Goal: Contribute content: Contribute content

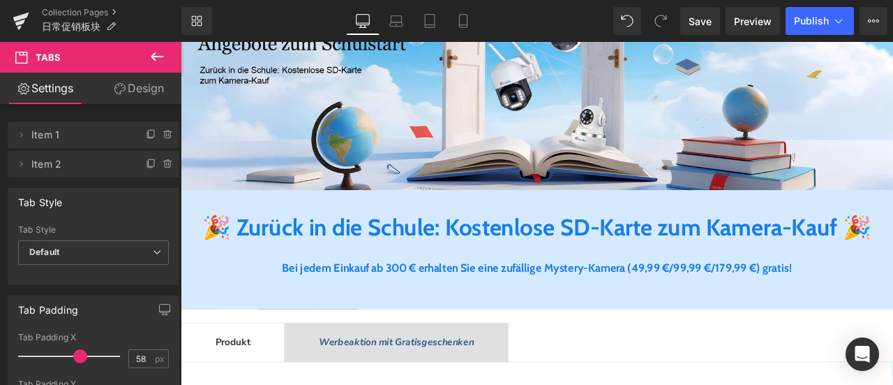
scroll to position [209, 0]
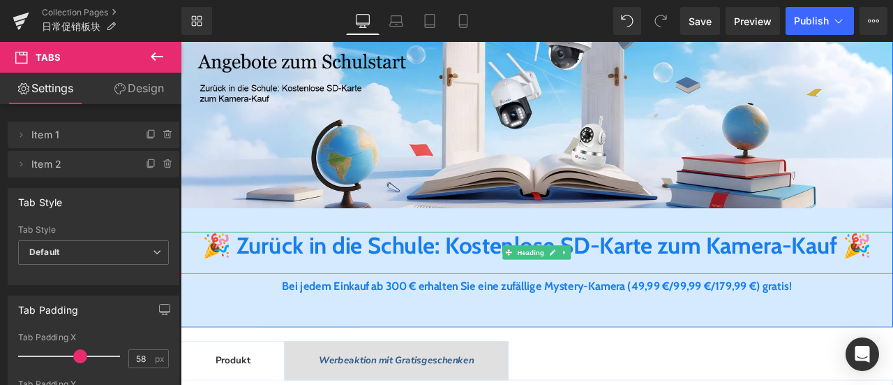
click at [436, 281] on b "🎉 Zurück in die Schule: Kostenlose SD-Karte zum Kamera-Kauf 🎉" at bounding box center [603, 282] width 793 height 33
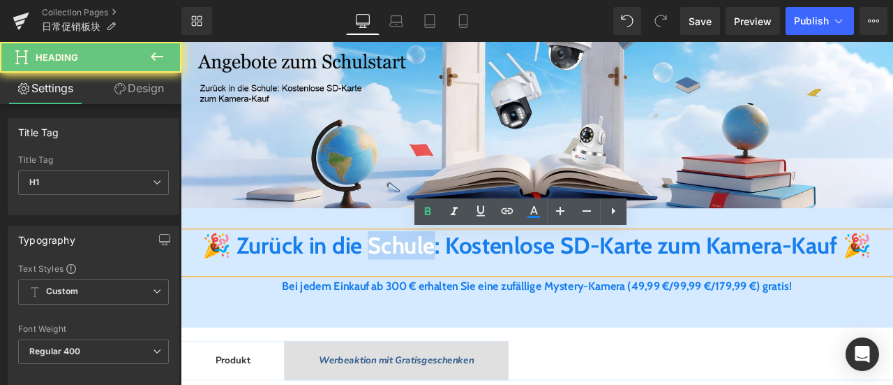
click at [436, 281] on b "🎉 Zurück in die Schule: Kostenlose SD-Karte zum Kamera-Kauf 🎉" at bounding box center [603, 282] width 793 height 33
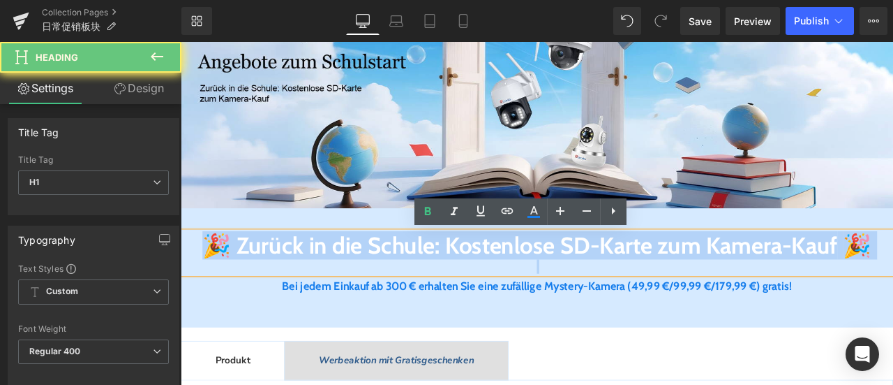
click at [436, 281] on b "🎉 Zurück in die Schule: Kostenlose SD-Karte zum Kamera-Kauf 🎉" at bounding box center [603, 282] width 793 height 33
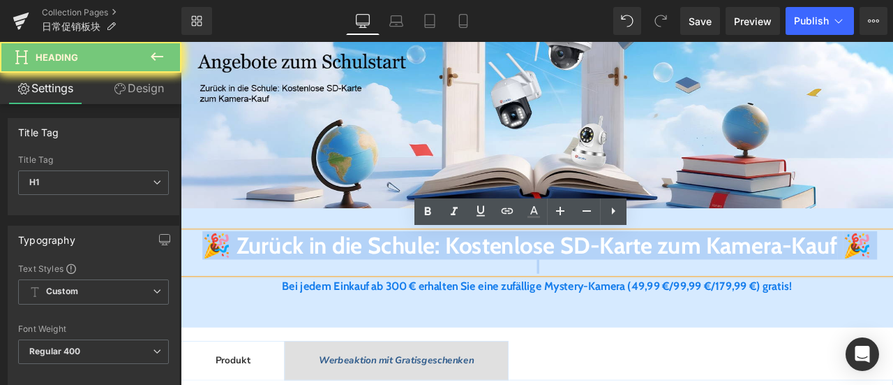
click at [436, 281] on b "🎉 Zurück in die Schule: Kostenlose SD-Karte zum Kamera-Kauf 🎉" at bounding box center [603, 282] width 793 height 33
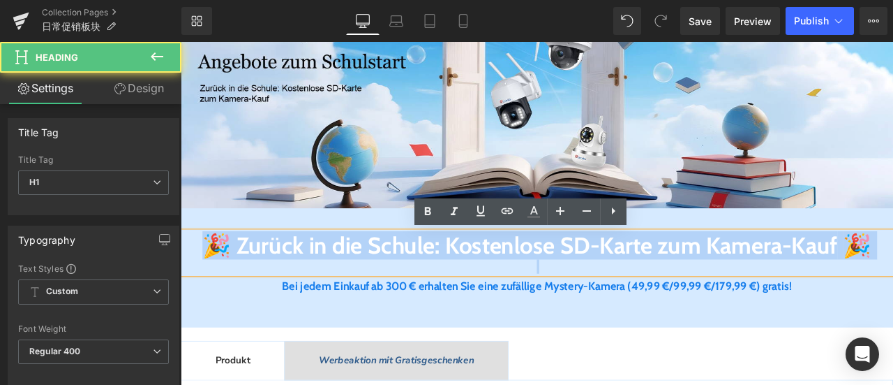
click at [251, 289] on b "🎉 Zurück in die Schule: Kostenlose SD-Karte zum Kamera-Kauf 🎉" at bounding box center [603, 282] width 793 height 33
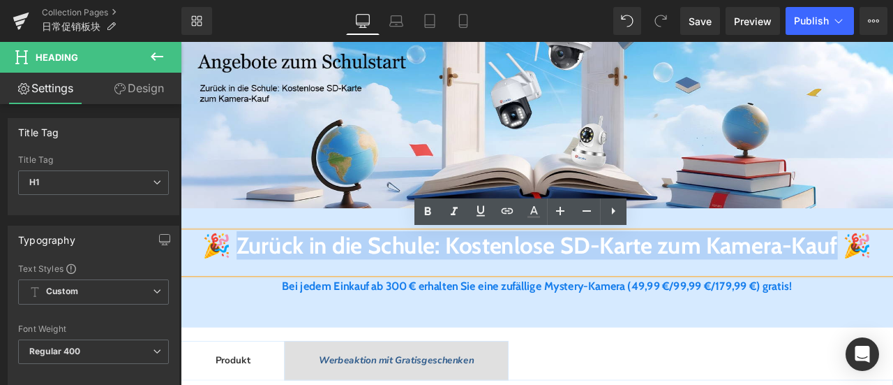
drag, startPoint x: 239, startPoint y: 274, endPoint x: 604, endPoint y: 319, distance: 367.8
click at [604, 299] on b "🎉 Zurück in die Schule: Kostenlose SD-Karte zum Kamera-Kauf 🎉" at bounding box center [603, 282] width 793 height 33
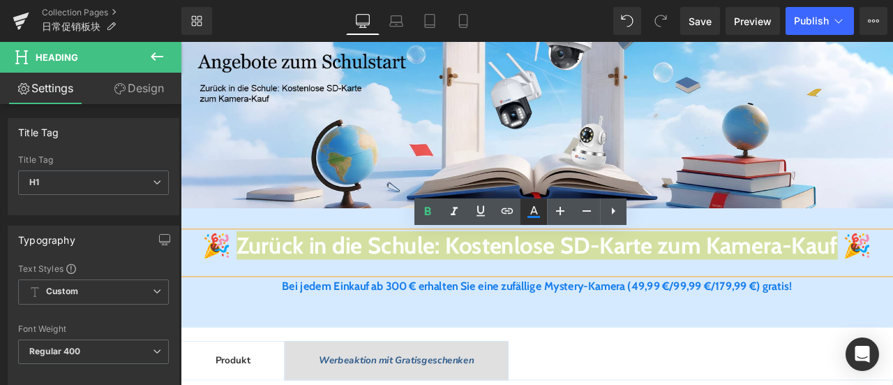
click at [533, 209] on icon at bounding box center [534, 210] width 8 height 8
type input "100"
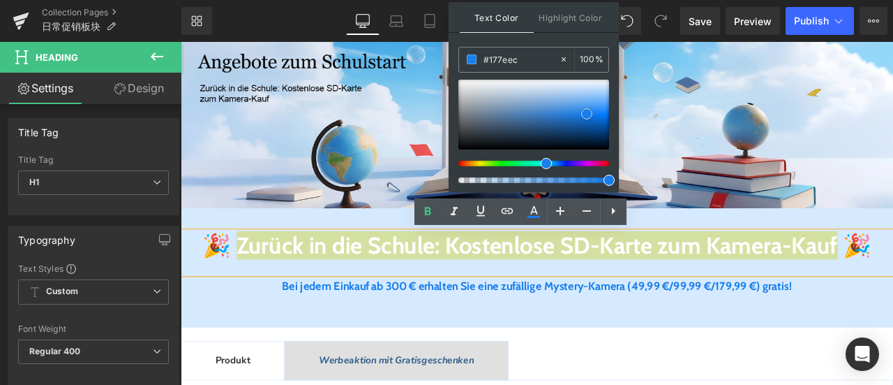
type input "#0c59aa"
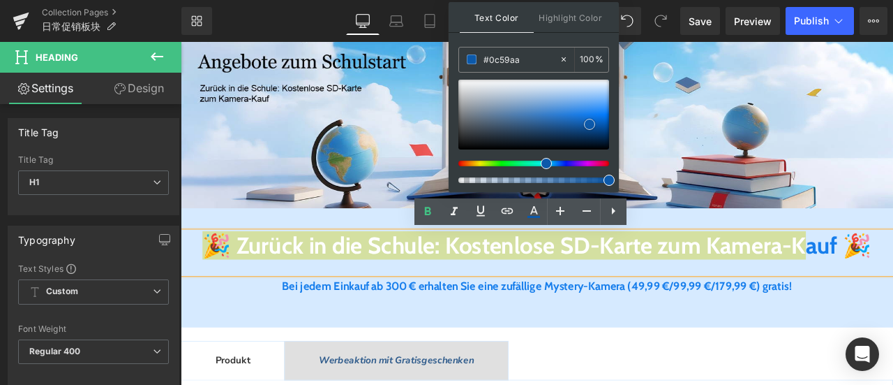
click at [590, 124] on div at bounding box center [533, 115] width 151 height 70
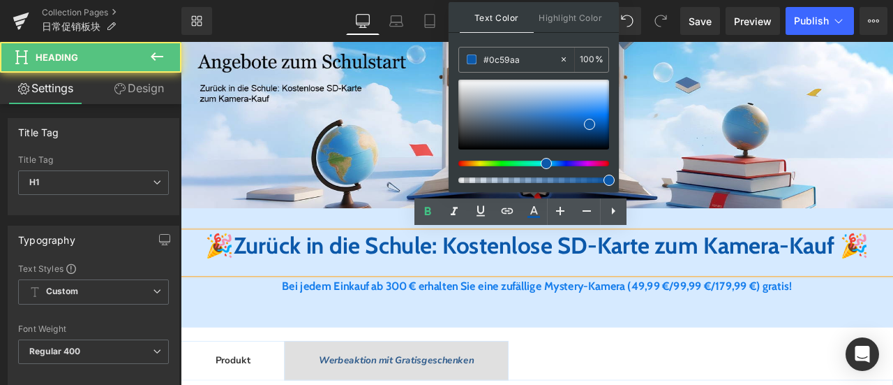
click at [361, 299] on h1 "🎉 Zurück in die Schule: Kostenlose SD-Karte zum Kamera-Kauf 🎉" at bounding box center [603, 283] width 844 height 33
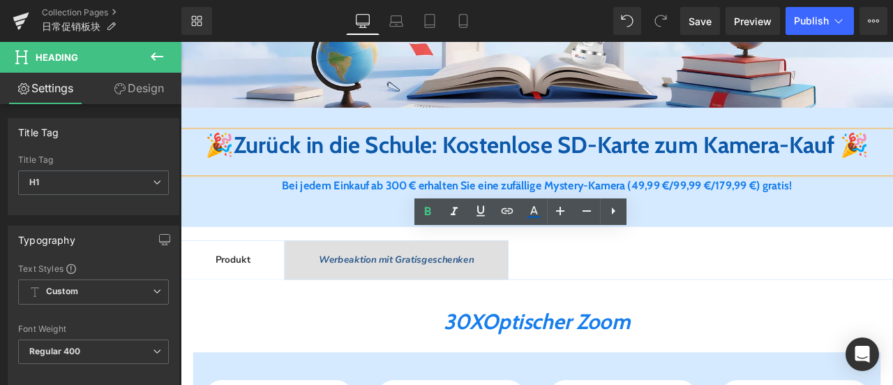
scroll to position [349, 0]
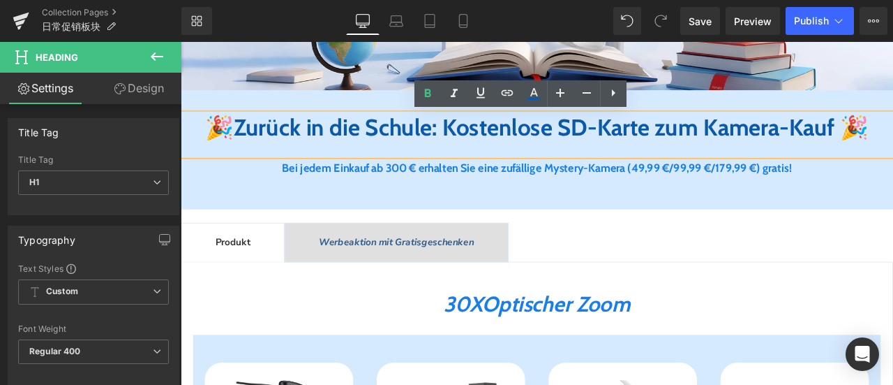
click at [419, 142] on span "Zurück in die Schule: Kostenlose SD-Karte zum Kamera-Kauf" at bounding box center [600, 142] width 713 height 33
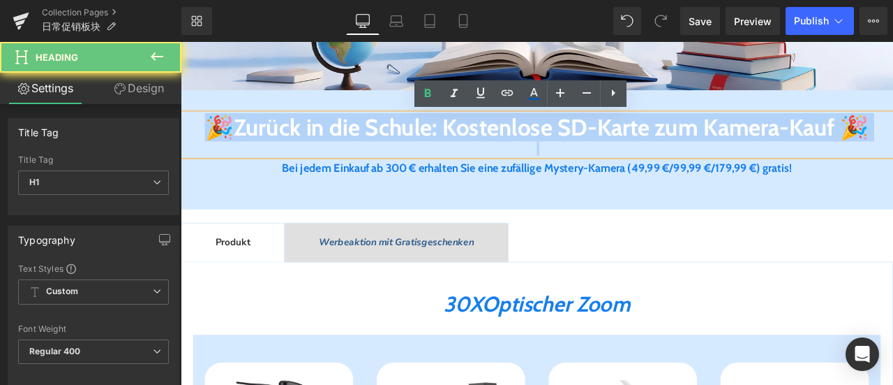
click at [419, 142] on span "Zurück in die Schule: Kostenlose SD-Karte zum Kamera-Kauf" at bounding box center [600, 142] width 713 height 33
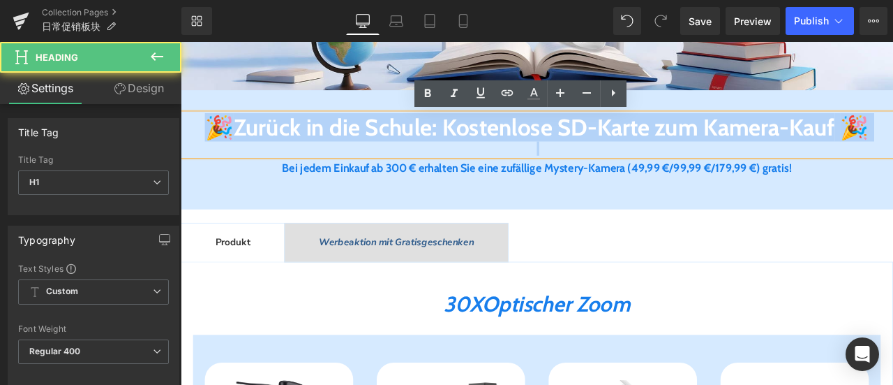
click at [530, 135] on span "Zurück in die Schule: Kostenlose SD-Karte zum Kamera-Kauf" at bounding box center [600, 142] width 713 height 33
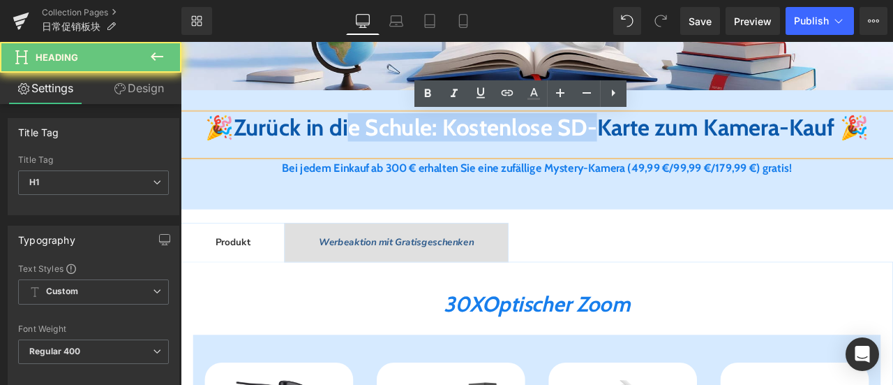
drag, startPoint x: 403, startPoint y: 148, endPoint x: 736, endPoint y: 157, distance: 333.7
click at [736, 157] on span "Zurück in die Schule: Kostenlose SD-Karte zum Kamera-Kauf" at bounding box center [600, 142] width 713 height 33
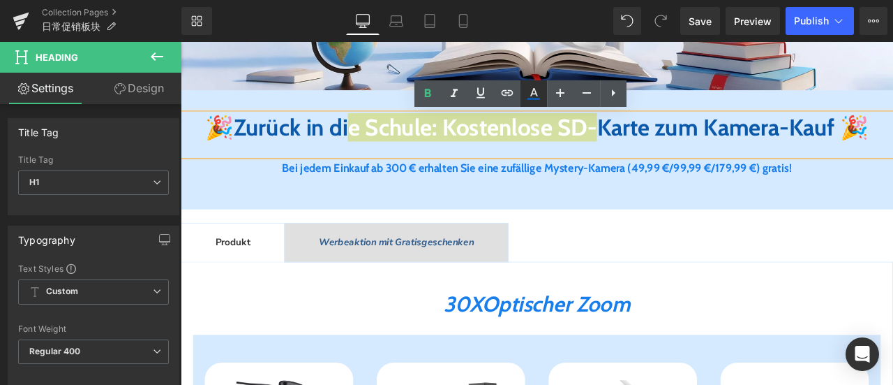
click at [525, 98] on link at bounding box center [534, 93] width 27 height 27
type input "100"
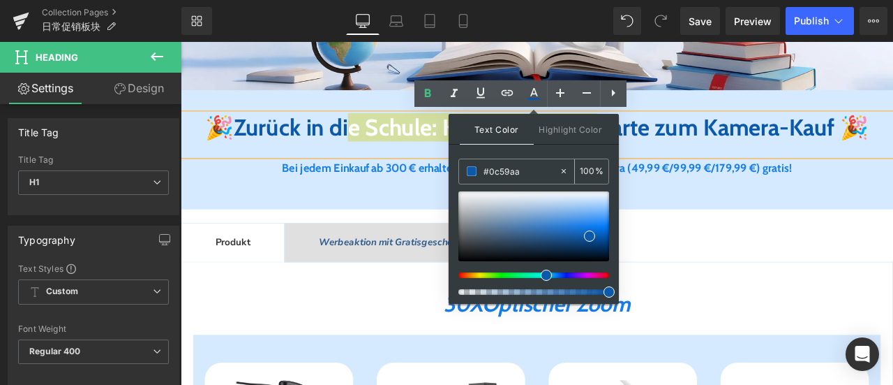
drag, startPoint x: 520, startPoint y: 172, endPoint x: 465, endPoint y: 170, distance: 55.2
click at [465, 170] on div "#0c59aa" at bounding box center [509, 171] width 100 height 24
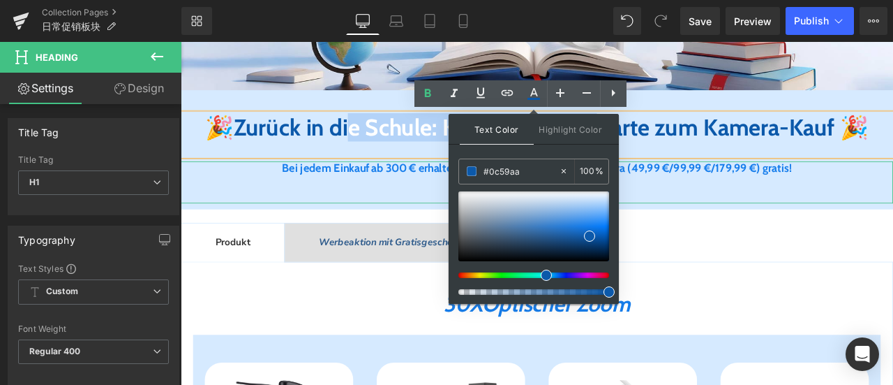
click at [369, 199] on span "Bei jedem Einkauf ab 300 € erhalten Sie eine zufällige Mystery-Kamera (49,99 €/…" at bounding box center [603, 191] width 604 height 16
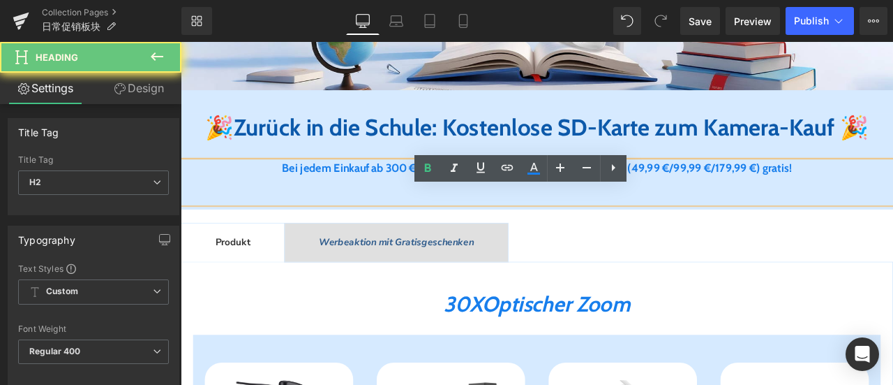
click at [397, 199] on span "Bei jedem Einkauf ab 300 € erhalten Sie eine zufällige Mystery-Kamera (49,99 €/…" at bounding box center [603, 191] width 604 height 16
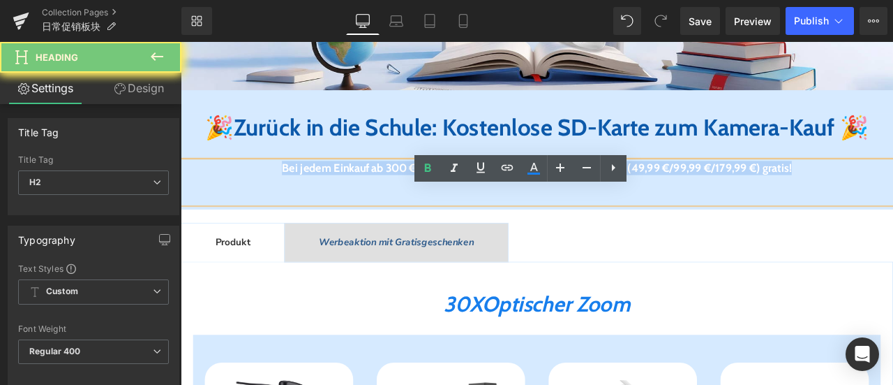
click at [397, 199] on span "Bei jedem Einkauf ab 300 € erhalten Sie eine zufällige Mystery-Kamera (49,99 €/…" at bounding box center [603, 191] width 604 height 16
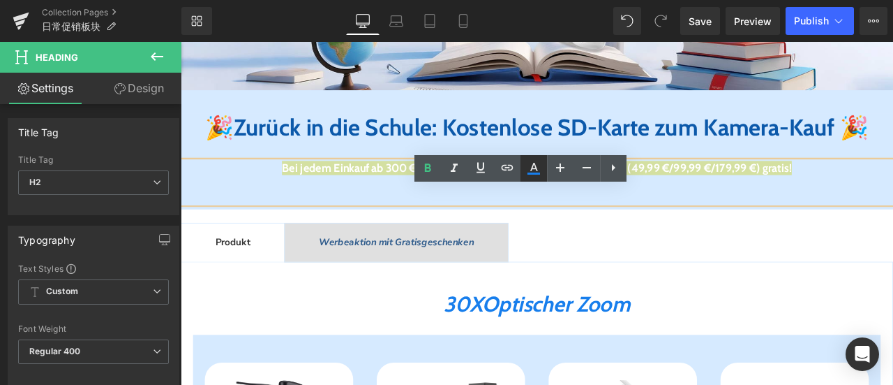
click at [530, 170] on icon at bounding box center [533, 168] width 17 height 17
type input "#177eec"
type input "100"
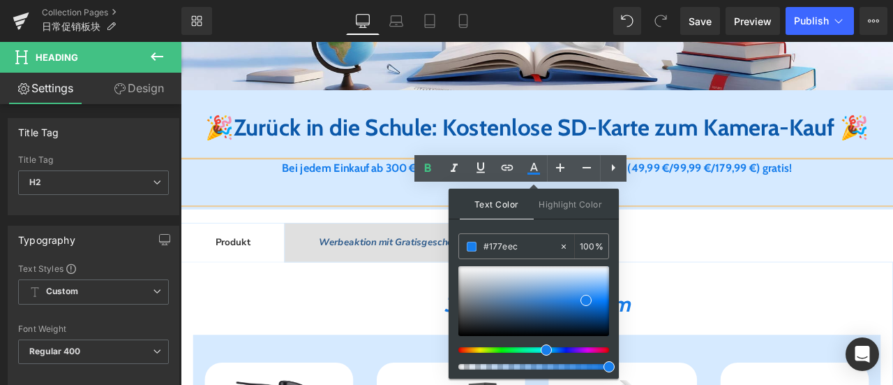
drag, startPoint x: 711, startPoint y: 287, endPoint x: 496, endPoint y: 284, distance: 215.0
paste input "0c59aa"
type input "#0c59aa"
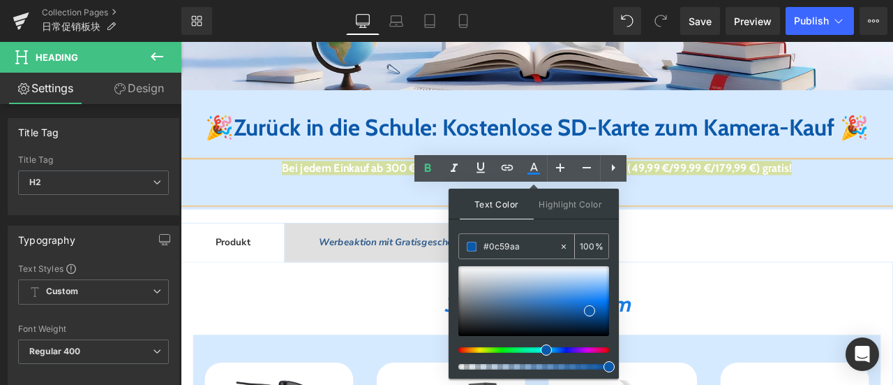
click at [472, 246] on span at bounding box center [472, 246] width 10 height 10
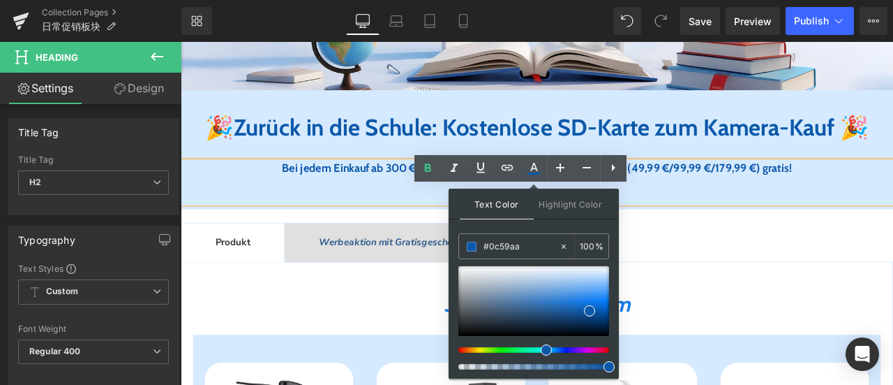
click at [363, 233] on div "Bei jedem Einkauf ab 300 € erhalten Sie eine zufällige Mystery-Kamera (49,99 €/…" at bounding box center [603, 209] width 844 height 50
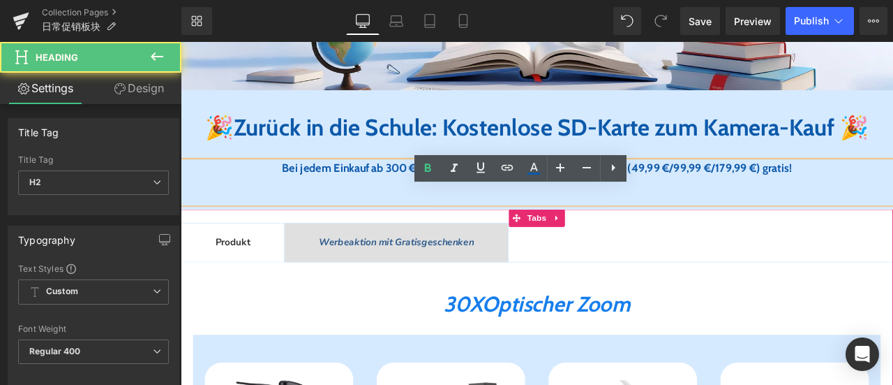
click at [696, 299] on ul "Produkt Text Block Werbeaktion mit Gratisgeschenken Text Block" at bounding box center [603, 279] width 844 height 47
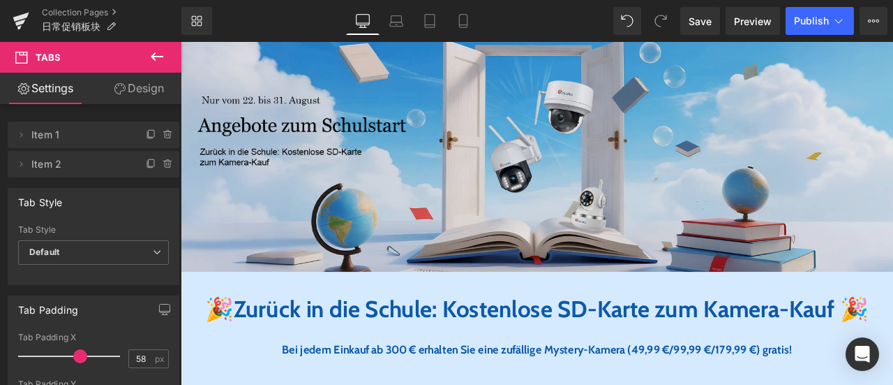
scroll to position [209, 0]
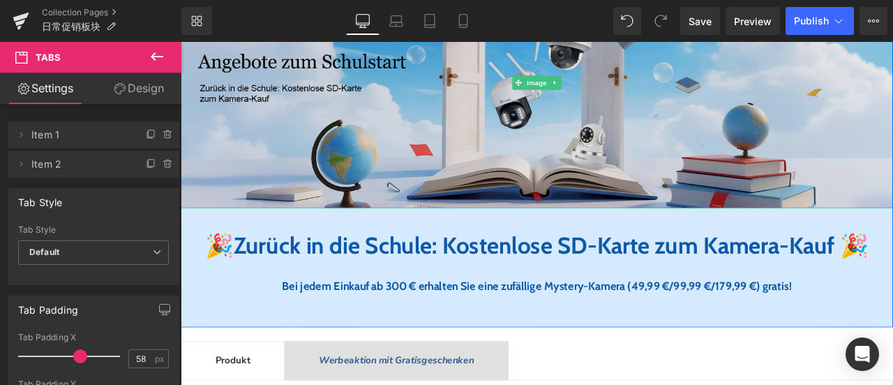
click at [431, 90] on img at bounding box center [603, 90] width 844 height 298
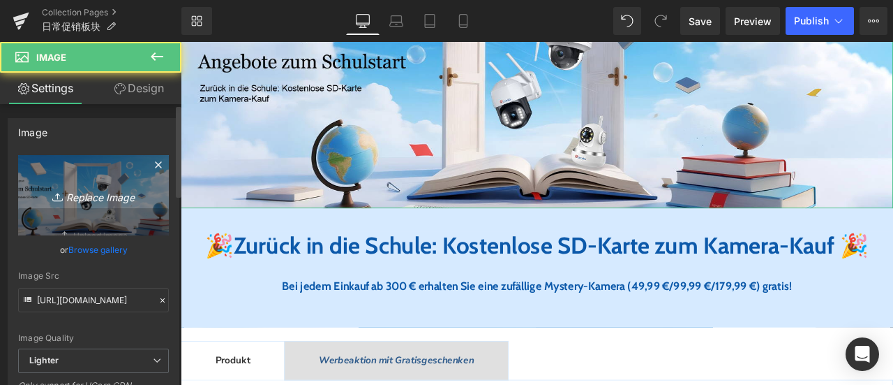
click at [52, 200] on icon at bounding box center [59, 197] width 14 height 14
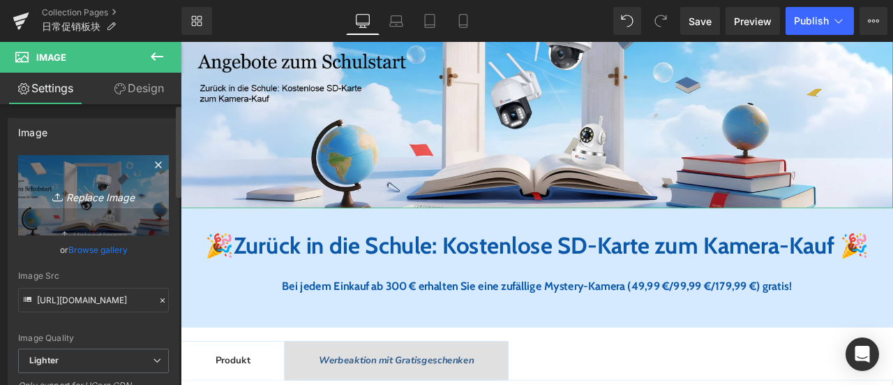
type input "C:\fakepath\CT德语3-1.jpg"
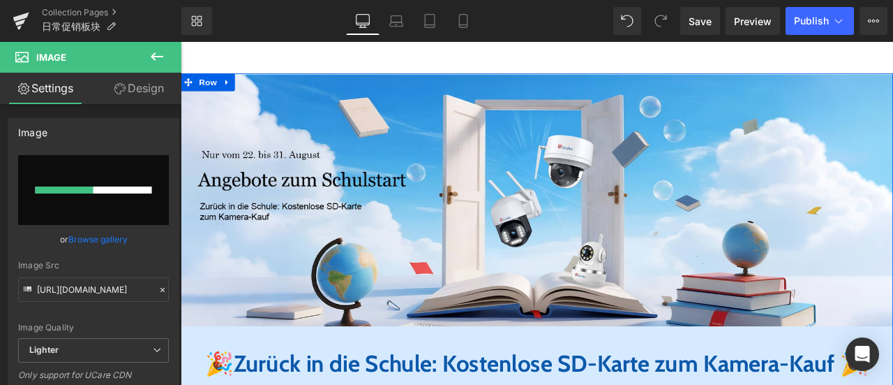
scroll to position [140, 0]
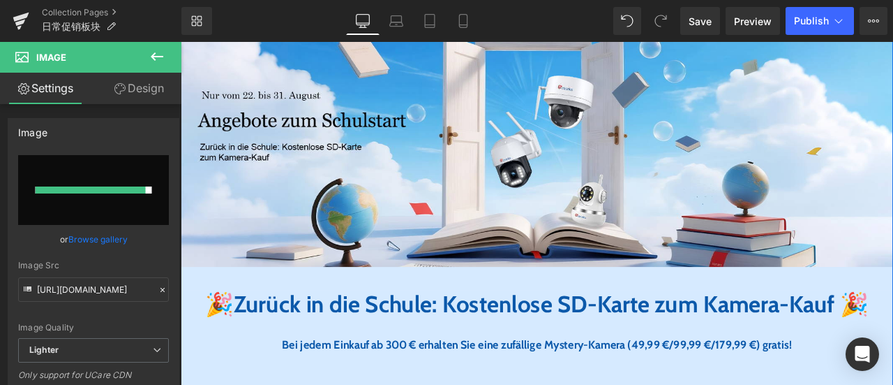
type input "[URL][DOMAIN_NAME]"
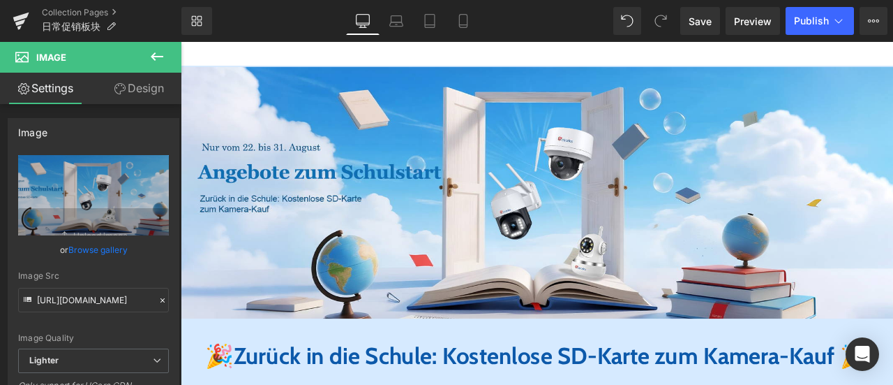
scroll to position [209, 0]
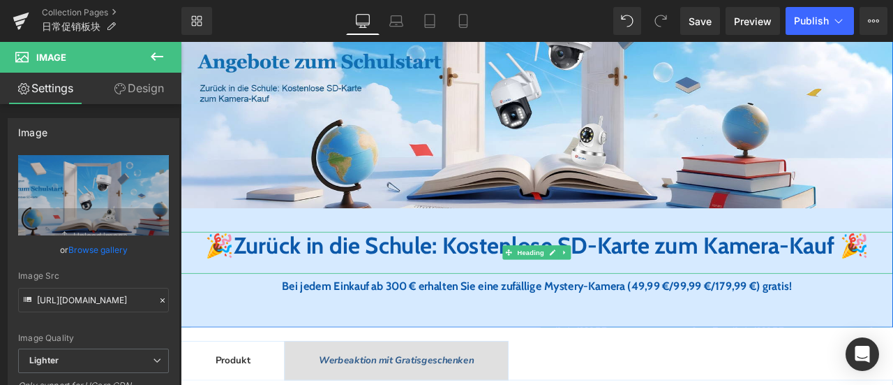
click at [233, 290] on b "🎉" at bounding box center [226, 282] width 34 height 33
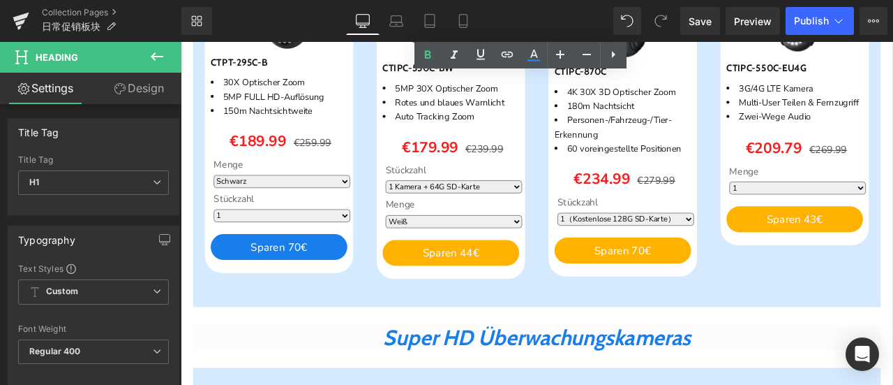
scroll to position [837, 0]
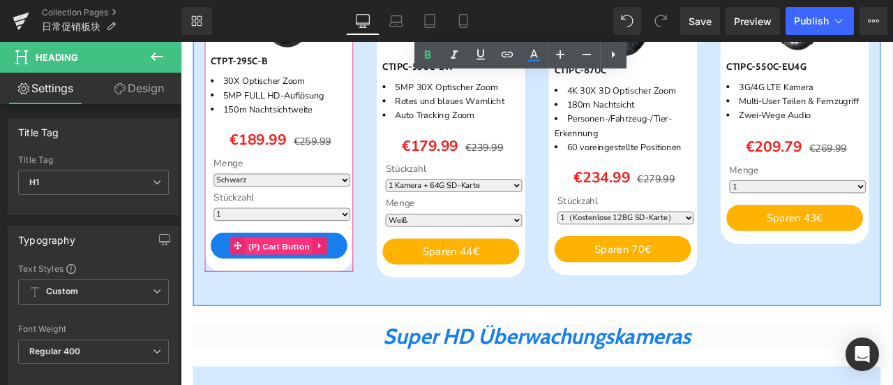
click at [297, 294] on span "(P) Cart Button" at bounding box center [298, 284] width 80 height 21
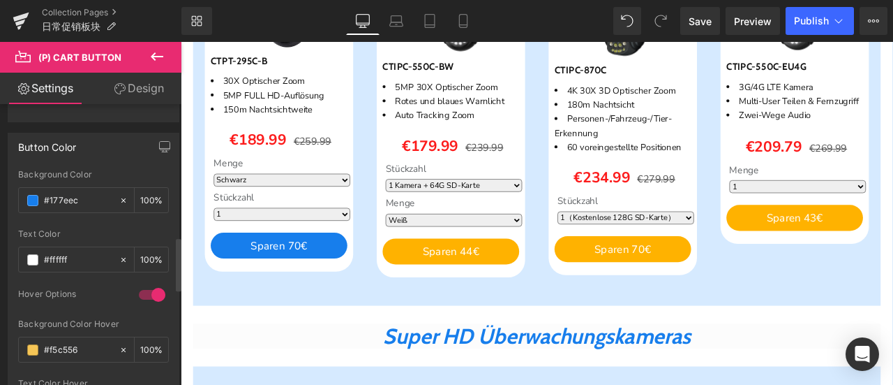
scroll to position [698, 0]
drag, startPoint x: 80, startPoint y: 195, endPoint x: 20, endPoint y: 196, distance: 60.0
click at [20, 196] on div "#177eec" at bounding box center [69, 199] width 100 height 24
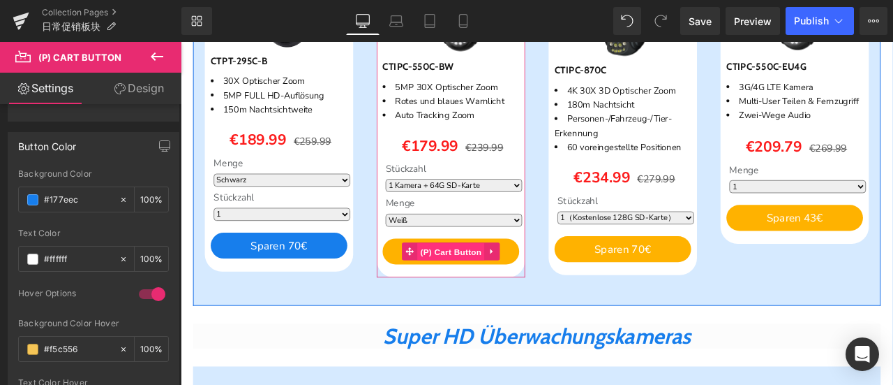
click at [482, 301] on span "(P) Cart Button" at bounding box center [501, 291] width 80 height 21
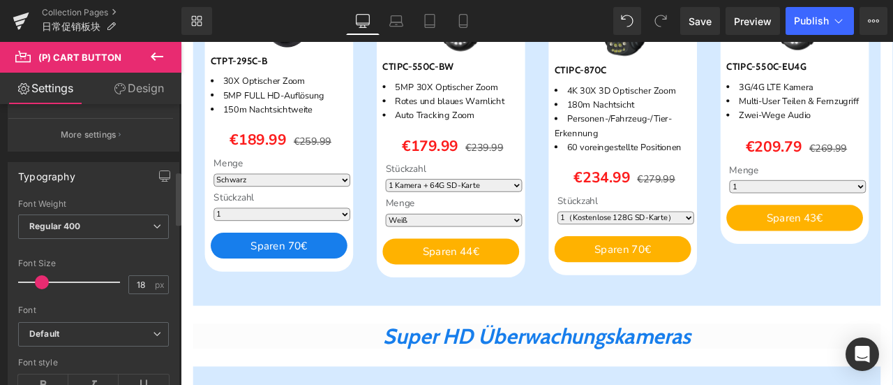
scroll to position [628, 0]
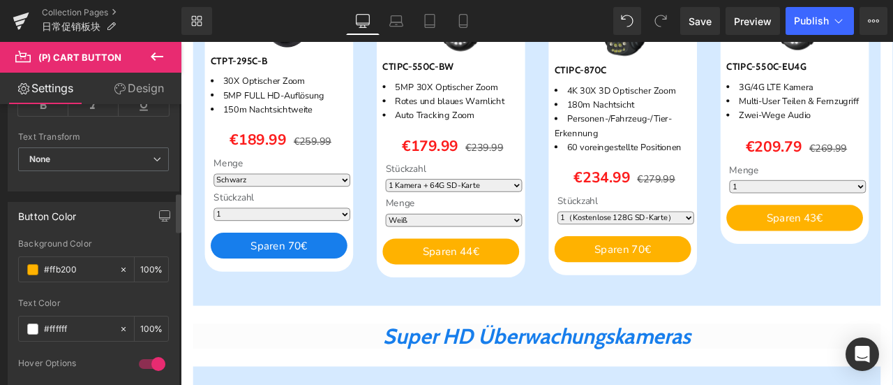
drag, startPoint x: 89, startPoint y: 264, endPoint x: 7, endPoint y: 261, distance: 81.7
click at [7, 261] on div "Button Color rgb(255, 178, 0) Background Color #ffb200 100 % rgba(255, 255, 255…" at bounding box center [94, 349] width 188 height 316
paste input "177eec"
type input "#177eec"
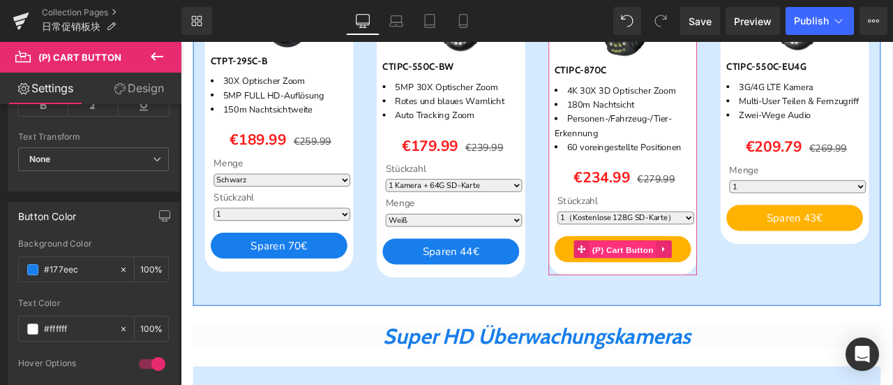
click at [693, 299] on span "(P) Cart Button" at bounding box center [705, 288] width 80 height 21
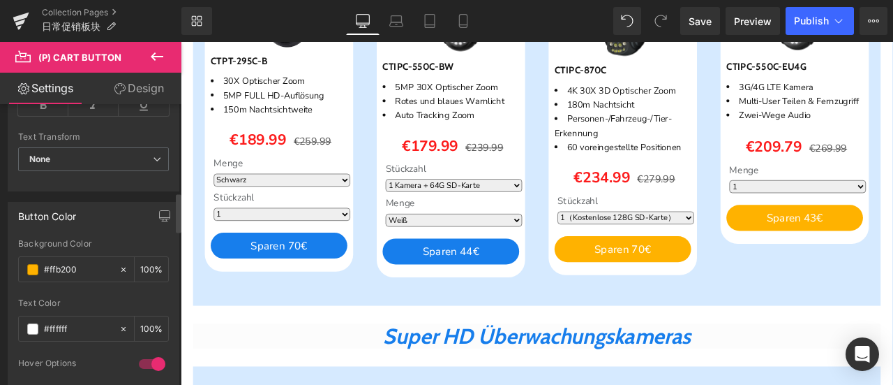
drag, startPoint x: 89, startPoint y: 263, endPoint x: 8, endPoint y: 264, distance: 81.7
click at [8, 264] on div "rgb(255, 178, 0) Background Color #ffb200 100 % rgba(255, 255, 255, 1) Text Col…" at bounding box center [93, 373] width 170 height 268
paste input "177eec"
type input "#177eec"
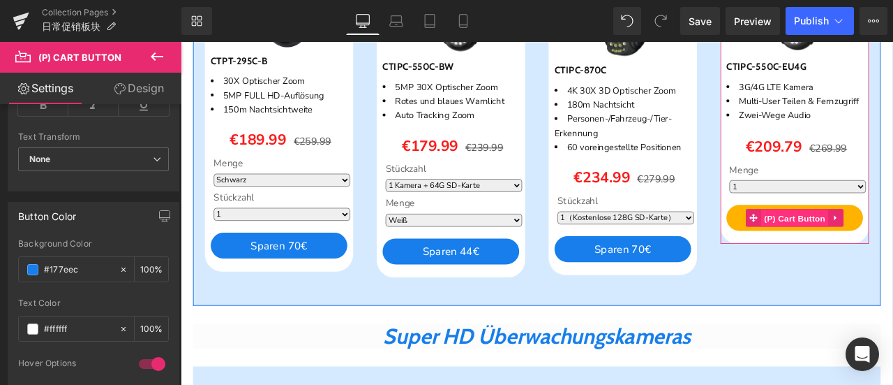
click at [893, 262] on span "(P) Cart Button" at bounding box center [909, 251] width 80 height 21
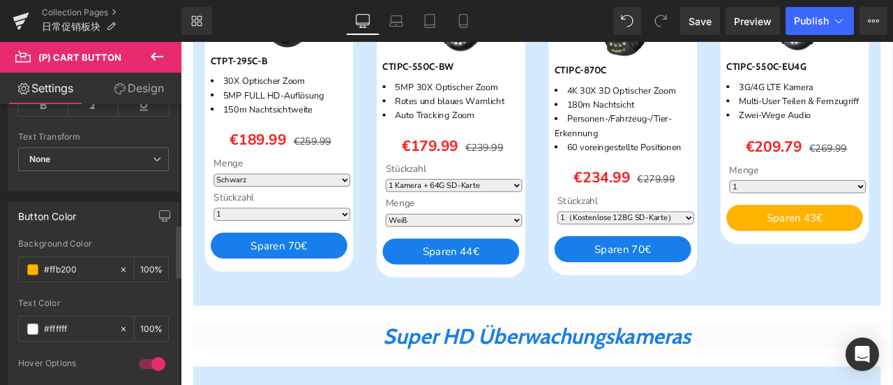
drag, startPoint x: 82, startPoint y: 264, endPoint x: 12, endPoint y: 266, distance: 70.5
click at [12, 266] on div "rgb(255, 178, 0) Background Color #ffb200 100 % rgba(255, 255, 255, 1) Text Col…" at bounding box center [93, 373] width 170 height 268
paste input "177eec"
type input "#177eec"
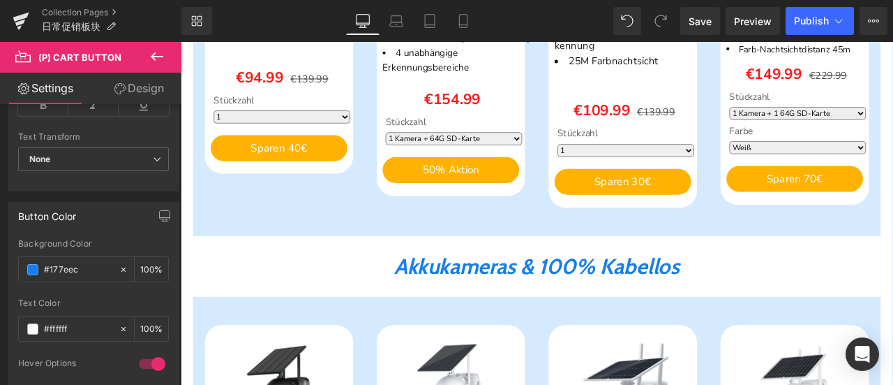
scroll to position [1465, 0]
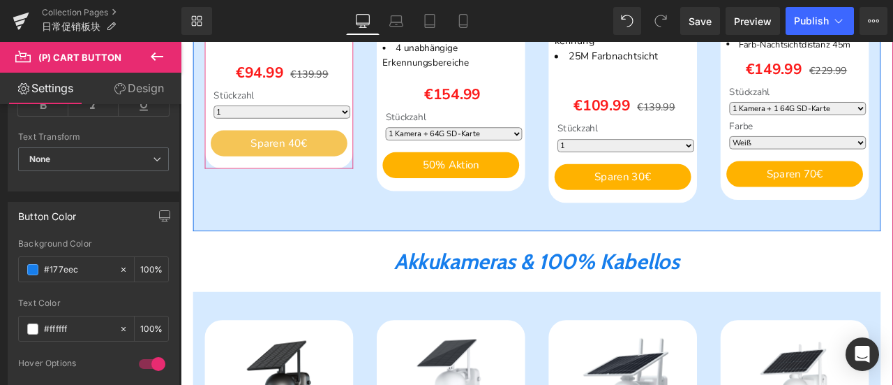
click at [288, 170] on span "(P) Cart Button" at bounding box center [297, 162] width 64 height 17
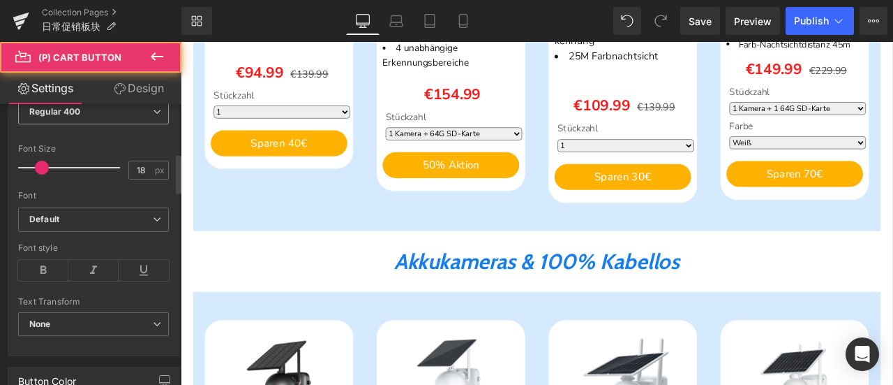
scroll to position [558, 0]
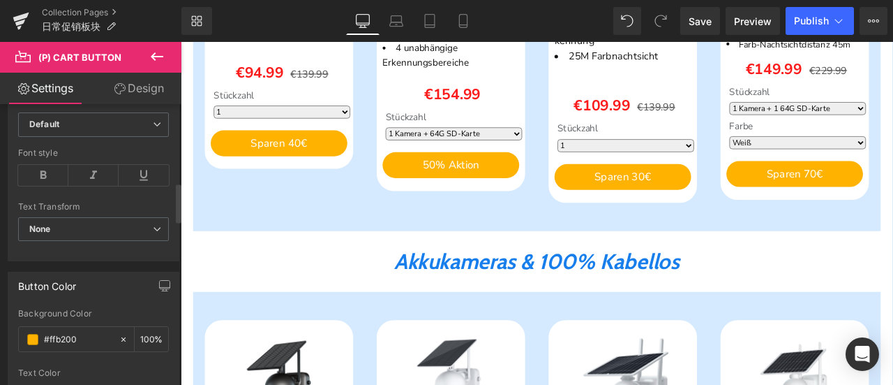
drag, startPoint x: 88, startPoint y: 327, endPoint x: 113, endPoint y: 313, distance: 29.1
paste input "177eec"
type input "#177eec"
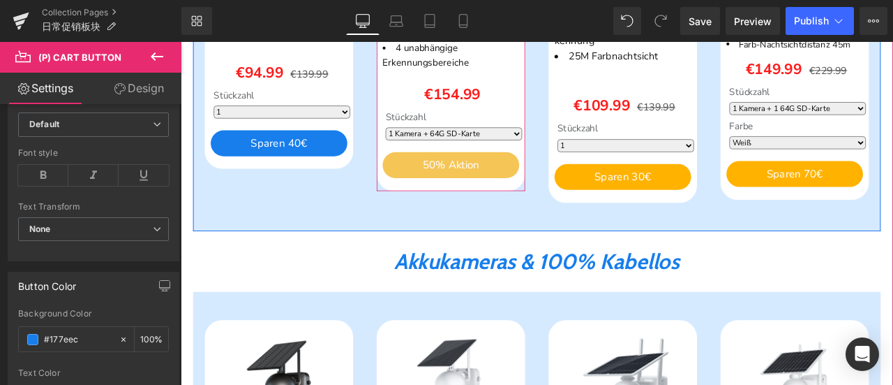
click at [497, 196] on span "(P) Cart Button" at bounding box center [501, 187] width 64 height 17
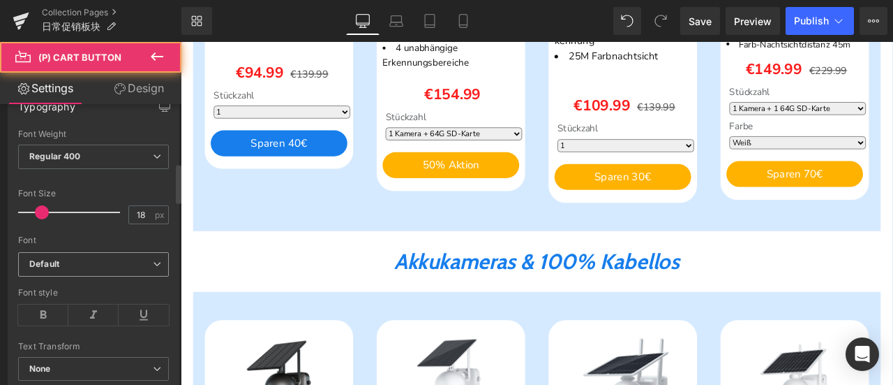
scroll to position [628, 0]
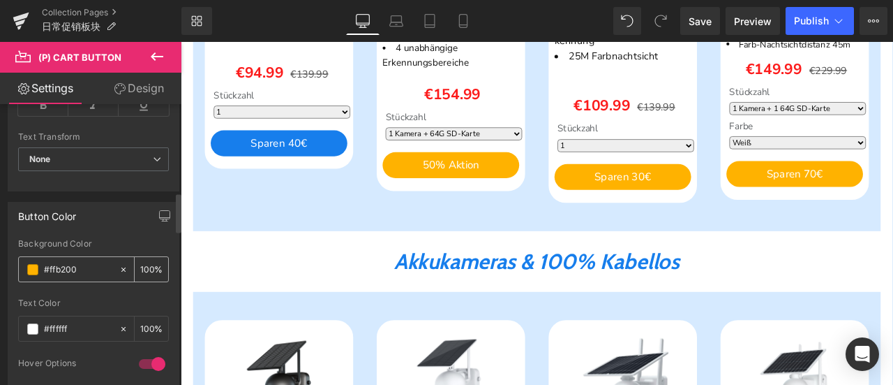
drag, startPoint x: 84, startPoint y: 268, endPoint x: 18, endPoint y: 270, distance: 65.6
click at [19, 270] on div "#ffb200" at bounding box center [69, 269] width 100 height 24
paste input "177eec"
type input "#177eec"
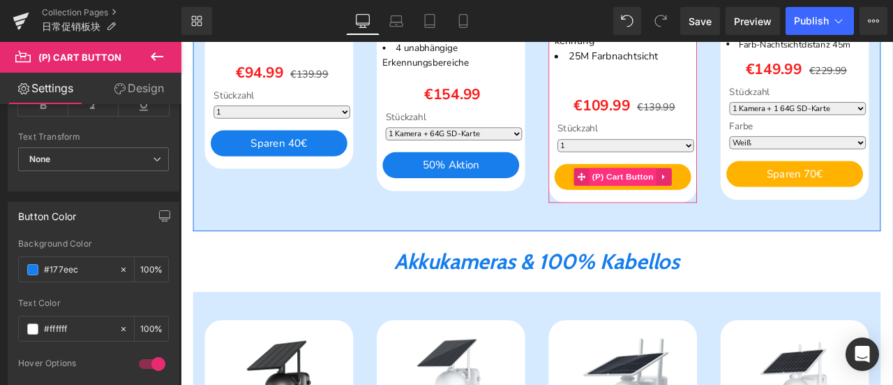
click at [725, 212] on span "(P) Cart Button" at bounding box center [705, 201] width 80 height 21
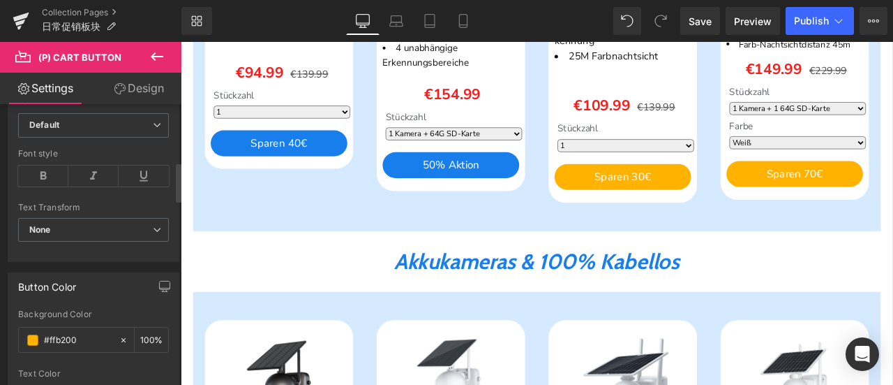
scroll to position [558, 0]
drag, startPoint x: 84, startPoint y: 335, endPoint x: 9, endPoint y: 331, distance: 74.8
paste input "177eec"
type input "#177eec"
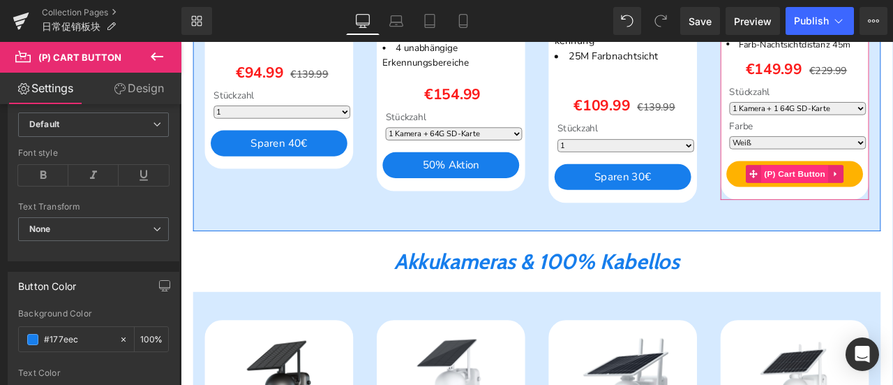
click at [893, 209] on span "(P) Cart Button" at bounding box center [909, 198] width 80 height 21
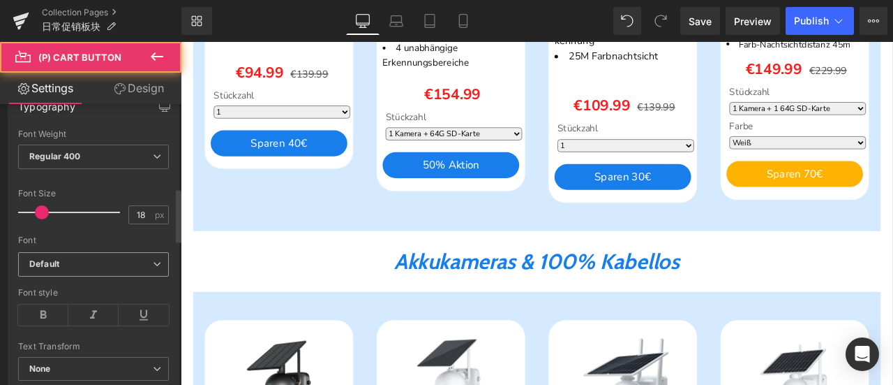
scroll to position [628, 0]
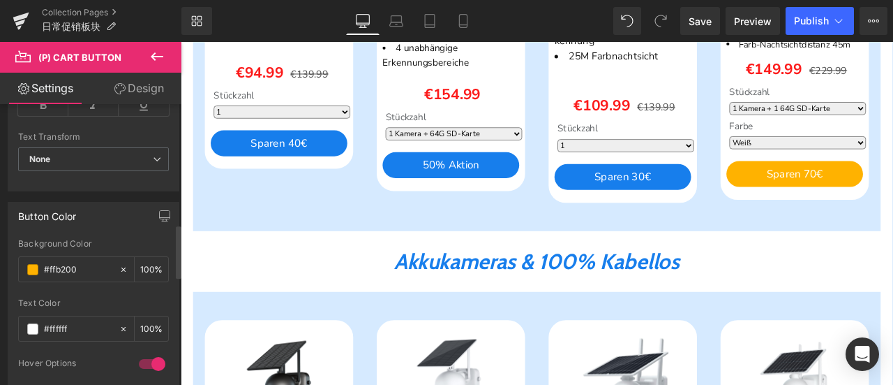
drag, startPoint x: 77, startPoint y: 263, endPoint x: 8, endPoint y: 265, distance: 69.1
click at [8, 265] on div "rgb(255, 178, 0) Background Color #ffb200 100 % rgba(255, 255, 255, 1) Text Col…" at bounding box center [93, 373] width 170 height 268
paste input "177eec"
type input "#177eec"
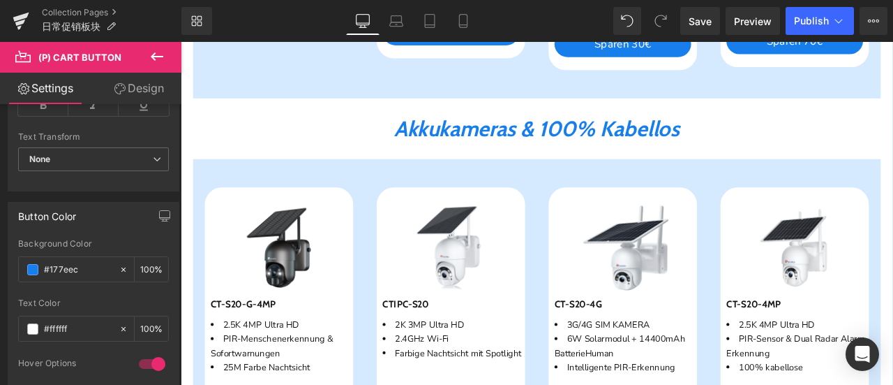
scroll to position [1884, 0]
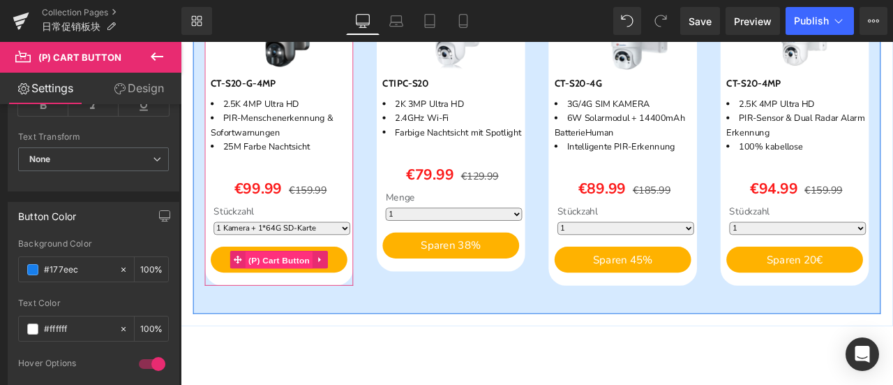
click at [306, 311] on span "(P) Cart Button" at bounding box center [298, 300] width 80 height 21
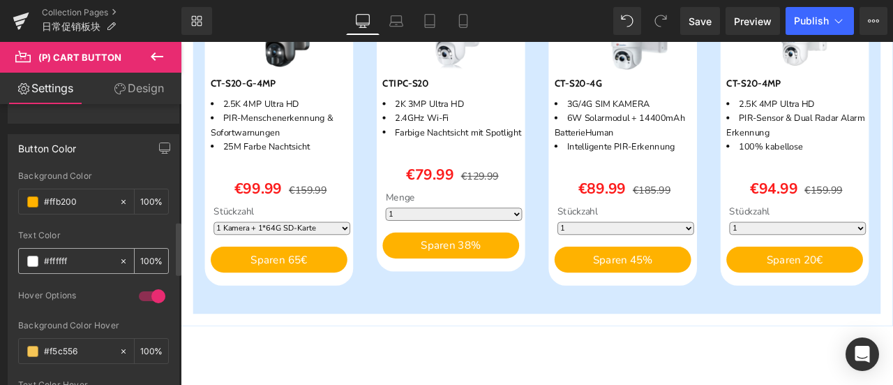
scroll to position [698, 0]
drag, startPoint x: 82, startPoint y: 198, endPoint x: 22, endPoint y: 197, distance: 60.0
click at [22, 197] on div "#ffb200" at bounding box center [69, 199] width 100 height 24
paste input "177eec"
type input "#177eec"
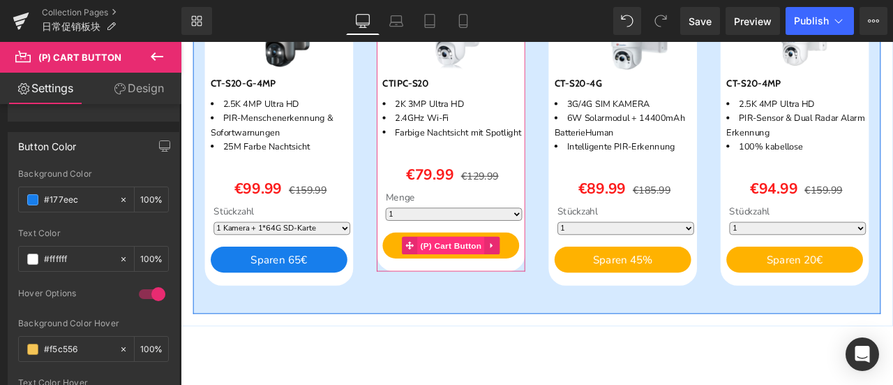
click at [489, 293] on span "(P) Cart Button" at bounding box center [501, 282] width 80 height 21
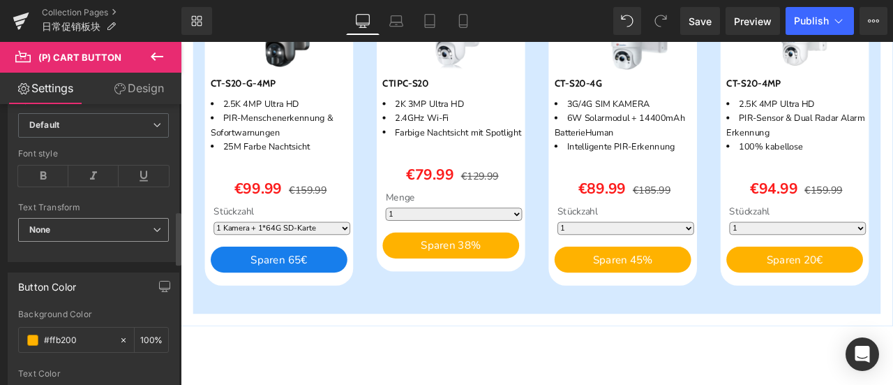
scroll to position [558, 0]
drag, startPoint x: 85, startPoint y: 329, endPoint x: 29, endPoint y: 333, distance: 55.9
click at [29, 333] on div "#ffb200" at bounding box center [69, 339] width 100 height 24
paste input "177eec"
type input "#177eec"
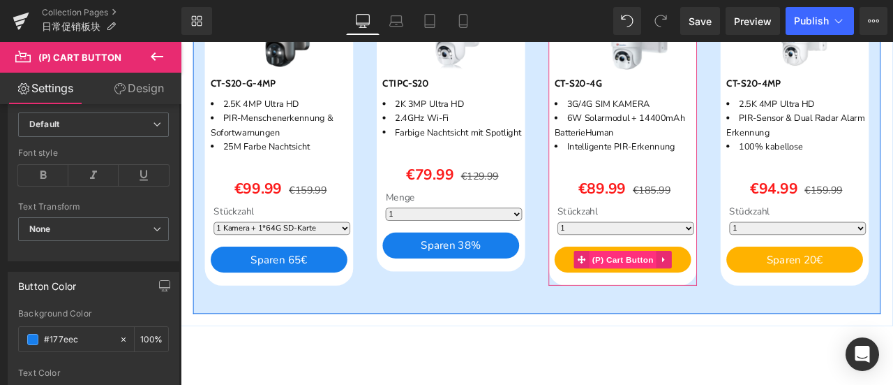
click at [685, 310] on span "(P) Cart Button" at bounding box center [705, 299] width 80 height 21
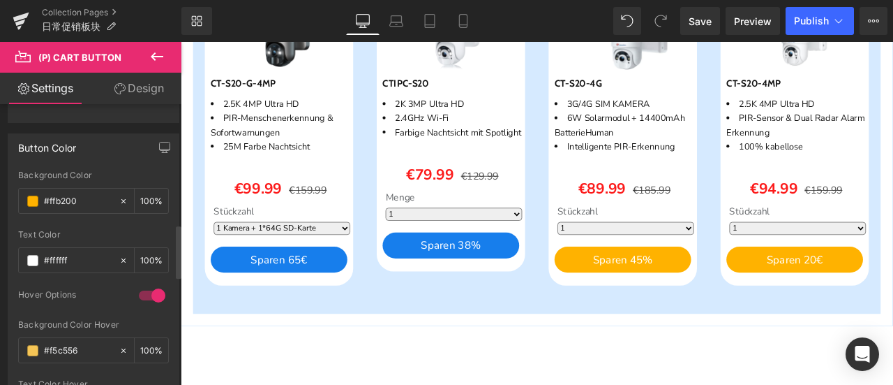
scroll to position [768, 0]
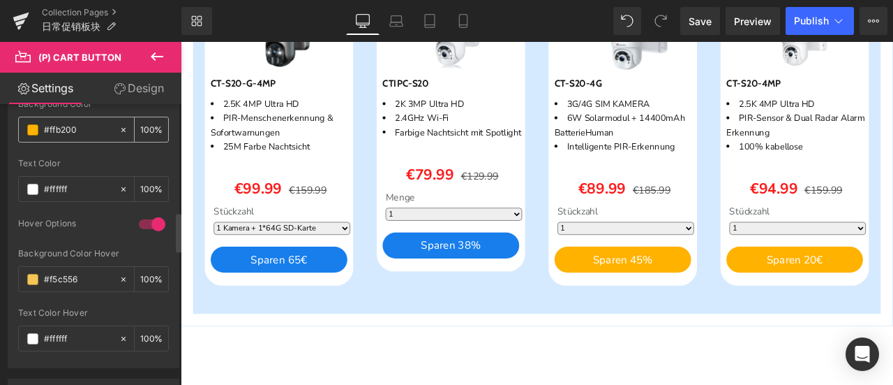
drag, startPoint x: 80, startPoint y: 125, endPoint x: 20, endPoint y: 125, distance: 60.0
click at [20, 125] on div "#ffb200" at bounding box center [69, 129] width 100 height 24
drag, startPoint x: 73, startPoint y: 274, endPoint x: 84, endPoint y: 275, distance: 11.9
click at [73, 274] on input "#f5c556" at bounding box center [78, 278] width 68 height 15
drag, startPoint x: 84, startPoint y: 274, endPoint x: 20, endPoint y: 275, distance: 64.2
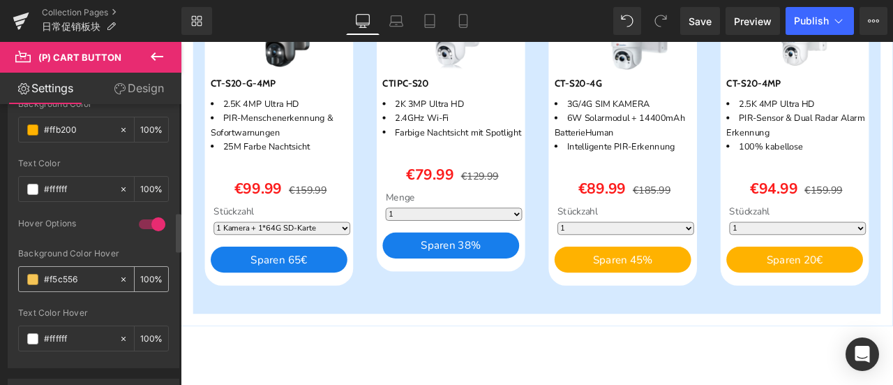
click at [20, 275] on div "#f5c556" at bounding box center [69, 279] width 100 height 24
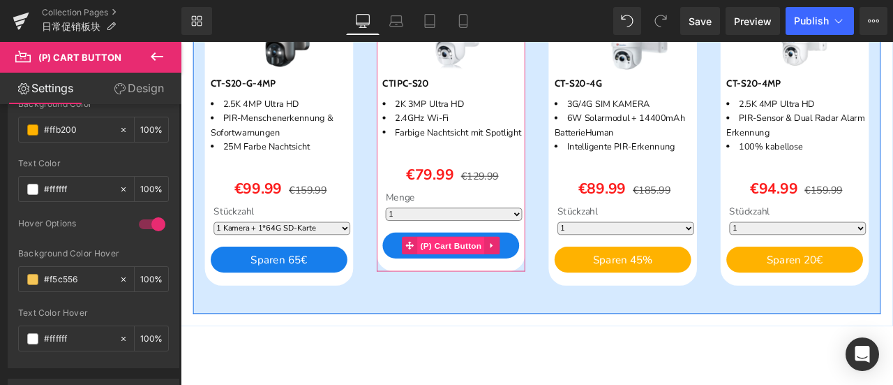
click at [507, 293] on span "(P) Cart Button" at bounding box center [501, 282] width 80 height 21
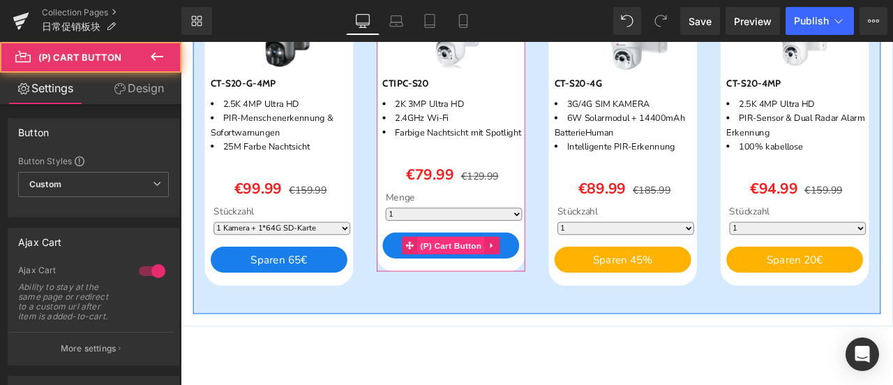
click at [503, 293] on span "(P) Cart Button" at bounding box center [501, 282] width 80 height 21
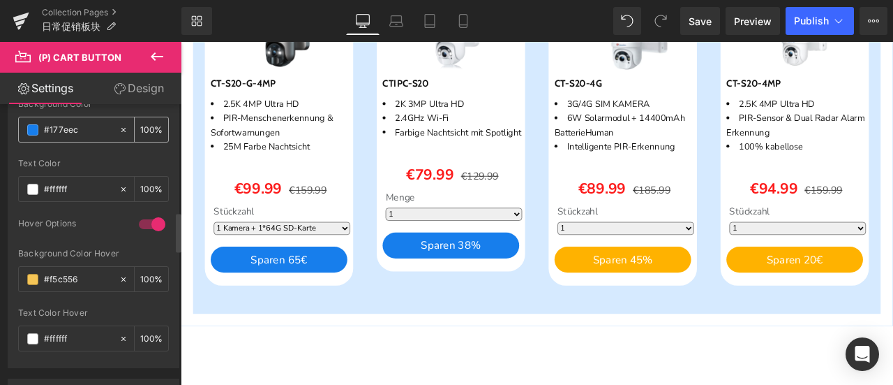
drag, startPoint x: 84, startPoint y: 124, endPoint x: 21, endPoint y: 124, distance: 62.8
click at [21, 124] on div "#177eec" at bounding box center [69, 129] width 100 height 24
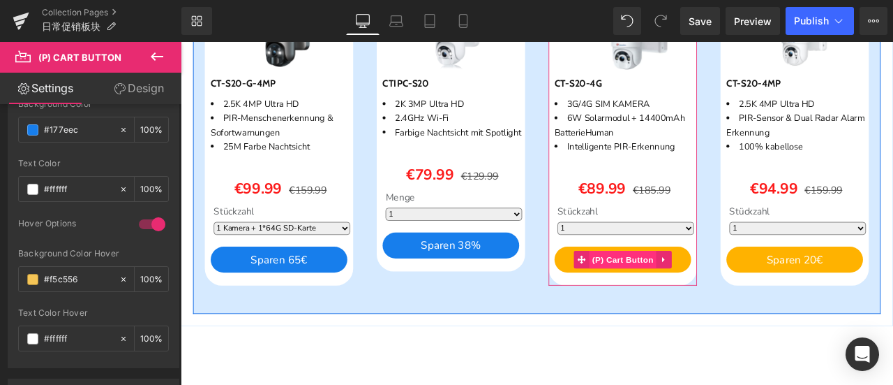
click at [724, 310] on span "(P) Cart Button" at bounding box center [705, 299] width 80 height 21
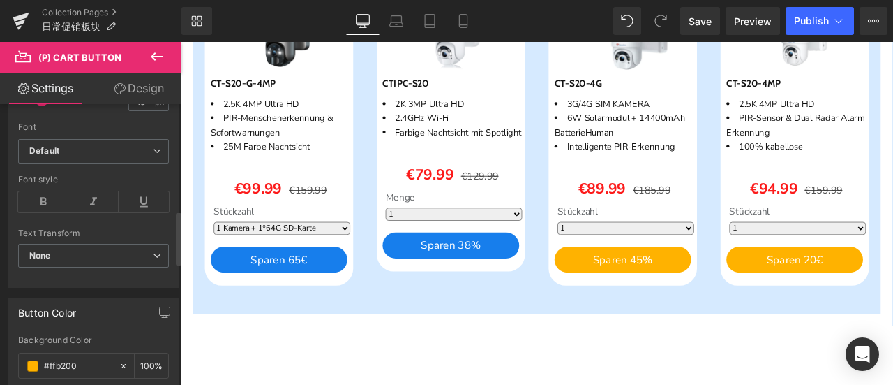
scroll to position [558, 0]
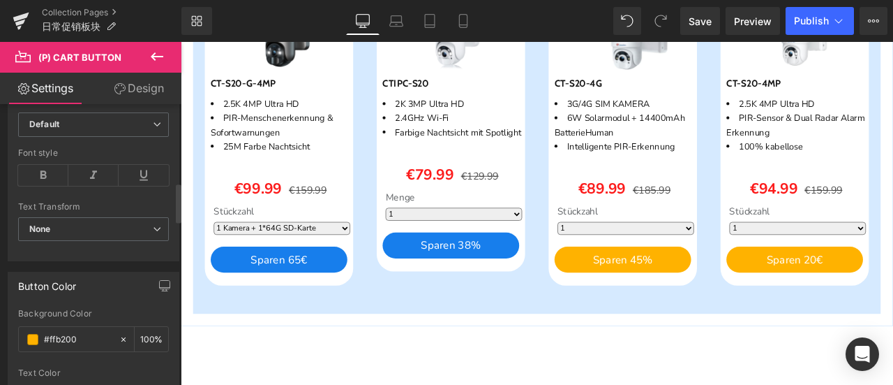
drag, startPoint x: 82, startPoint y: 329, endPoint x: 0, endPoint y: 331, distance: 82.4
paste input "177eec"
type input "#177eec"
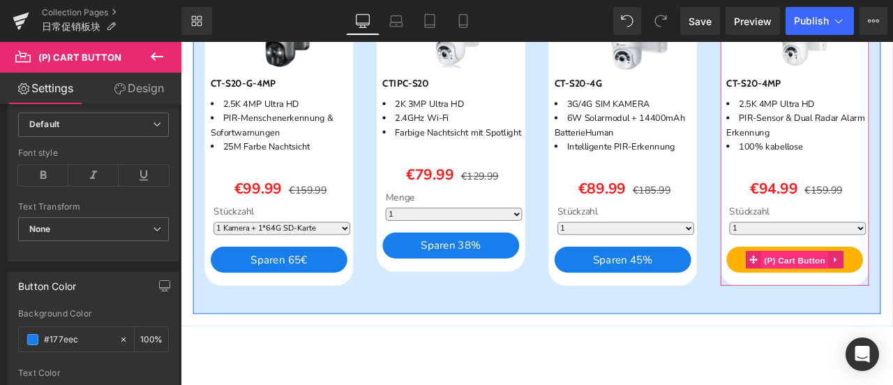
click at [888, 311] on span "(P) Cart Button" at bounding box center [909, 300] width 80 height 21
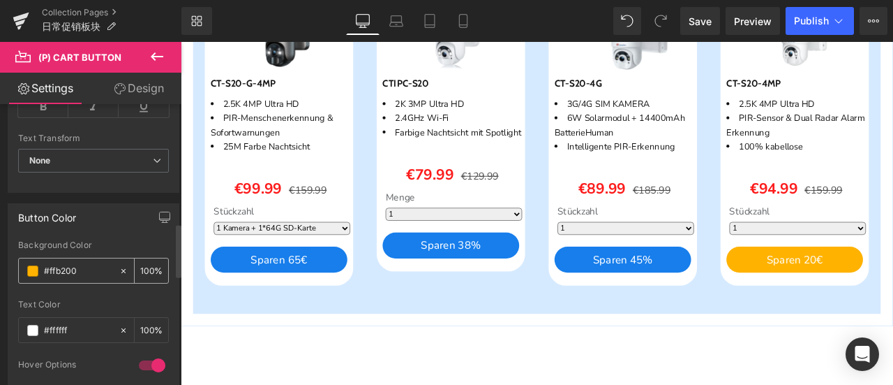
scroll to position [628, 0]
drag, startPoint x: 87, startPoint y: 267, endPoint x: 15, endPoint y: 269, distance: 71.9
click at [15, 269] on div "rgb(255, 178, 0) Background Color #ffb200 100 % rgba(255, 255, 255, 1) Text Col…" at bounding box center [93, 373] width 170 height 268
paste input "177eec"
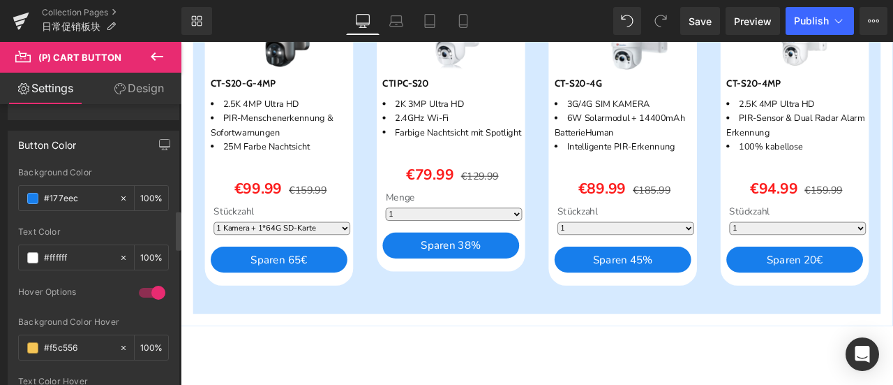
scroll to position [768, 0]
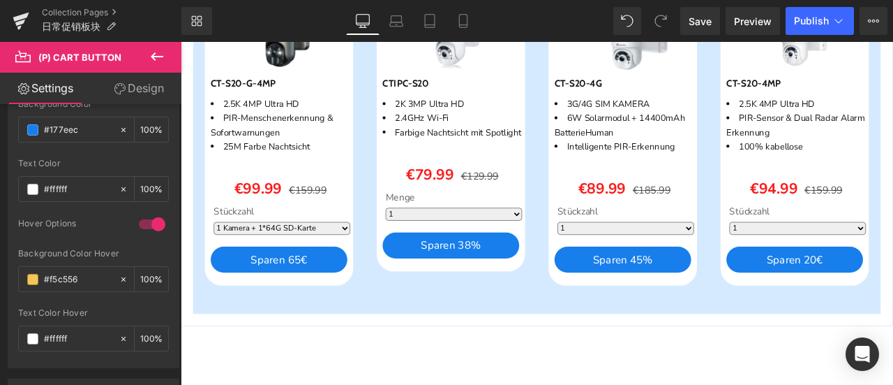
type input "#177eec"
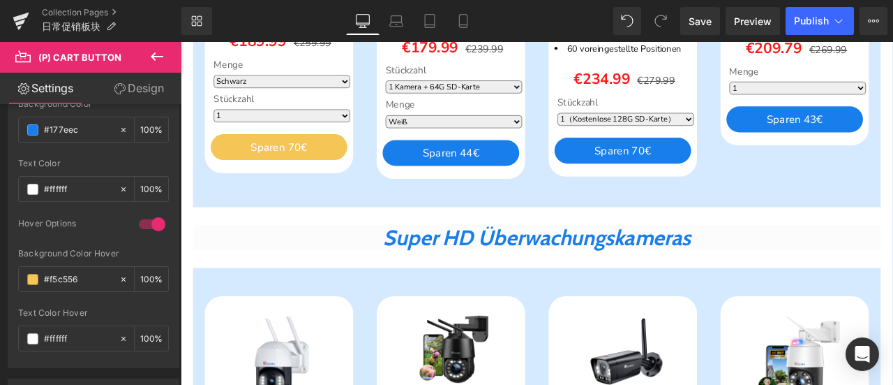
scroll to position [977, 0]
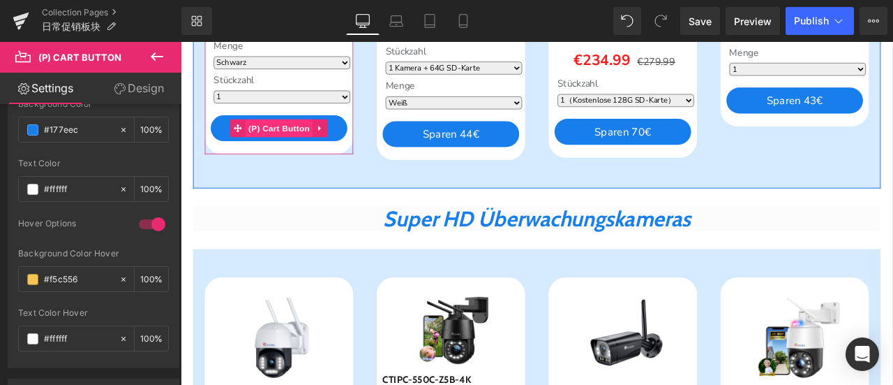
click at [313, 154] on span "(P) Cart Button" at bounding box center [298, 143] width 80 height 21
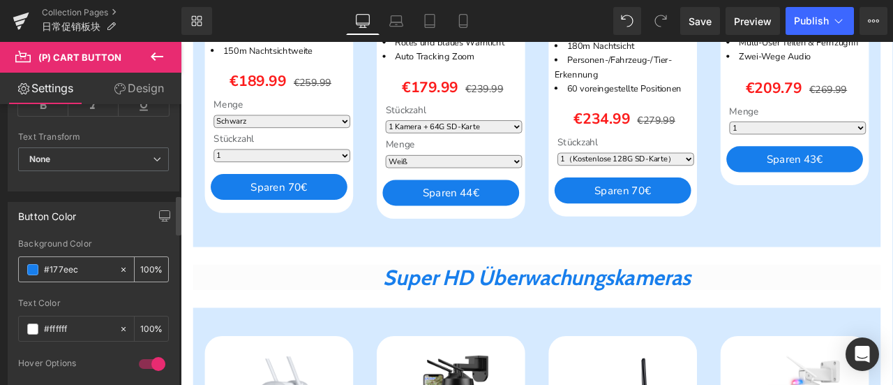
scroll to position [698, 0]
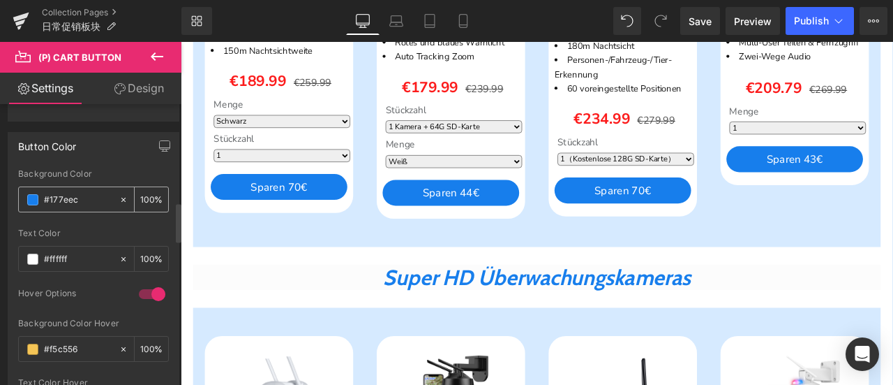
drag, startPoint x: 86, startPoint y: 193, endPoint x: 22, endPoint y: 193, distance: 64.2
click at [22, 193] on div "#177eec" at bounding box center [69, 199] width 100 height 24
drag, startPoint x: 88, startPoint y: 338, endPoint x: 20, endPoint y: 340, distance: 67.7
click at [20, 340] on div "#f5c556" at bounding box center [69, 348] width 100 height 24
paste input "177eec"
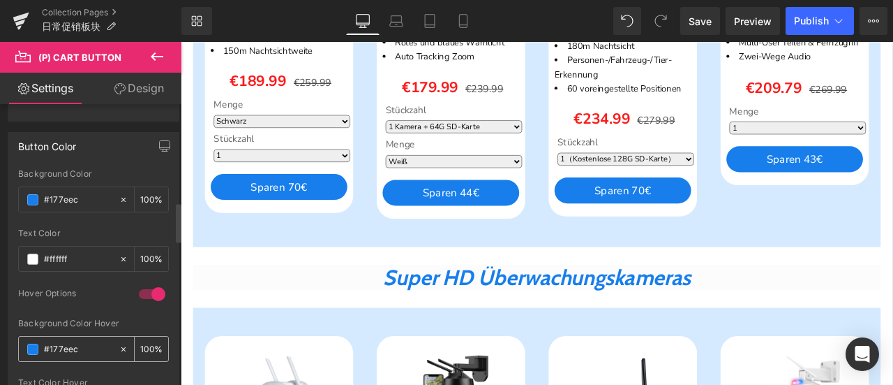
click at [31, 344] on span at bounding box center [32, 348] width 11 height 11
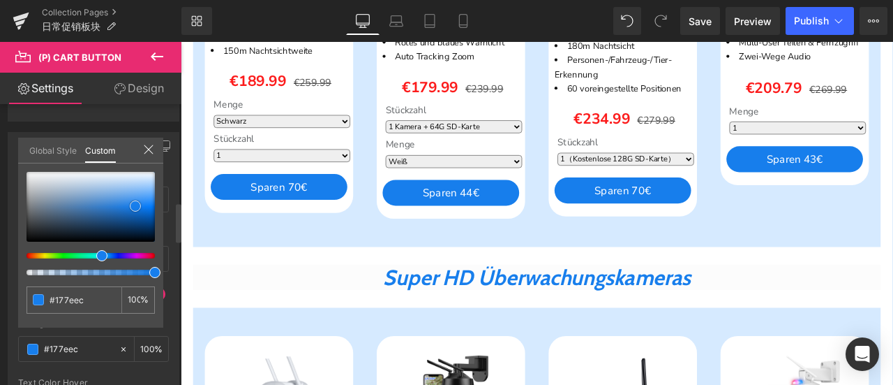
type input "#72b0f2"
click at [134, 192] on div at bounding box center [91, 207] width 128 height 70
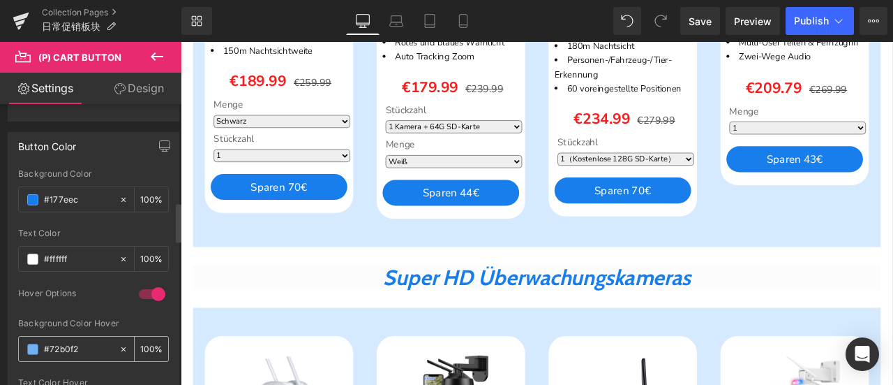
click at [31, 348] on div "#72b0f2" at bounding box center [69, 348] width 100 height 24
click at [33, 345] on span at bounding box center [32, 348] width 11 height 11
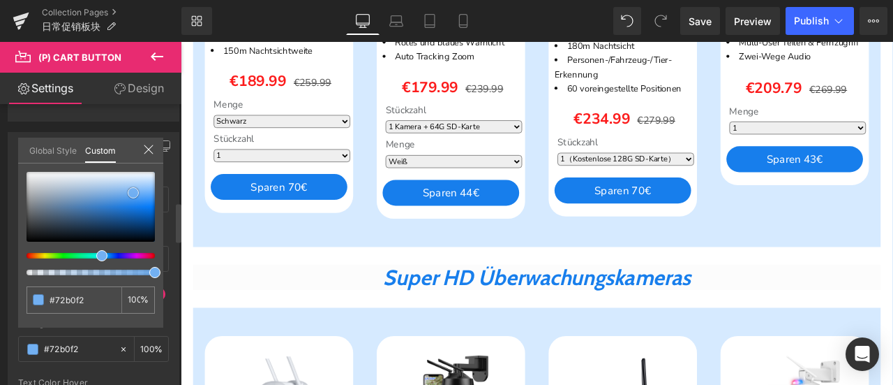
click at [131, 195] on span at bounding box center [133, 192] width 11 height 11
type input "#6aabf0"
type input "#61a5ef"
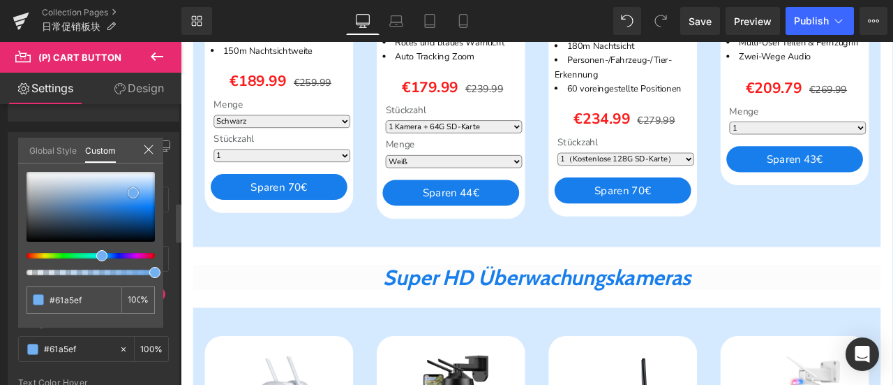
type input "#5ba3ef"
type input "#57a0ef"
type input "#4c9bef"
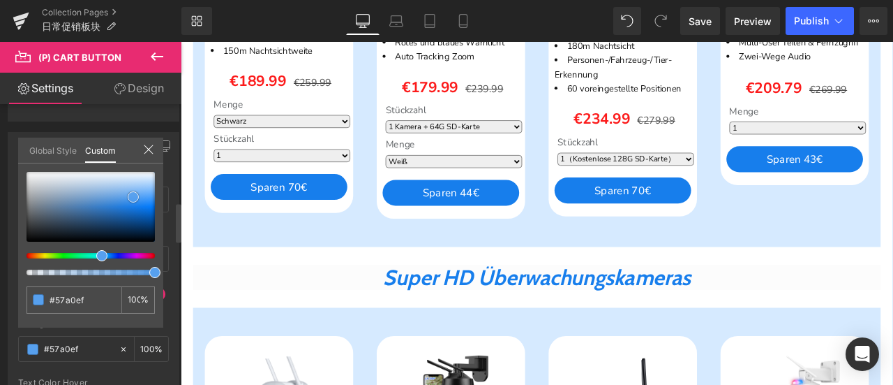
type input "#4c9bef"
type input "#4d9bee"
type input "#57a0ee"
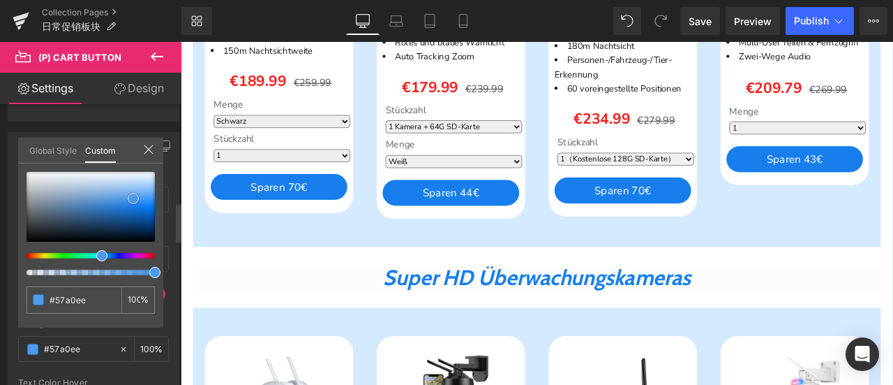
type input "#5ca3ee"
type input "#62a5ee"
type input "#61a5ef"
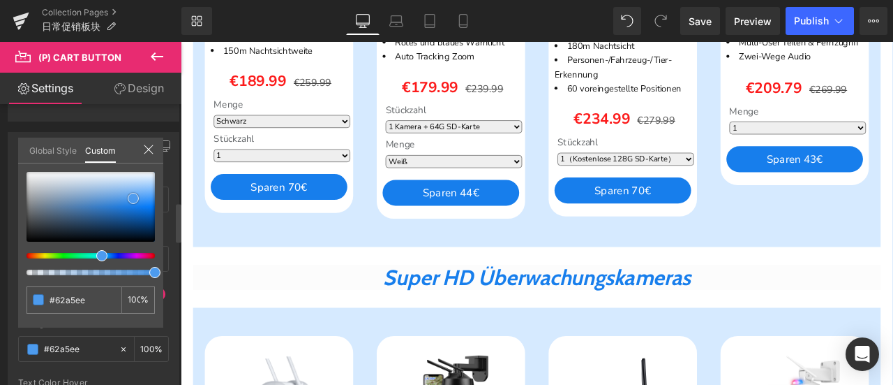
type input "#61a5ef"
click at [131, 196] on span at bounding box center [131, 195] width 11 height 11
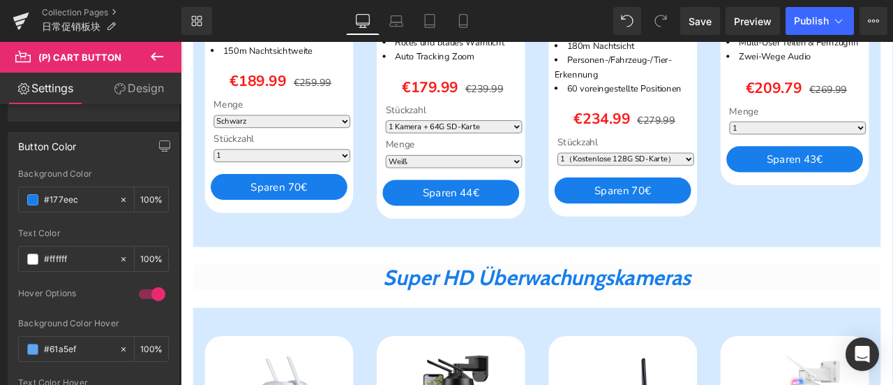
drag, startPoint x: 85, startPoint y: 345, endPoint x: 26, endPoint y: 344, distance: 59.3
click at [26, 344] on div "#61a5ef" at bounding box center [69, 348] width 100 height 24
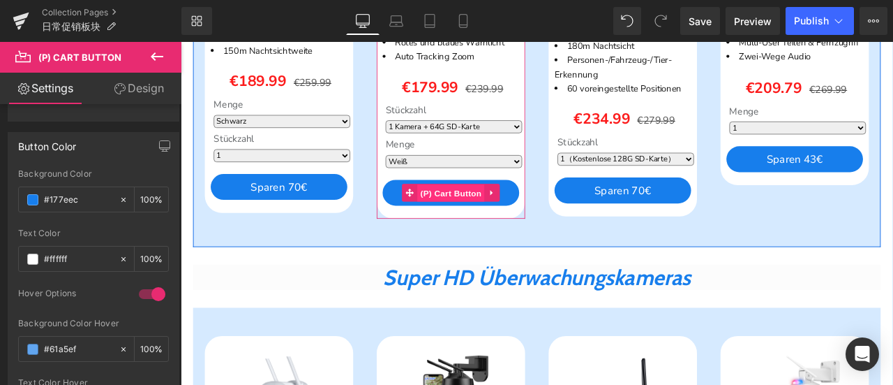
click at [514, 232] on span "(P) Cart Button" at bounding box center [501, 221] width 80 height 21
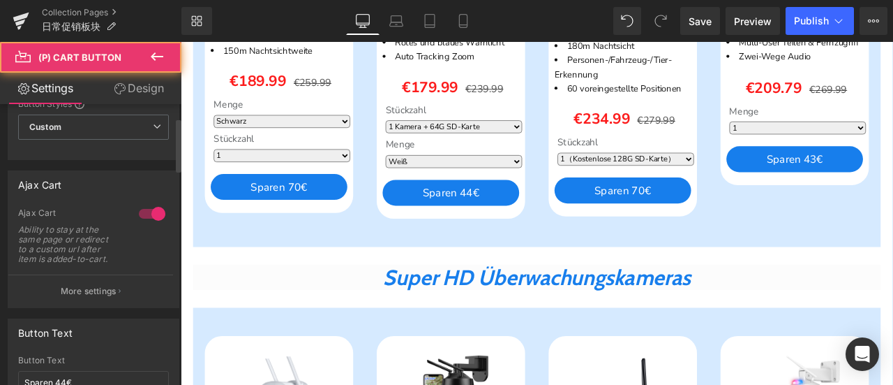
scroll to position [70, 0]
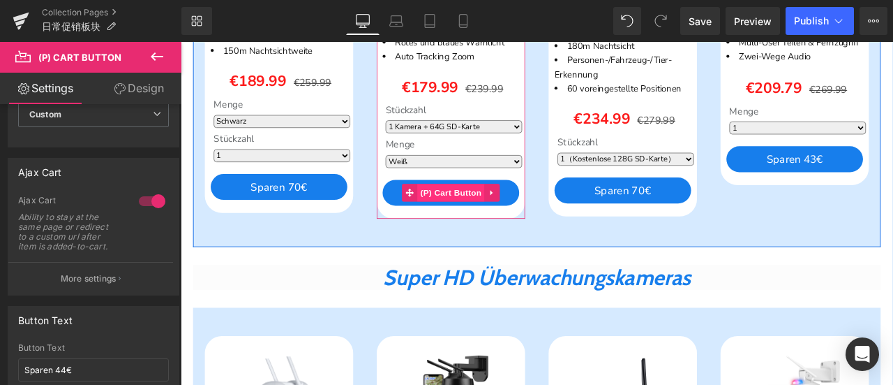
click at [482, 231] on span "(P) Cart Button" at bounding box center [501, 220] width 80 height 21
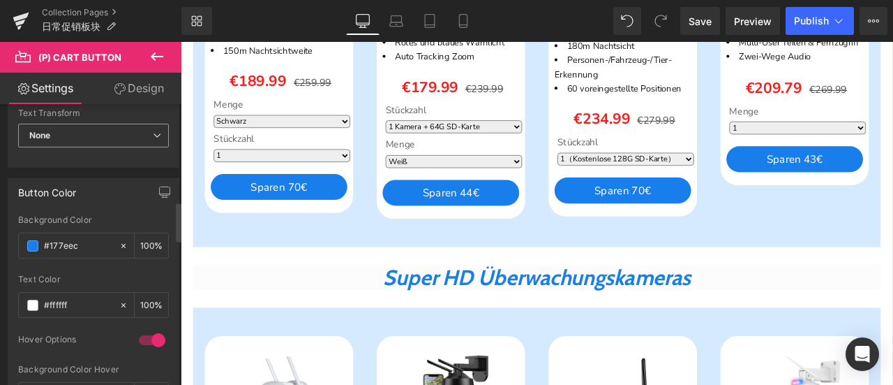
scroll to position [698, 0]
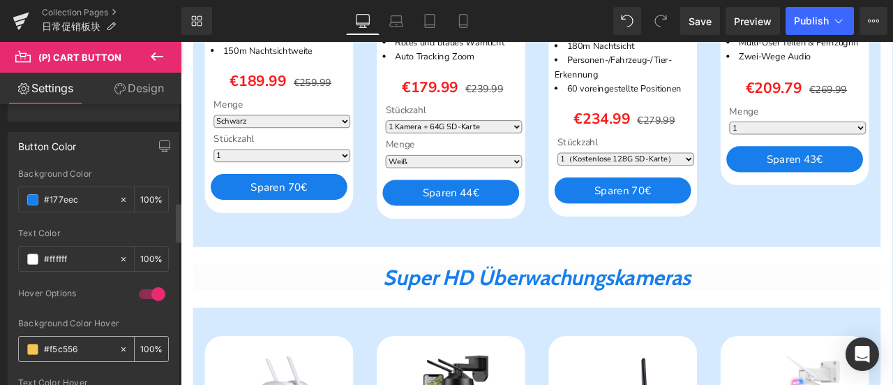
drag, startPoint x: 84, startPoint y: 341, endPoint x: 21, endPoint y: 345, distance: 63.0
click at [21, 345] on div "#f5c556" at bounding box center [69, 348] width 100 height 24
paste input "61a5ef"
type input "#61a5ef"
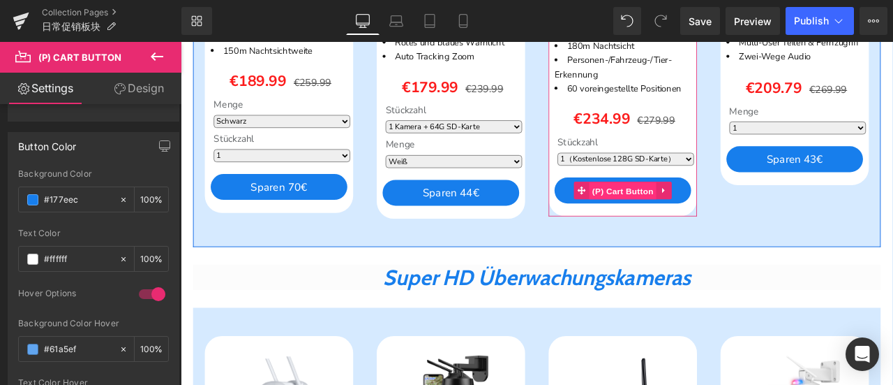
click at [708, 229] on span "(P) Cart Button" at bounding box center [705, 218] width 80 height 21
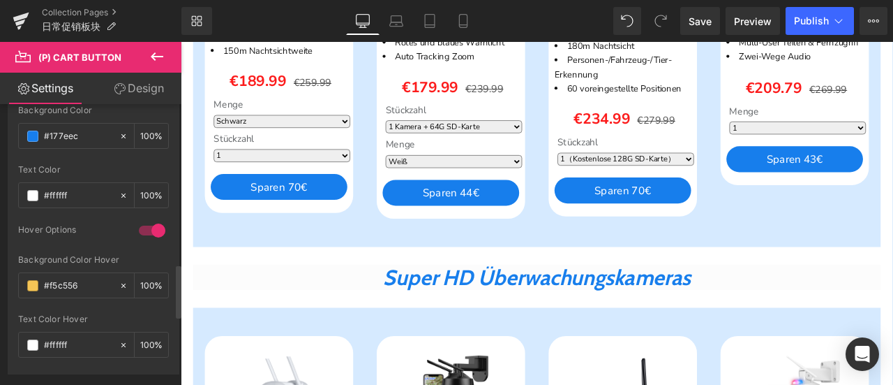
scroll to position [837, 0]
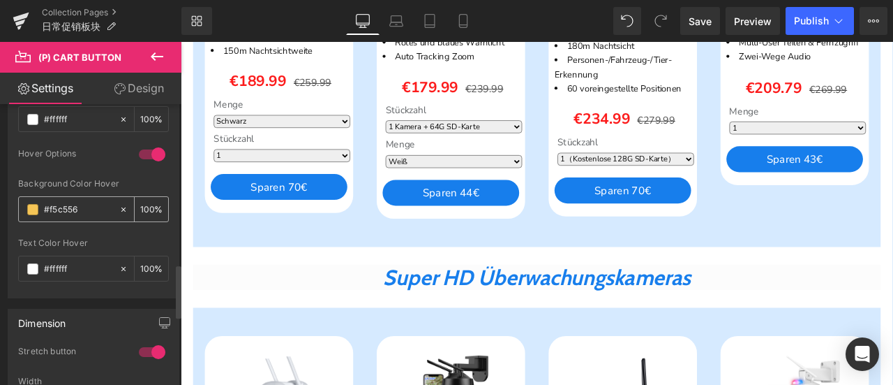
drag, startPoint x: 94, startPoint y: 202, endPoint x: 24, endPoint y: 202, distance: 69.8
click at [24, 202] on div "#f5c556" at bounding box center [69, 209] width 100 height 24
paste input "61a5ef"
type input "#61a5ef"
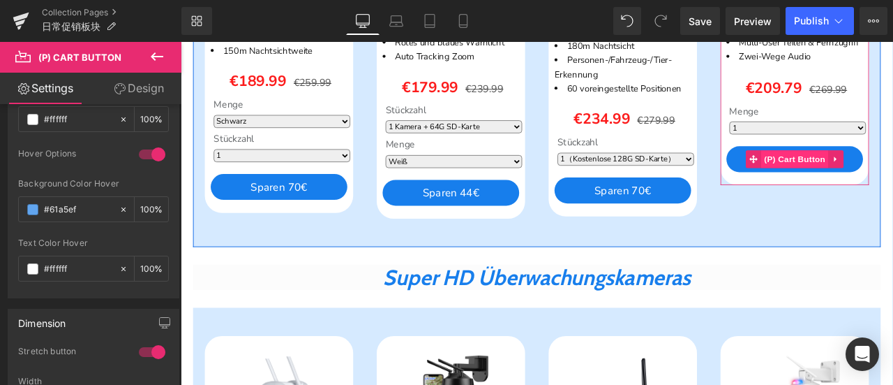
click at [893, 191] on span "(P) Cart Button" at bounding box center [909, 180] width 80 height 21
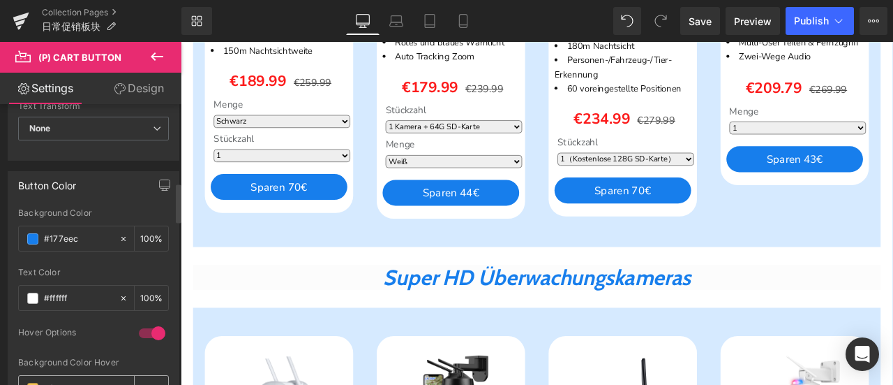
scroll to position [768, 0]
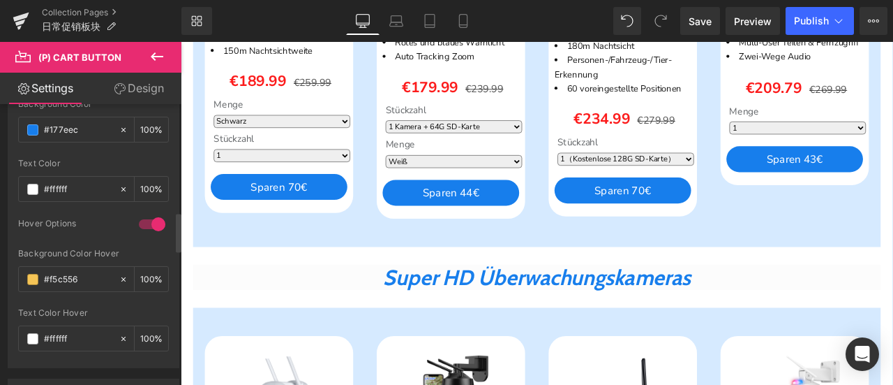
drag, startPoint x: 73, startPoint y: 276, endPoint x: 9, endPoint y: 271, distance: 63.6
click at [9, 271] on div "rgb(23, 126, 236) Background Color #177eec 100 % rgba(255, 255, 255, 1) Text Co…" at bounding box center [93, 233] width 170 height 268
paste input "61a5ef"
type input "#61a5ef"
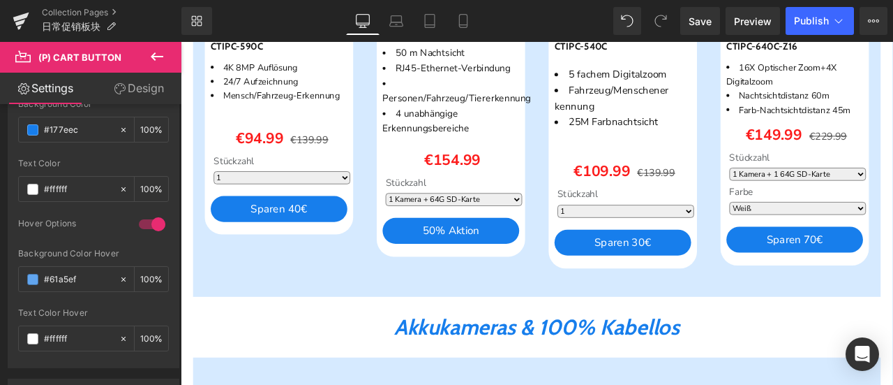
scroll to position [1465, 0]
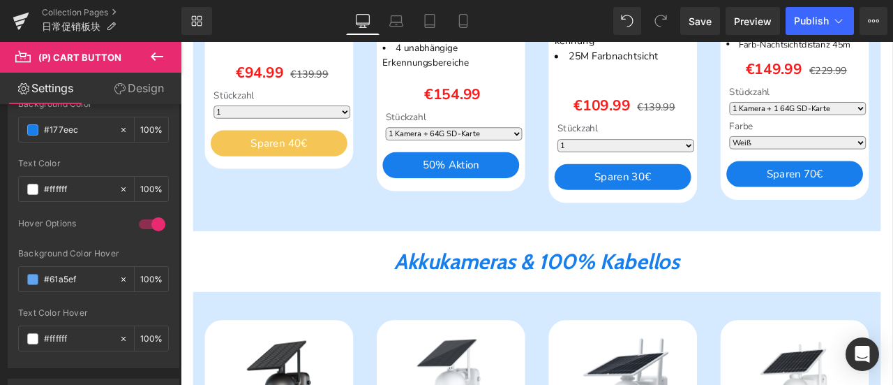
click at [290, 177] on div "Sparen 40€ (P) Cart Button" at bounding box center [297, 162] width 162 height 31
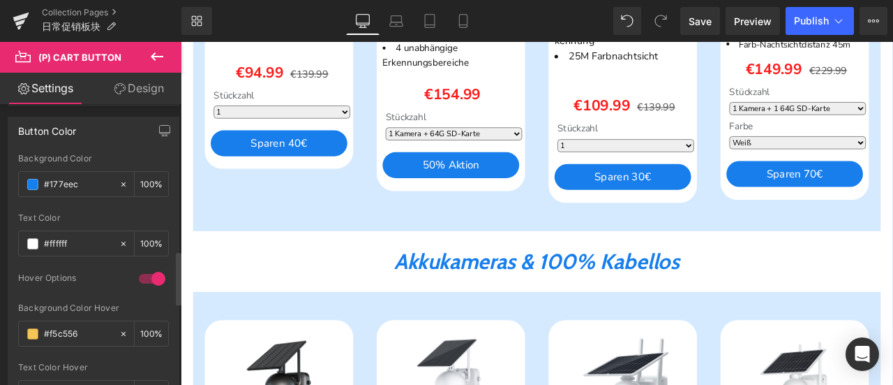
scroll to position [768, 0]
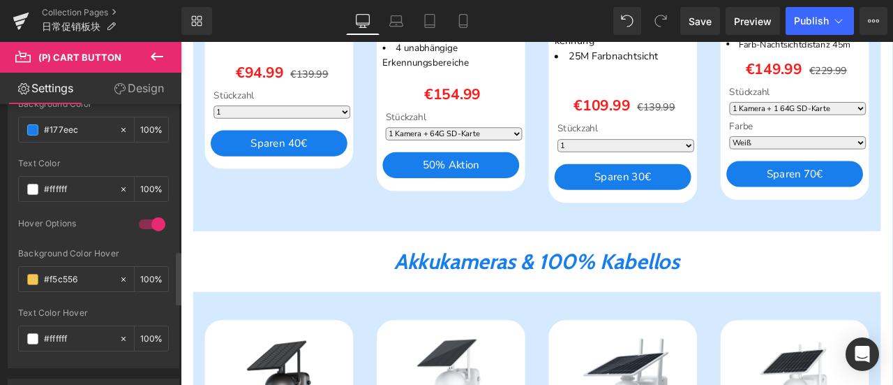
drag, startPoint x: 91, startPoint y: 278, endPoint x: 15, endPoint y: 277, distance: 75.4
click at [15, 277] on div "rgb(23, 126, 236) Background Color #177eec 100 % rgba(255, 255, 255, 1) Text Co…" at bounding box center [93, 233] width 170 height 268
type input "#61a5ef"
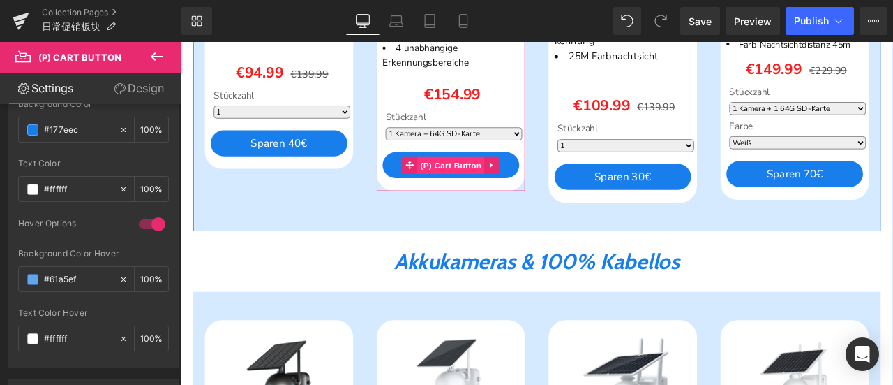
click at [477, 199] on span "(P) Cart Button" at bounding box center [501, 188] width 80 height 21
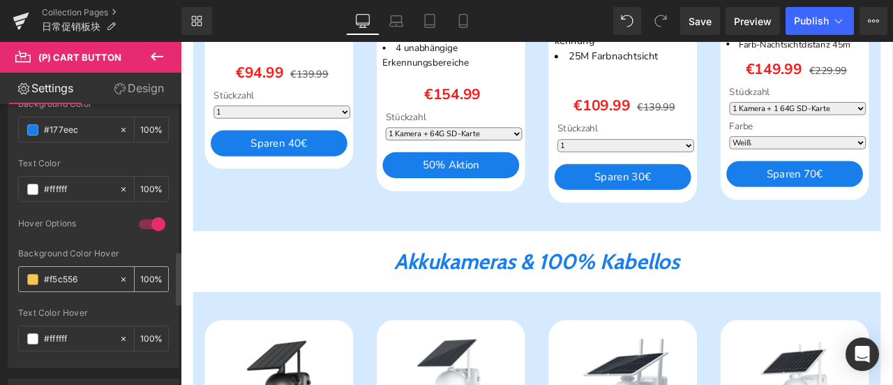
drag, startPoint x: 46, startPoint y: 278, endPoint x: 18, endPoint y: 280, distance: 27.9
click at [19, 280] on div "#f5c556" at bounding box center [69, 279] width 100 height 24
paste input "61a5ef"
type input "#61a5ef"
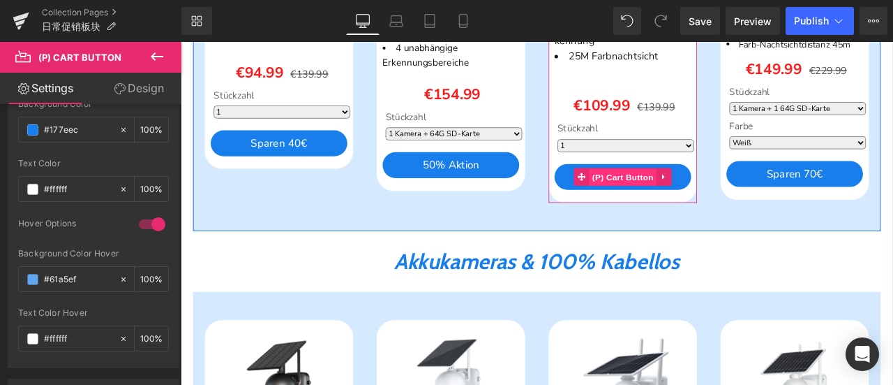
click at [686, 213] on span "(P) Cart Button" at bounding box center [705, 202] width 80 height 21
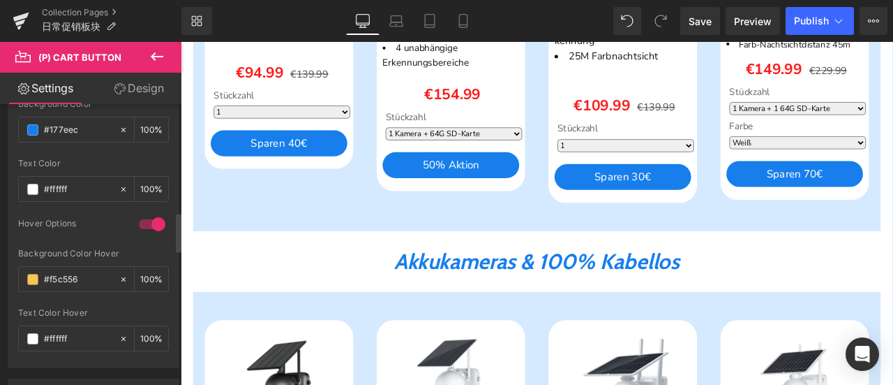
drag, startPoint x: 95, startPoint y: 271, endPoint x: 14, endPoint y: 270, distance: 81.0
click at [14, 270] on div "rgb(23, 126, 236) Background Color #177eec 100 % rgba(255, 255, 255, 1) Text Co…" at bounding box center [93, 233] width 170 height 268
paste input "61a5ef"
type input "#61a5ef"
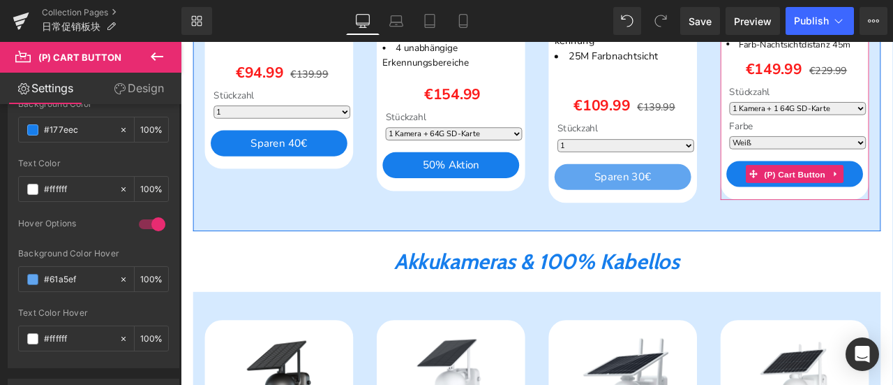
drag, startPoint x: 894, startPoint y: 227, endPoint x: 768, endPoint y: 227, distance: 126.3
click at [893, 209] on span "(P) Cart Button" at bounding box center [909, 198] width 80 height 21
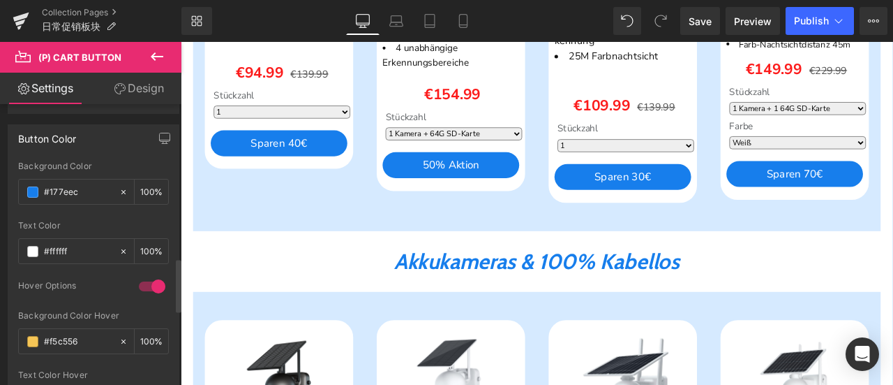
scroll to position [837, 0]
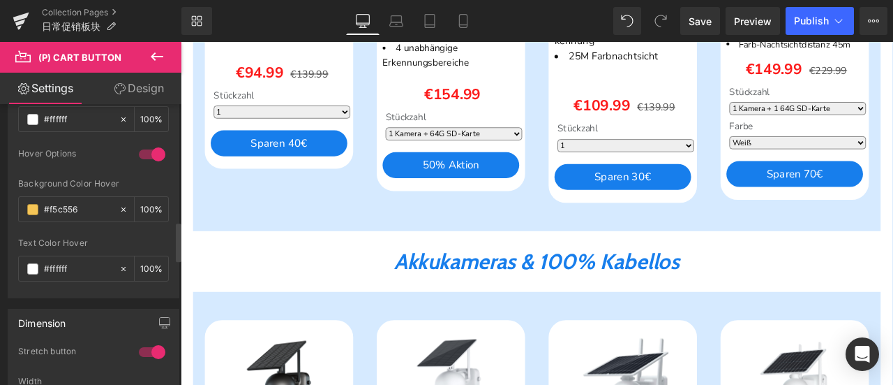
drag, startPoint x: 84, startPoint y: 204, endPoint x: 0, endPoint y: 201, distance: 83.8
click at [0, 201] on div "Button Color rgb(23, 126, 236) Background Color #177eec 100 % rgba(255, 255, 25…" at bounding box center [94, 140] width 188 height 316
paste input "61a5ef"
type input "#61a5ef"
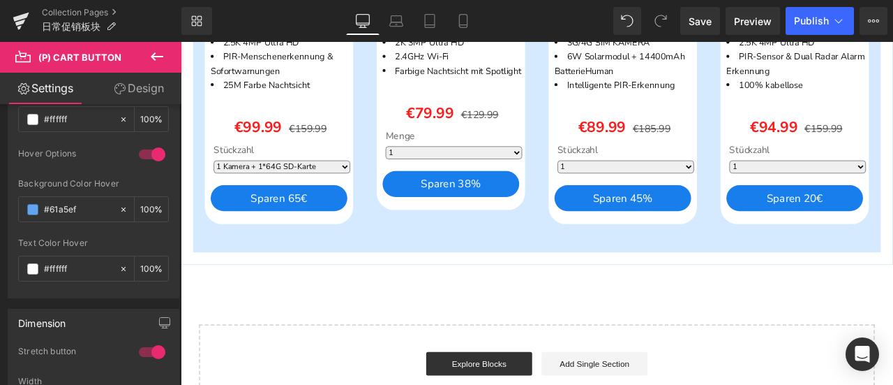
scroll to position [2024, 0]
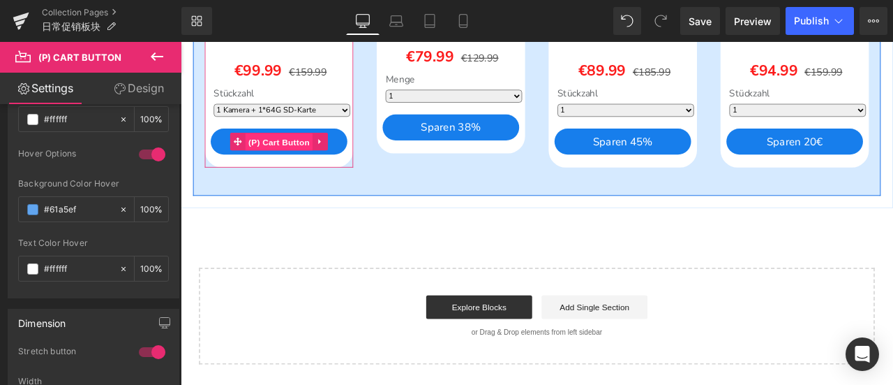
click at [301, 171] on span "(P) Cart Button" at bounding box center [298, 160] width 80 height 21
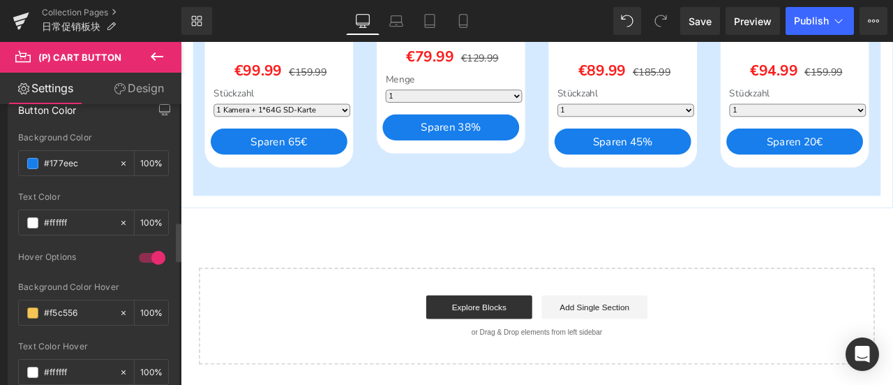
scroll to position [837, 0]
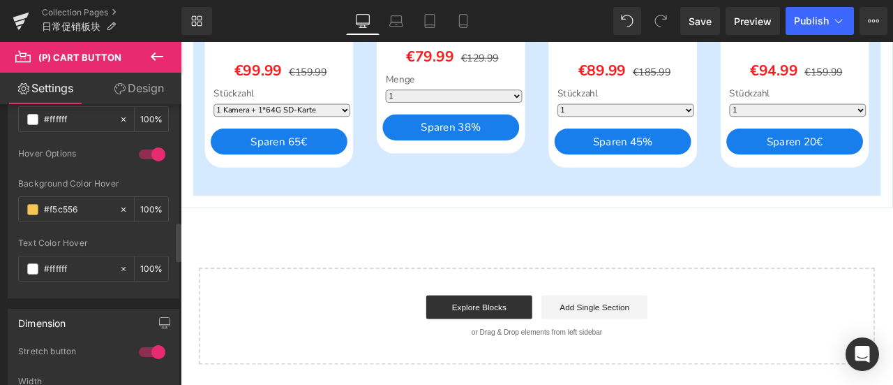
drag, startPoint x: 87, startPoint y: 203, endPoint x: 0, endPoint y: 201, distance: 86.6
click at [0, 201] on div "Button Color rgb(23, 126, 236) Background Color #177eec 100 % rgba(255, 255, 25…" at bounding box center [94, 140] width 188 height 316
paste input "61a5ef"
type input "#61a5ef"
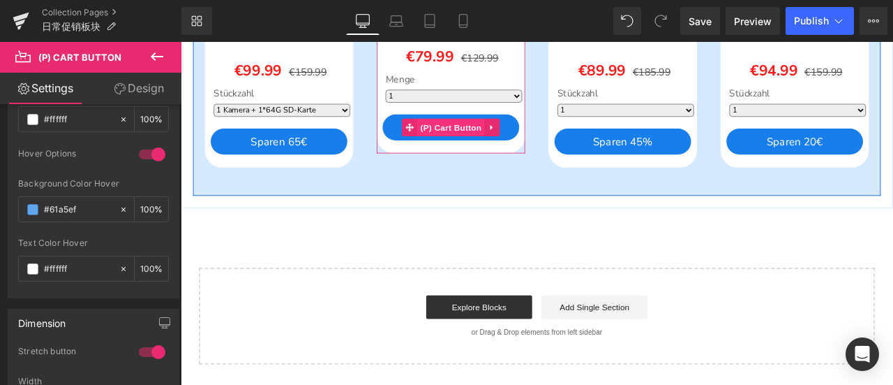
click at [486, 154] on span "(P) Cart Button" at bounding box center [501, 143] width 80 height 21
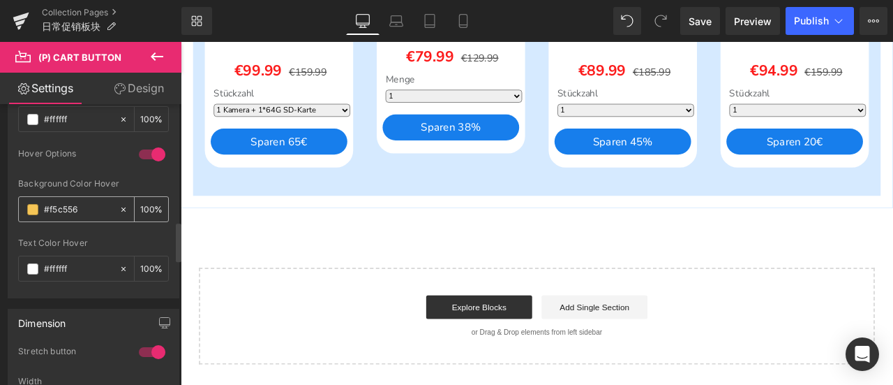
drag, startPoint x: 95, startPoint y: 204, endPoint x: 21, endPoint y: 204, distance: 74.0
click at [21, 204] on div "#f5c556" at bounding box center [69, 209] width 100 height 24
paste input "61a5ef"
type input "#61a5ef"
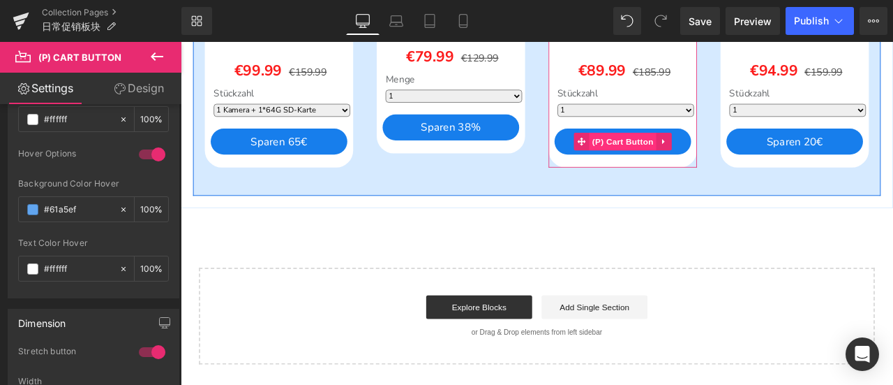
click at [668, 170] on span "(P) Cart Button" at bounding box center [705, 159] width 80 height 21
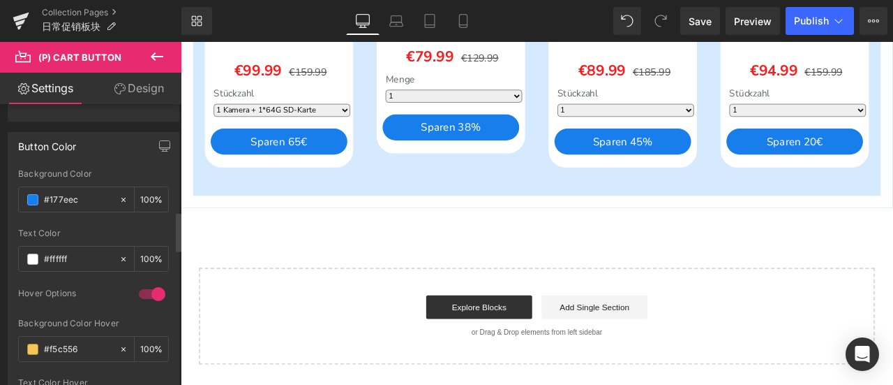
scroll to position [907, 0]
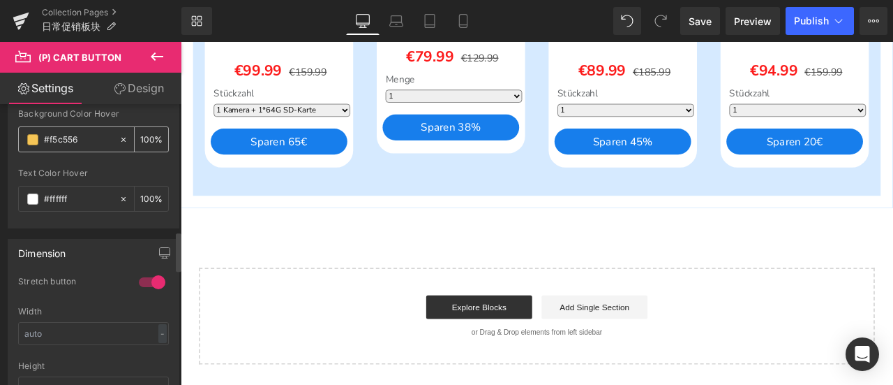
drag, startPoint x: 80, startPoint y: 133, endPoint x: 22, endPoint y: 133, distance: 57.2
click at [22, 133] on div "#f5c556" at bounding box center [69, 139] width 100 height 24
paste input "61a5ef"
type input "#61a5ef"
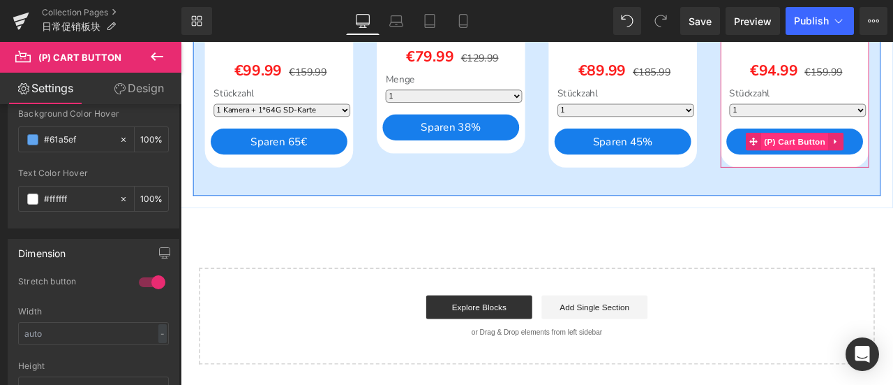
click at [879, 170] on span "(P) Cart Button" at bounding box center [909, 159] width 80 height 21
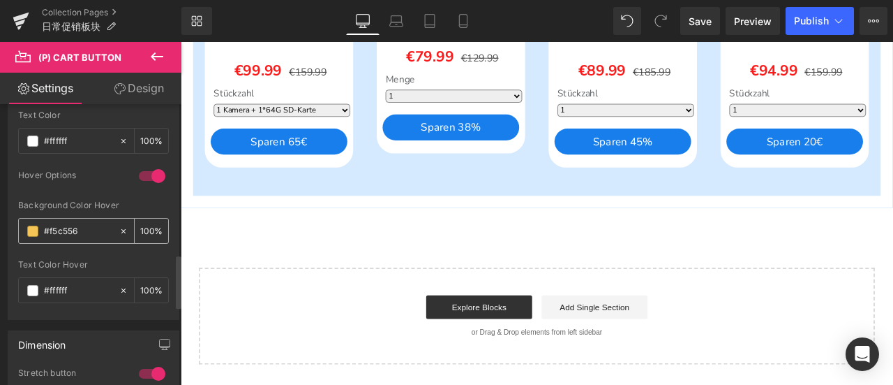
scroll to position [837, 0]
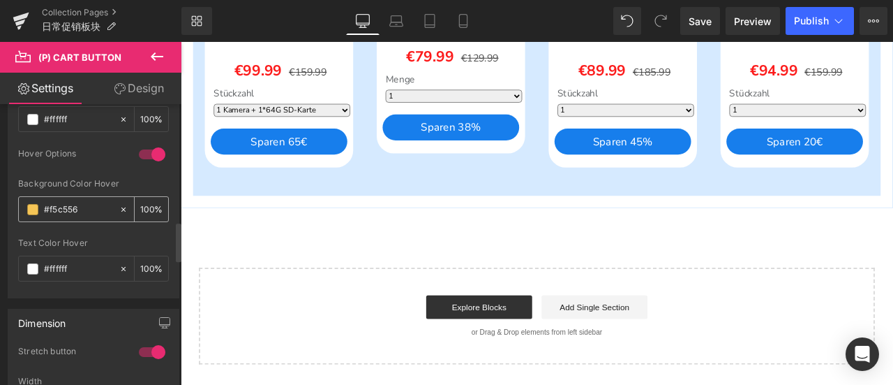
drag, startPoint x: 91, startPoint y: 196, endPoint x: 24, endPoint y: 200, distance: 67.8
click at [24, 200] on div "#f5c556" at bounding box center [69, 209] width 100 height 24
paste input "61a5ef"
type input "#61a5ef"
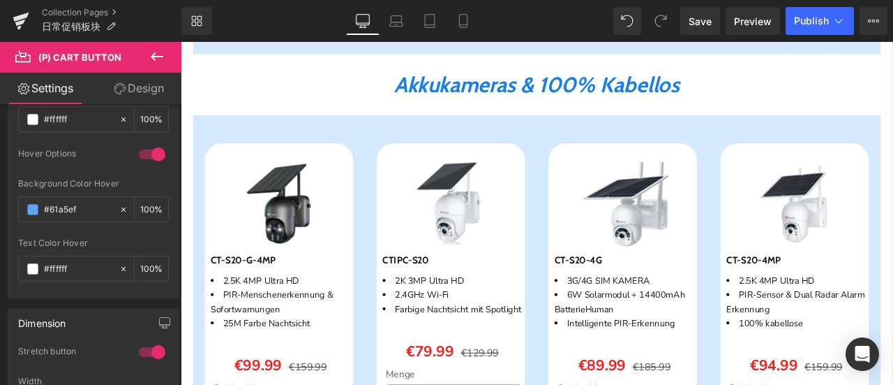
scroll to position [1326, 0]
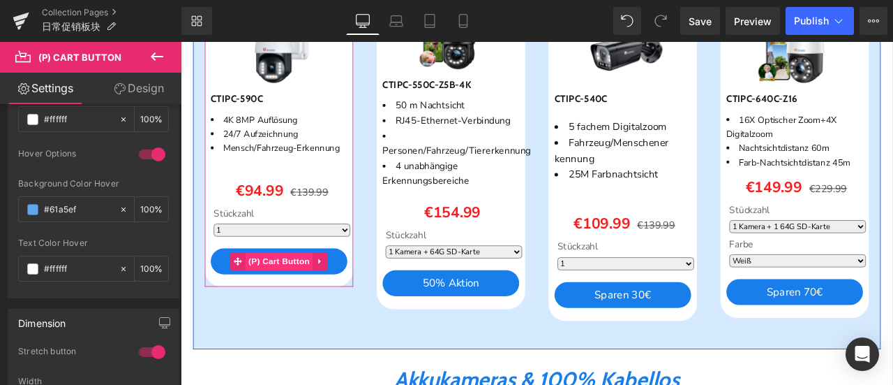
click at [296, 312] on span "(P) Cart Button" at bounding box center [298, 301] width 80 height 21
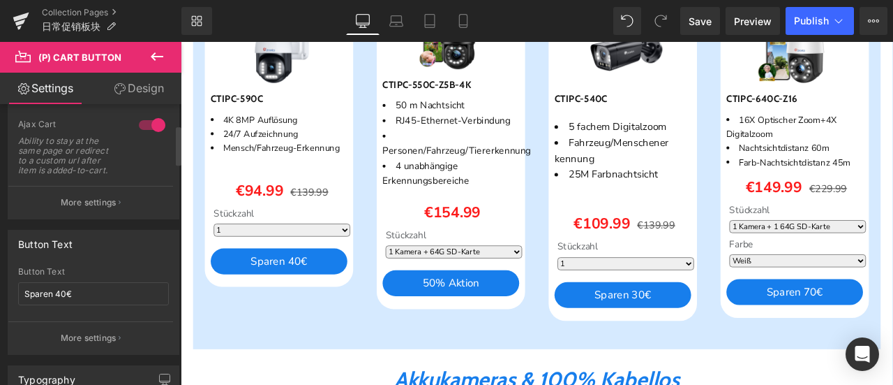
scroll to position [209, 0]
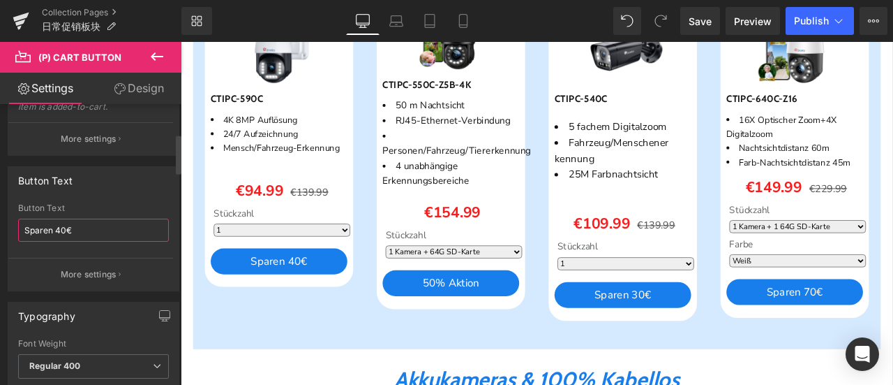
click at [64, 231] on input "Sparen 40€" at bounding box center [93, 229] width 151 height 23
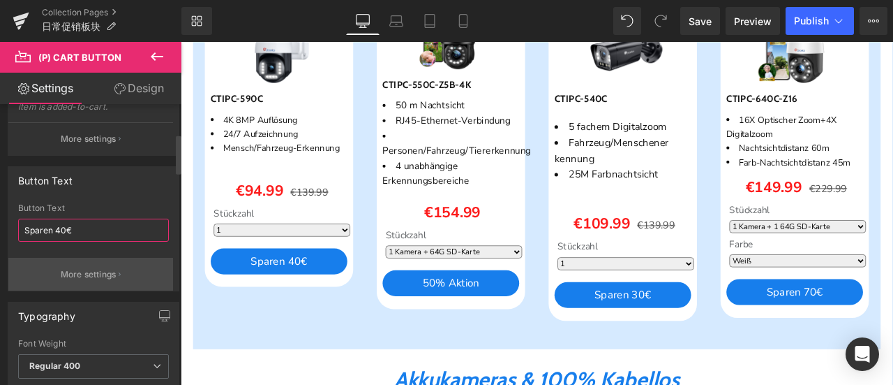
type input "Sparen 45€"
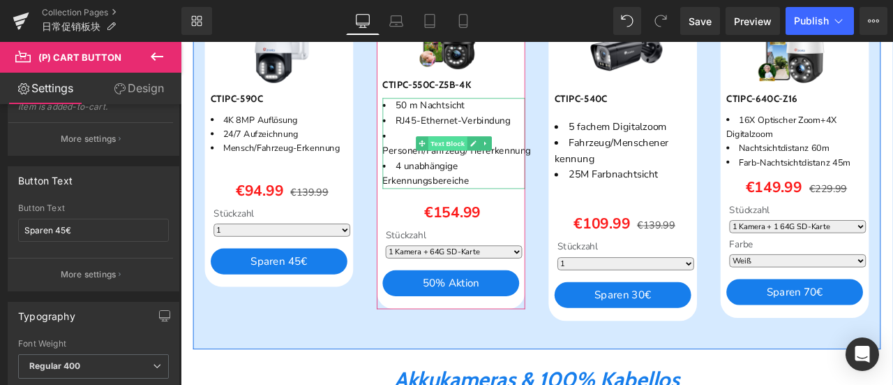
click at [494, 170] on span "Text Block" at bounding box center [498, 162] width 46 height 17
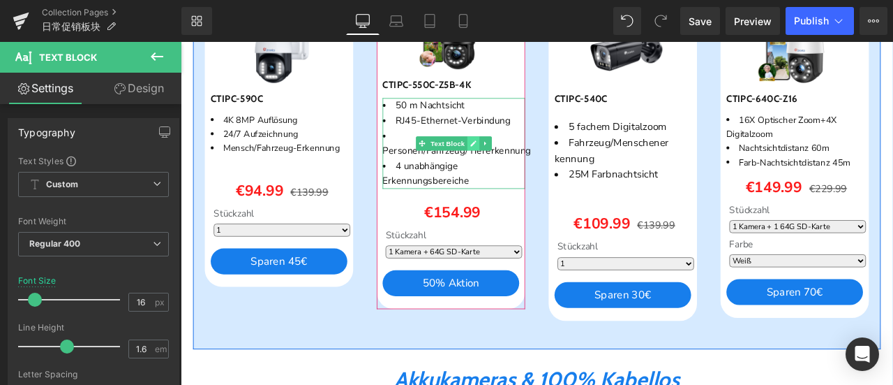
click at [524, 165] on icon at bounding box center [527, 161] width 7 height 7
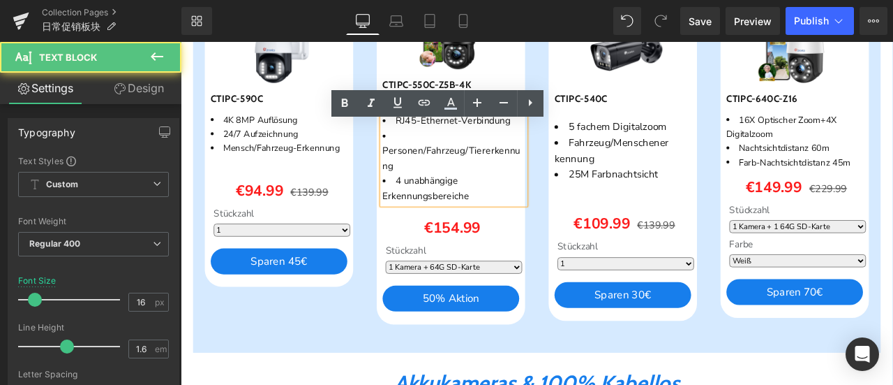
click at [515, 198] on li "Personen/Fahrzeug/Tiererkennung" at bounding box center [504, 171] width 169 height 54
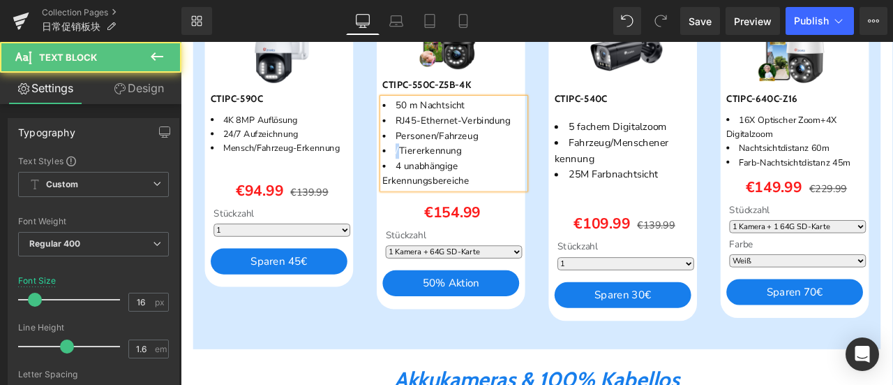
click at [430, 180] on li "/Tiererkennung" at bounding box center [504, 171] width 169 height 18
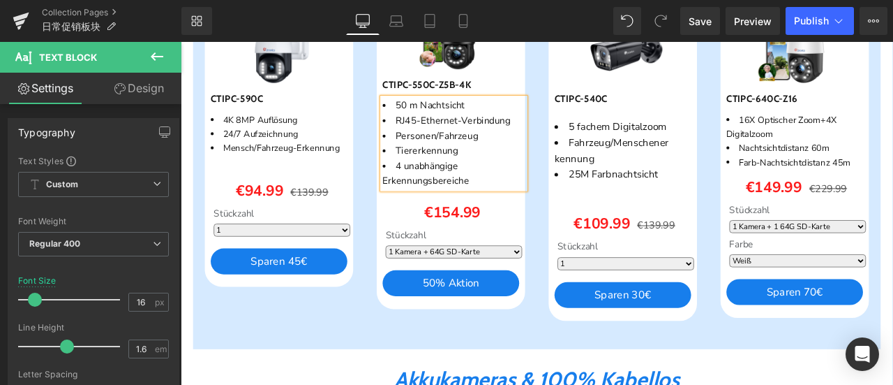
click at [604, 208] on div "Sparen 21 % (P) Image CTIPC-540C (P) SKU 5 fachem Digitalzoom Fahrzeug/Menschen…" at bounding box center [705, 171] width 204 height 401
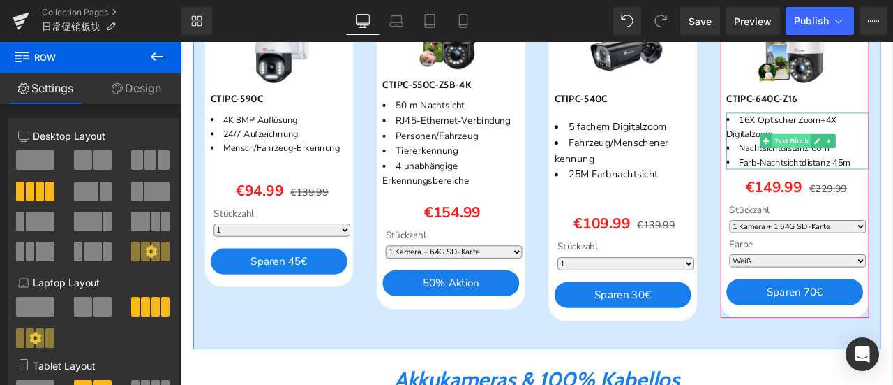
click at [893, 167] on span "Text Block" at bounding box center [905, 159] width 46 height 17
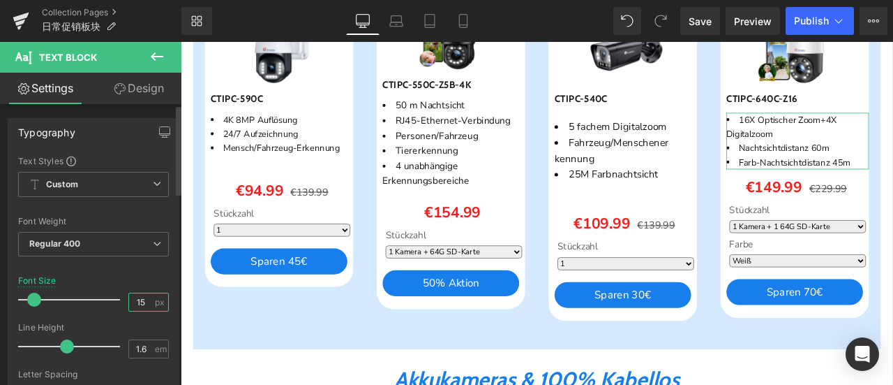
drag, startPoint x: 135, startPoint y: 298, endPoint x: 144, endPoint y: 299, distance: 8.5
click at [144, 299] on input "15" at bounding box center [141, 301] width 24 height 17
type input "16"
click at [151, 280] on div "Font Size 16 px" at bounding box center [93, 299] width 151 height 47
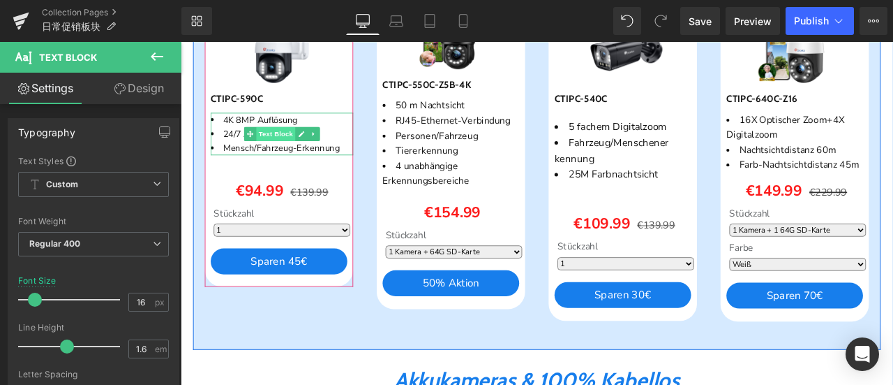
click at [285, 159] on span "Text Block" at bounding box center [294, 150] width 46 height 17
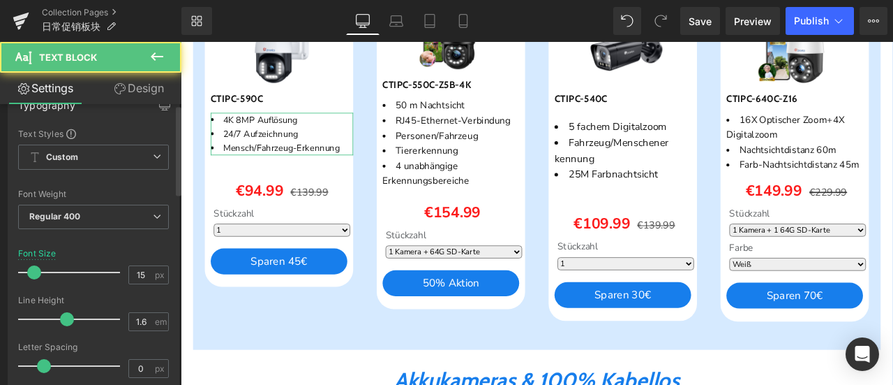
scroll to position [70, 0]
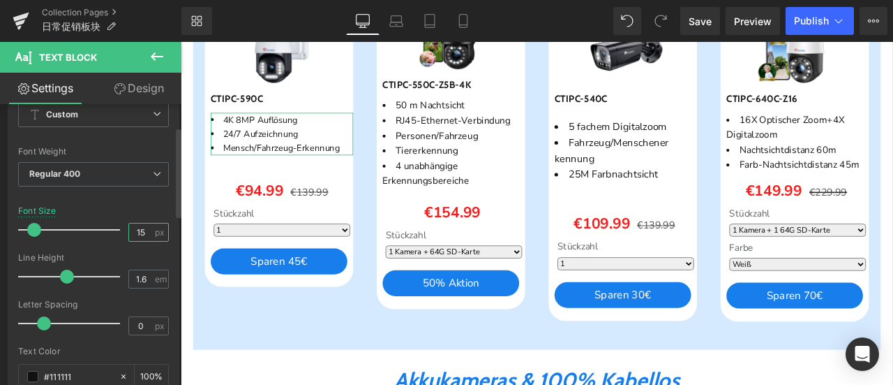
drag, startPoint x: 136, startPoint y: 232, endPoint x: 147, endPoint y: 224, distance: 13.4
click at [144, 232] on input "15" at bounding box center [141, 231] width 24 height 17
type input "16"
click at [144, 210] on div "Font Size 16 px" at bounding box center [93, 229] width 151 height 47
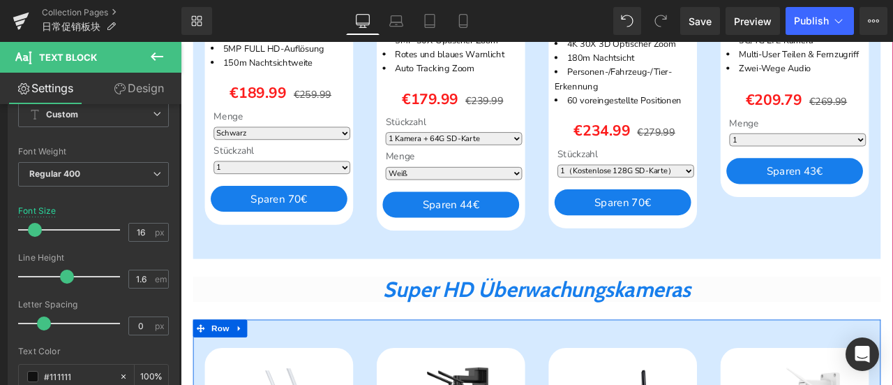
scroll to position [768, 0]
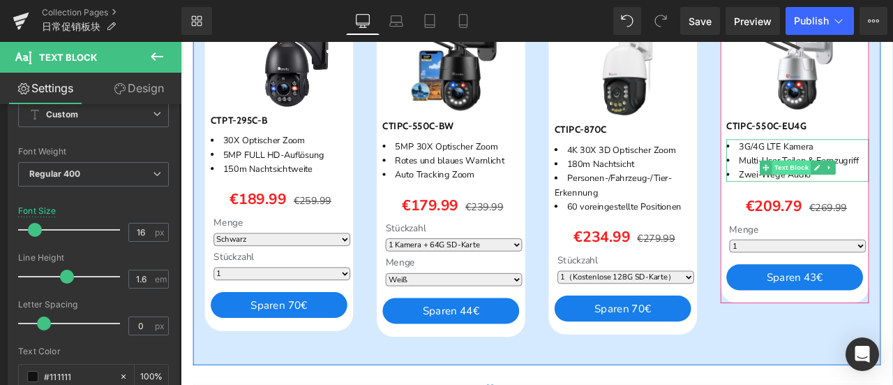
click at [893, 199] on span "Text Block" at bounding box center [905, 190] width 46 height 17
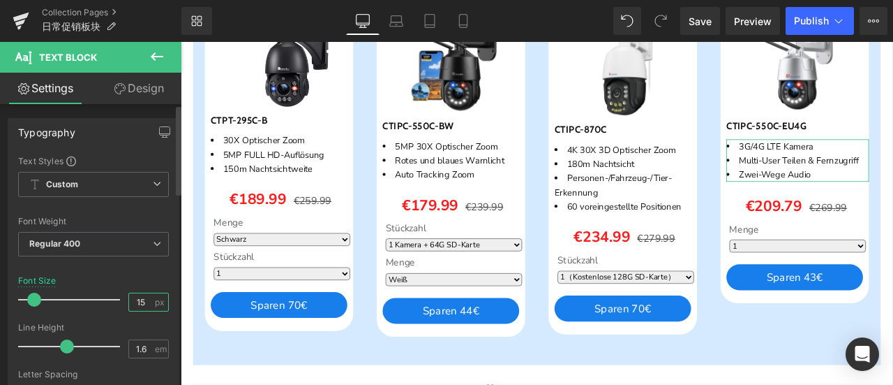
click at [145, 304] on input "15" at bounding box center [141, 301] width 24 height 17
type input "16"
click at [156, 276] on div "Font Size 16 px" at bounding box center [93, 299] width 151 height 47
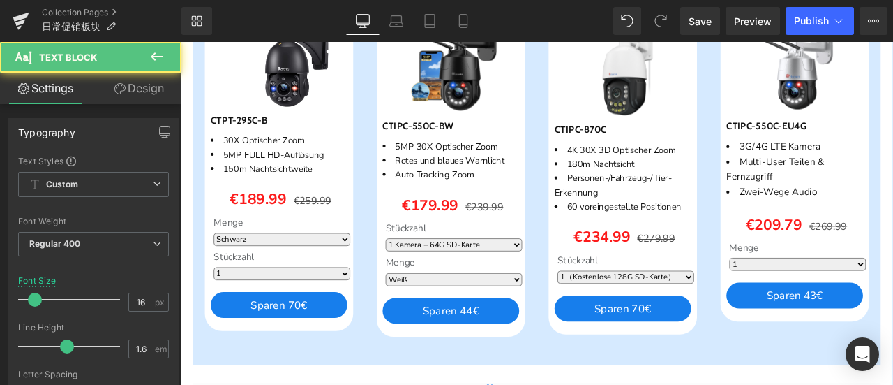
click at [156, 96] on link "Design" at bounding box center [139, 88] width 91 height 31
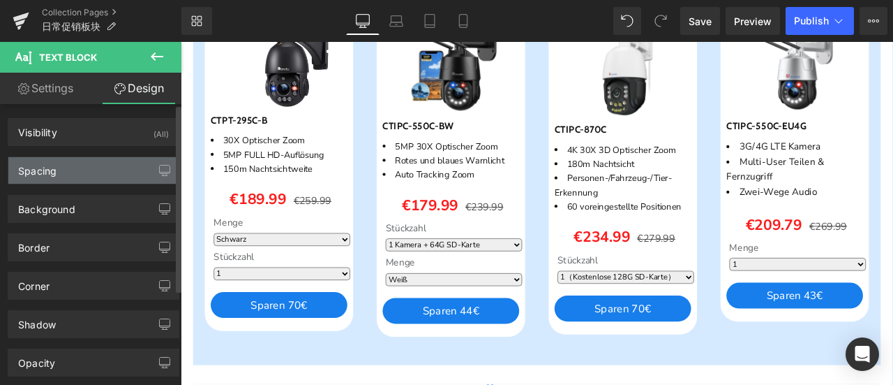
click at [75, 166] on div "Spacing" at bounding box center [93, 170] width 170 height 27
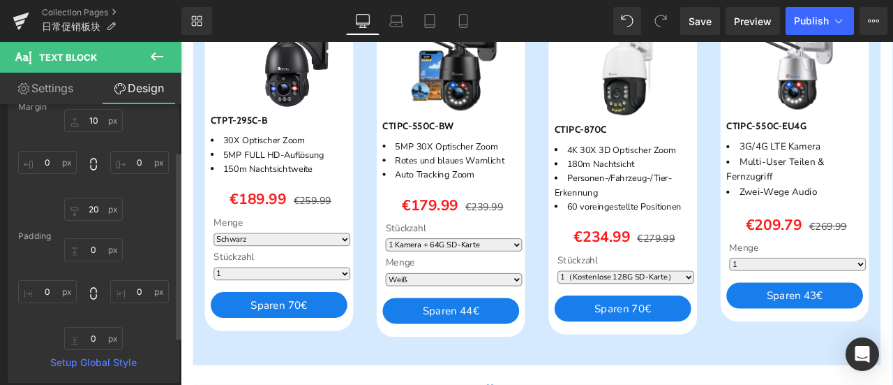
scroll to position [70, 0]
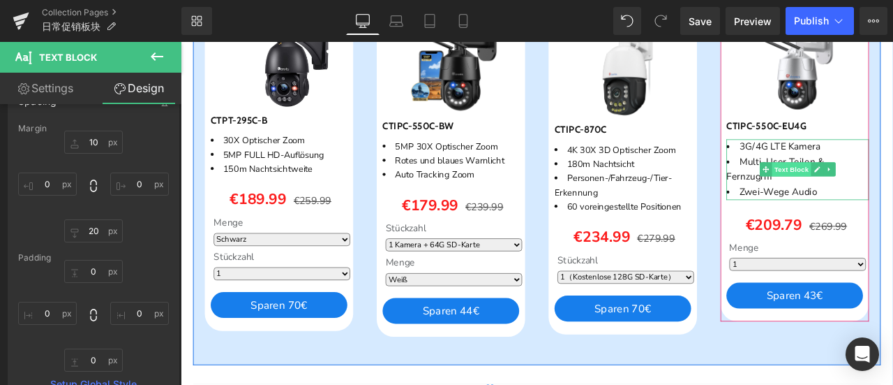
click at [893, 201] on span "Text Block" at bounding box center [905, 192] width 46 height 17
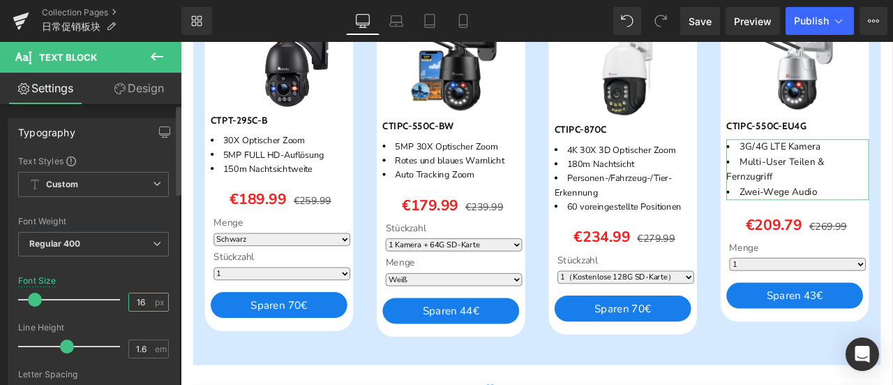
click at [142, 297] on input "16" at bounding box center [141, 301] width 24 height 17
type input "17"
click at [140, 285] on div "Font Size 17 px" at bounding box center [93, 299] width 151 height 47
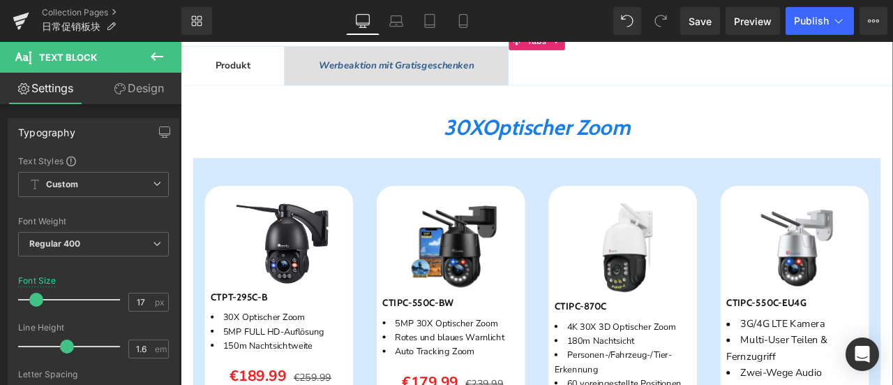
scroll to position [628, 0]
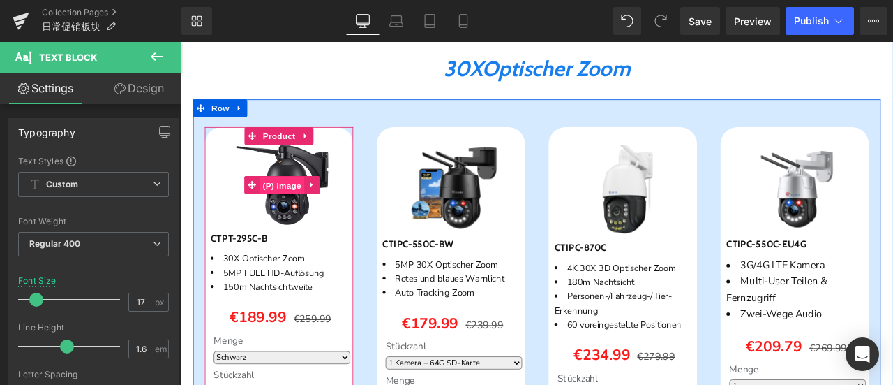
click at [297, 222] on span "(P) Image" at bounding box center [300, 211] width 53 height 21
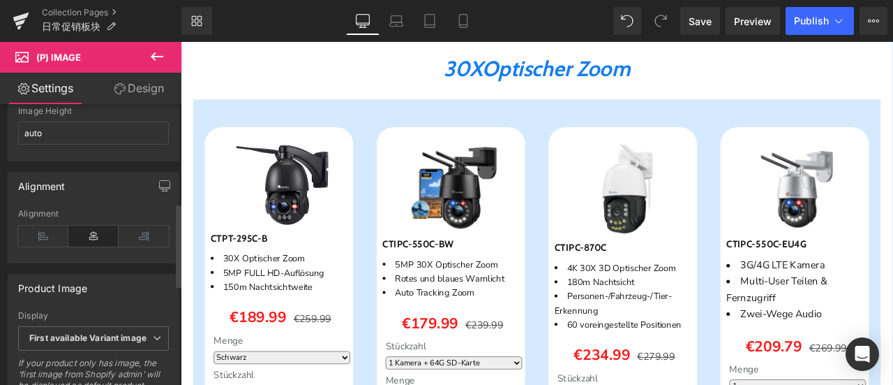
scroll to position [209, 0]
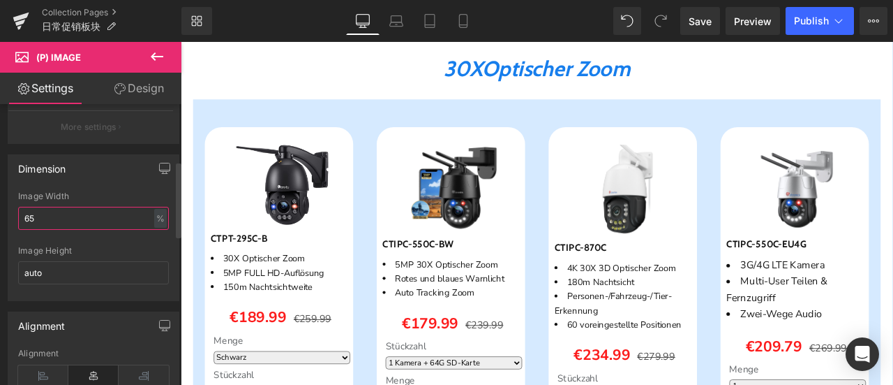
drag, startPoint x: 38, startPoint y: 216, endPoint x: 3, endPoint y: 215, distance: 35.6
click at [3, 215] on div "Dimension 65% Image Width 65 % % px auto Image Height auto" at bounding box center [94, 222] width 188 height 157
type input "70"
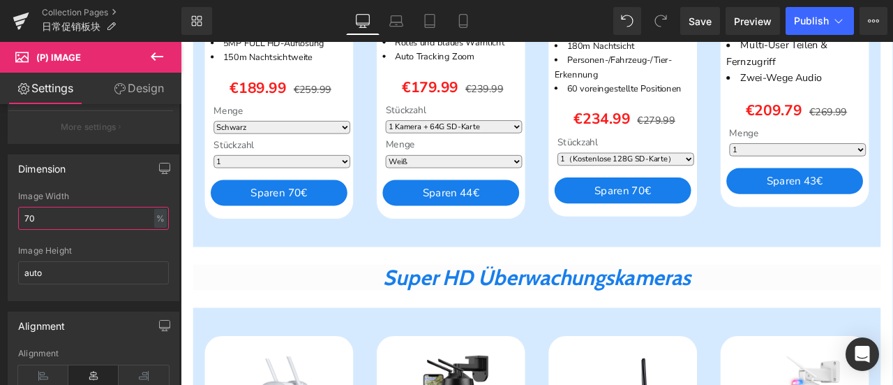
scroll to position [1186, 0]
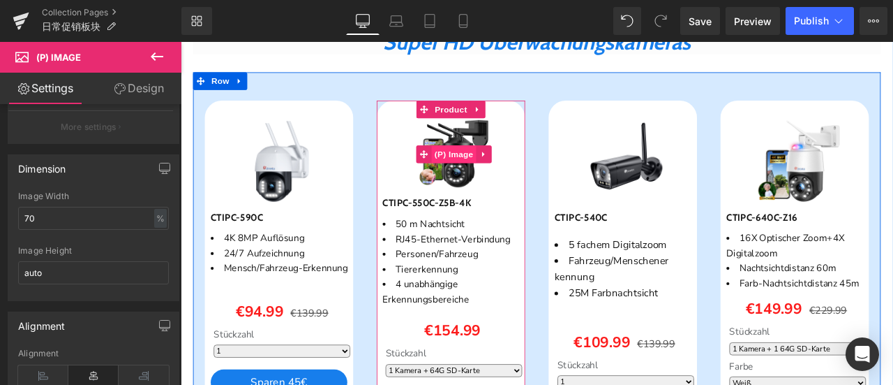
click at [498, 185] on span "(P) Image" at bounding box center [504, 174] width 53 height 21
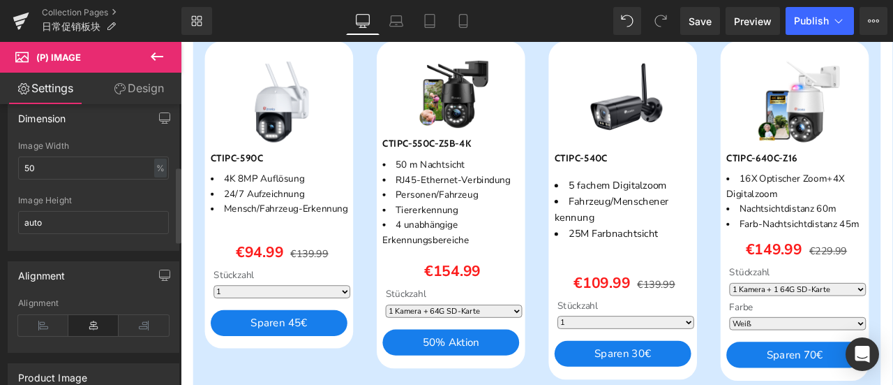
scroll to position [279, 0]
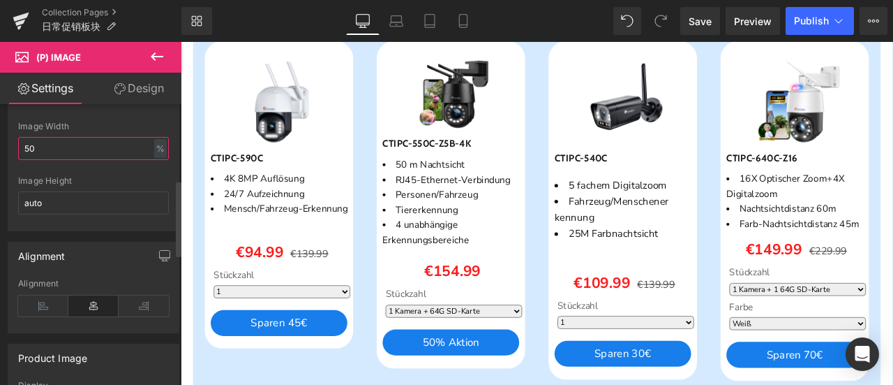
drag, startPoint x: 43, startPoint y: 146, endPoint x: 0, endPoint y: 150, distance: 43.5
click at [0, 150] on div "Dimension 50% Image Width 50 % % px auto Image Height auto" at bounding box center [94, 152] width 188 height 157
type input "60"
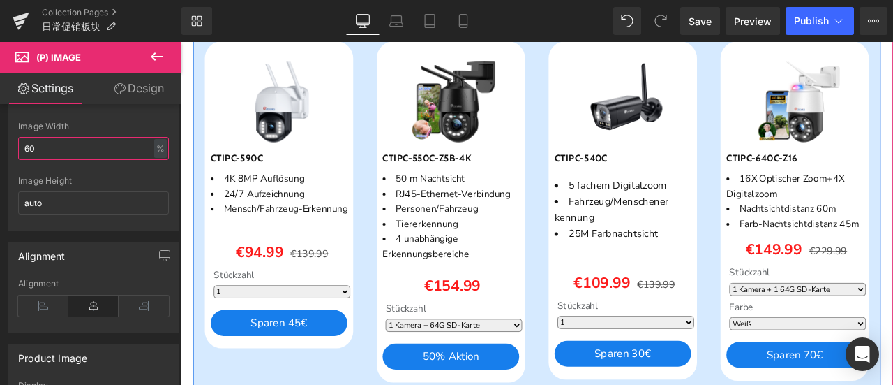
scroll to position [1256, 0]
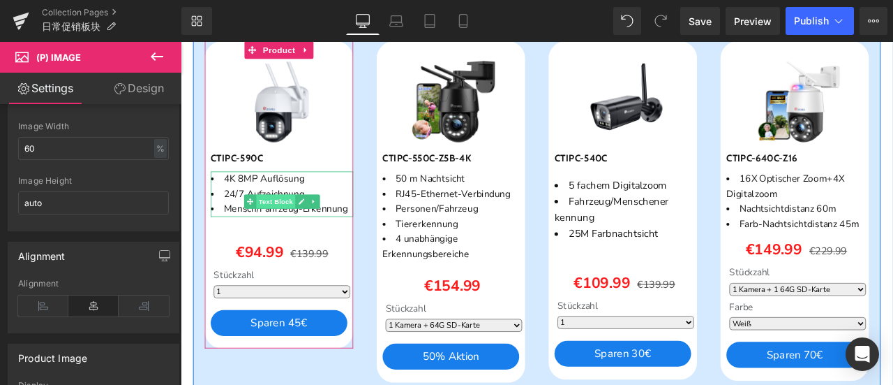
click at [271, 239] on span "Text Block" at bounding box center [294, 231] width 46 height 17
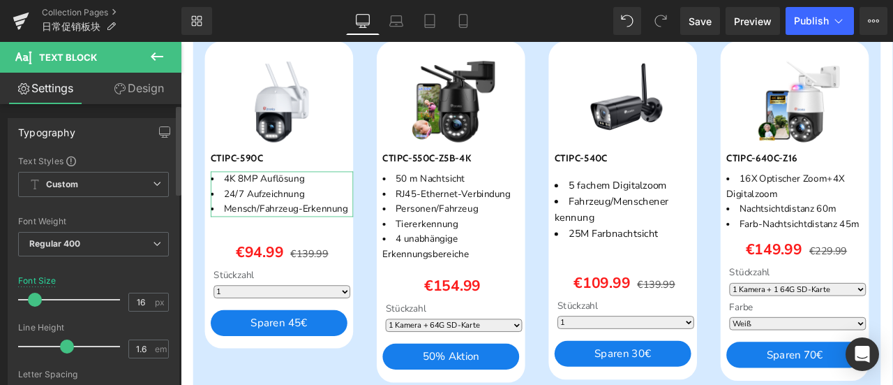
drag, startPoint x: 140, startPoint y: 312, endPoint x: 147, endPoint y: 313, distance: 7.1
click at [147, 313] on div "Font Size 16 px" at bounding box center [93, 299] width 151 height 47
drag, startPoint x: 134, startPoint y: 302, endPoint x: 150, endPoint y: 283, distance: 25.3
click at [145, 302] on input "16" at bounding box center [141, 301] width 24 height 17
type input "17"
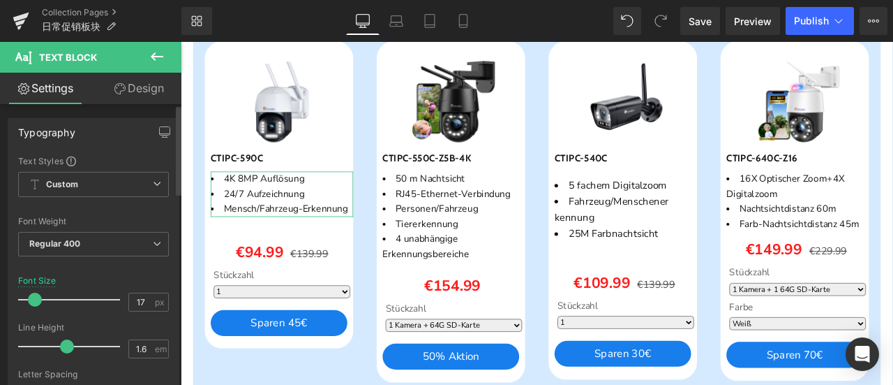
click at [148, 280] on div "Font Size 17 px" at bounding box center [93, 299] width 151 height 47
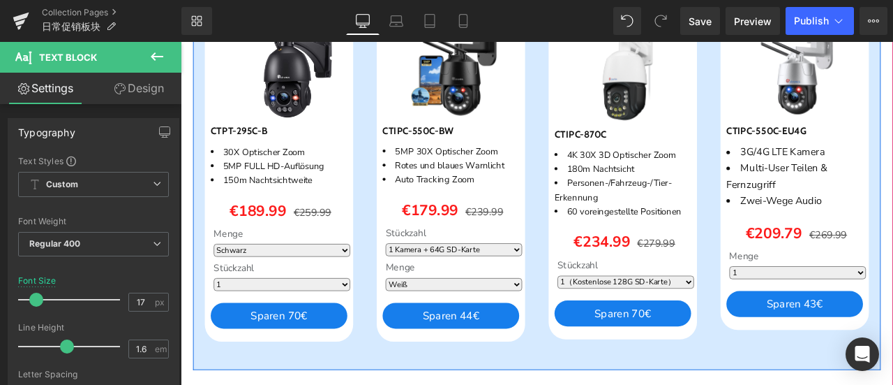
scroll to position [768, 0]
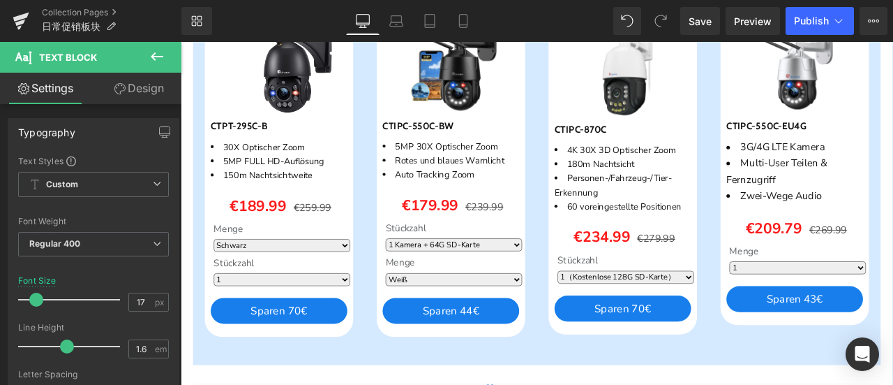
click at [456, 336] on div "Rendering Content" at bounding box center [447, 329] width 86 height 15
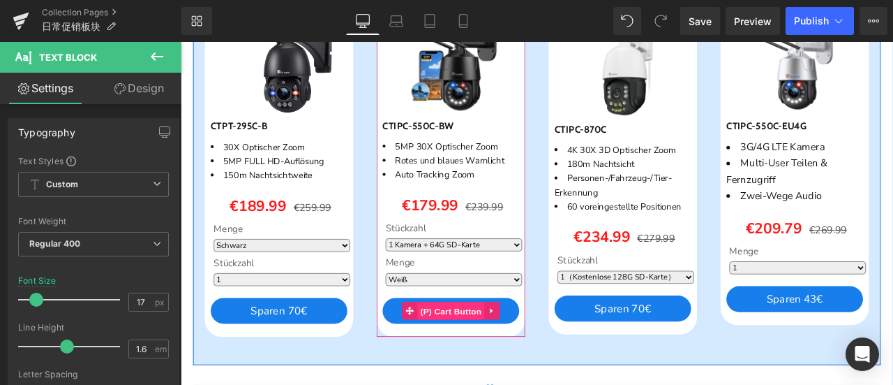
drag, startPoint x: 516, startPoint y: 392, endPoint x: 604, endPoint y: 371, distance: 89.7
click at [516, 371] on span "(P) Cart Button" at bounding box center [501, 360] width 80 height 21
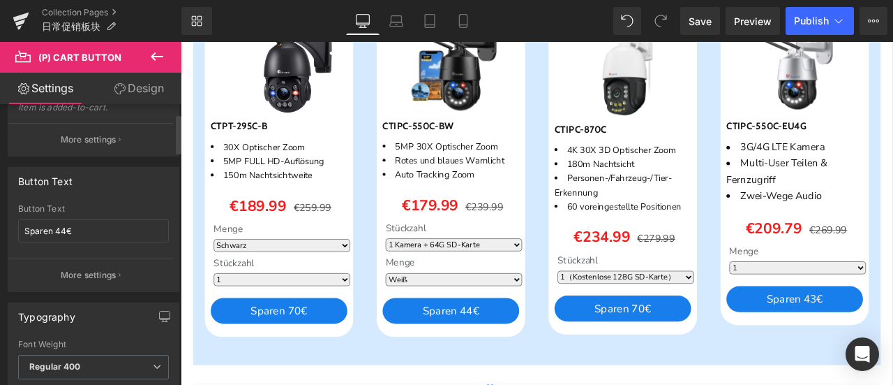
scroll to position [209, 0]
drag, startPoint x: 56, startPoint y: 228, endPoint x: 66, endPoint y: 230, distance: 10.6
click at [66, 230] on input "Sparen 44€" at bounding box center [93, 229] width 151 height 23
type input "Sparen 60€"
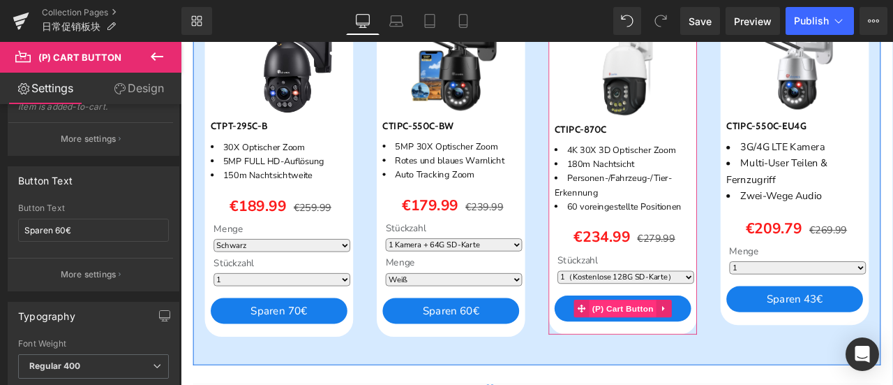
click at [694, 368] on span "(P) Cart Button" at bounding box center [705, 357] width 80 height 21
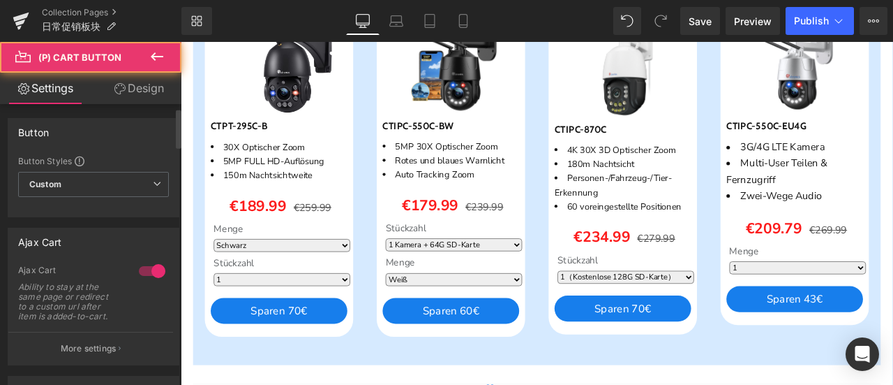
scroll to position [279, 0]
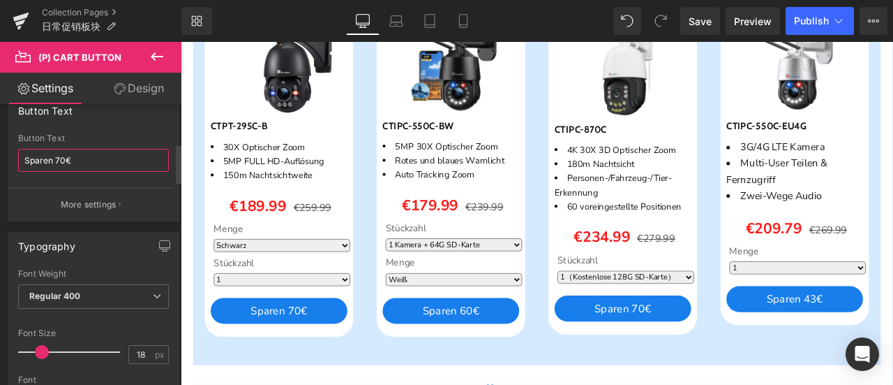
click at [64, 158] on input "Sparen 70€" at bounding box center [93, 160] width 151 height 23
type input "Sparen 45€"
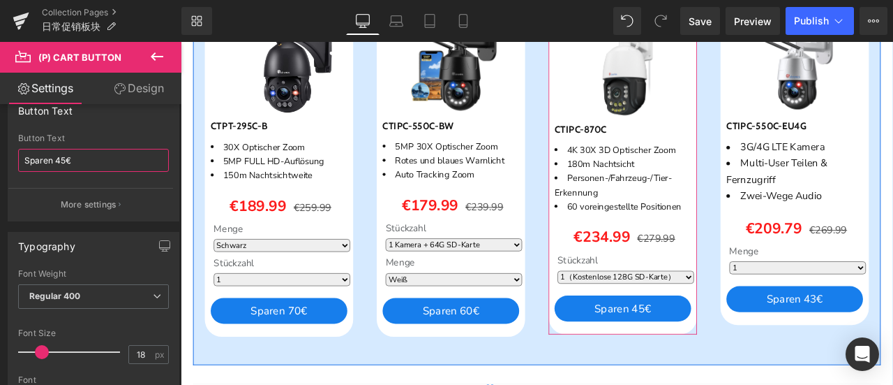
scroll to position [907, 0]
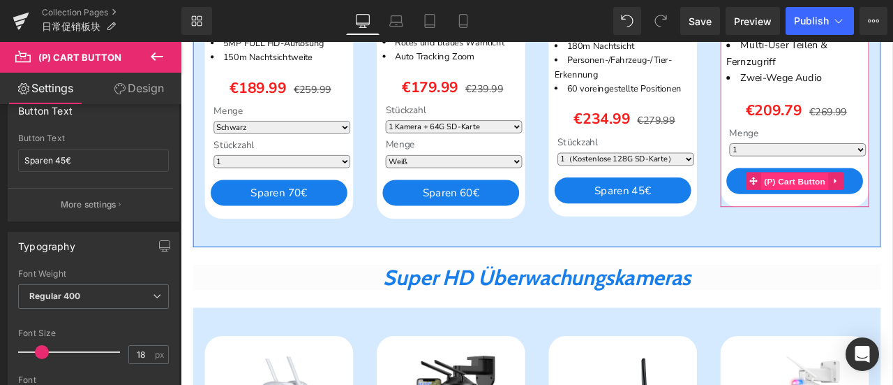
click at [893, 218] on span "(P) Cart Button" at bounding box center [909, 207] width 80 height 21
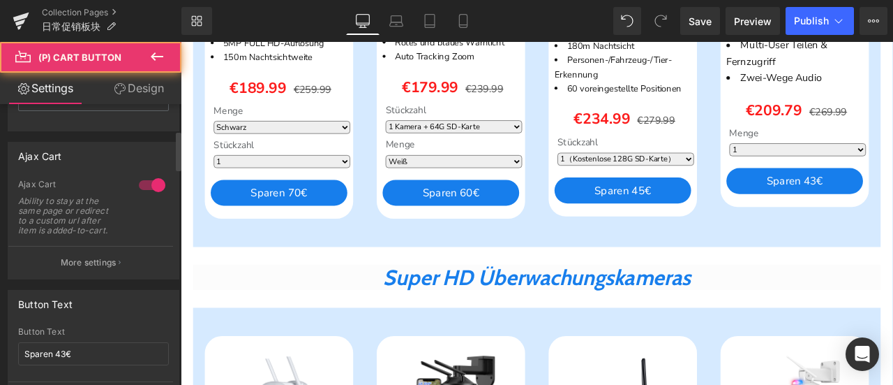
scroll to position [209, 0]
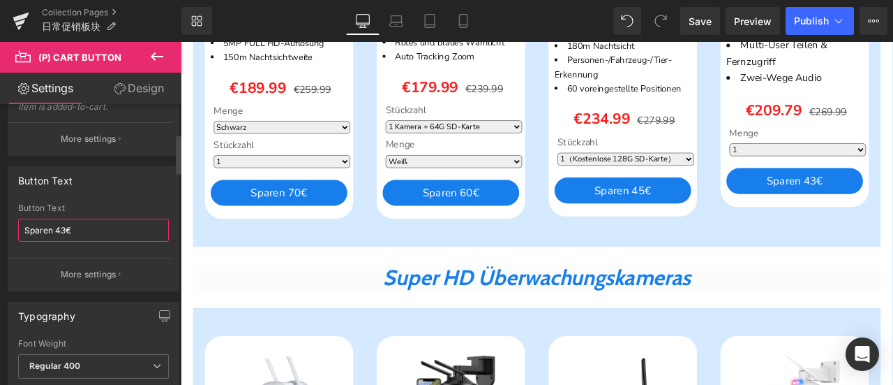
drag, startPoint x: 54, startPoint y: 225, endPoint x: 63, endPoint y: 227, distance: 8.5
click at [63, 227] on input "Sparen 43€" at bounding box center [93, 229] width 151 height 23
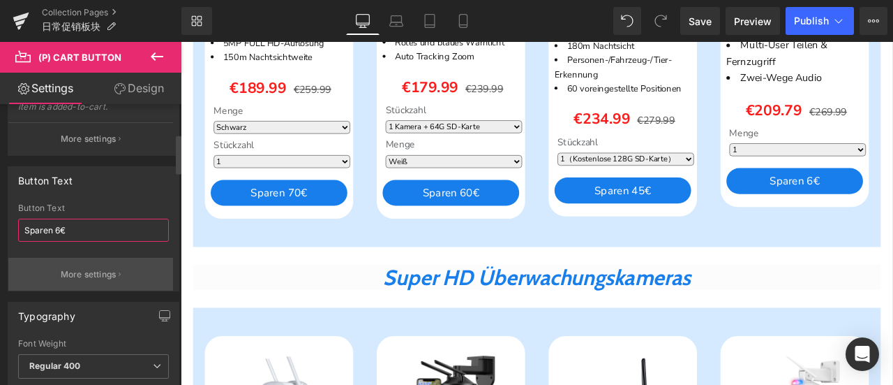
type input "Sparen 60€"
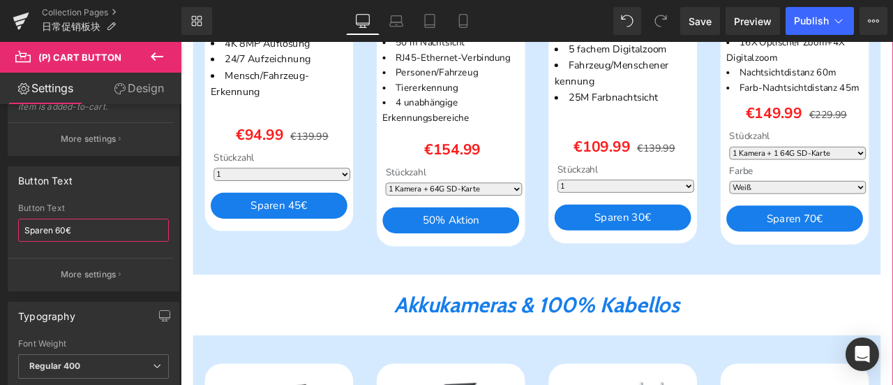
scroll to position [1396, 0]
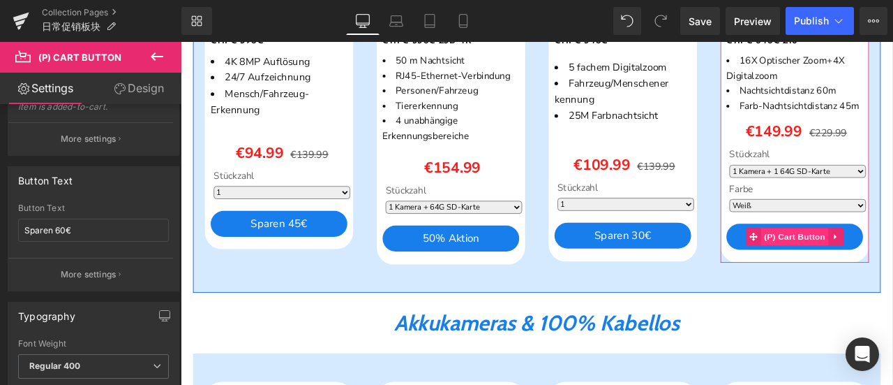
click at [893, 283] on span "(P) Cart Button" at bounding box center [909, 272] width 80 height 21
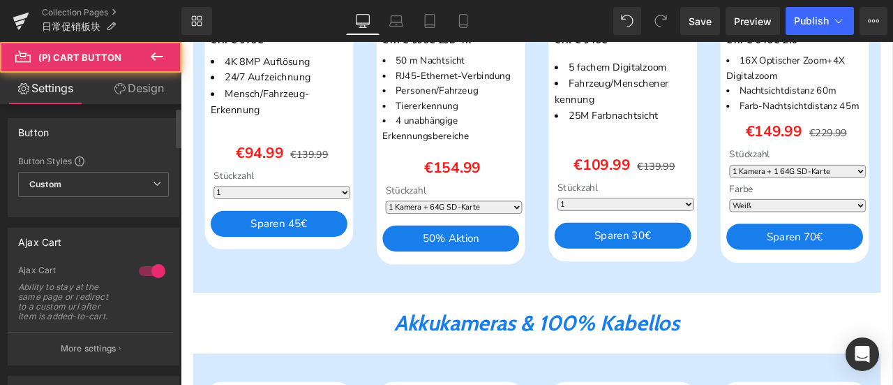
scroll to position [209, 0]
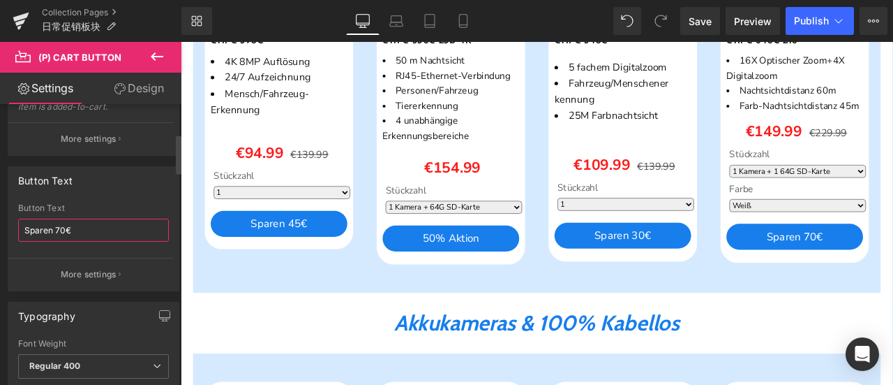
click at [59, 227] on input "Sparen 70€" at bounding box center [93, 229] width 151 height 23
type input "Sparen 80€"
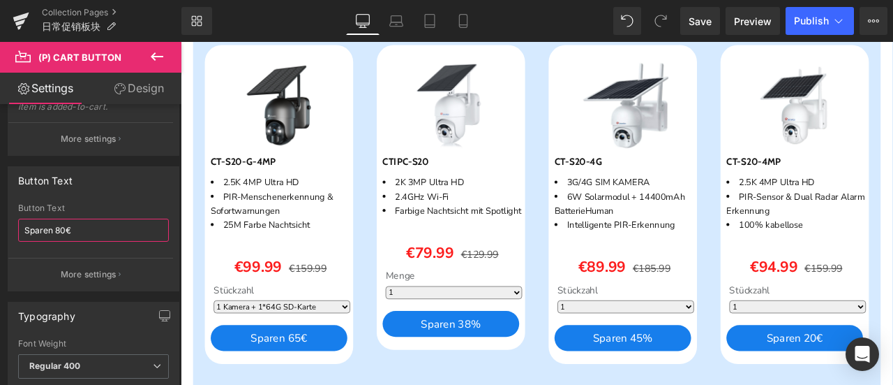
scroll to position [1884, 0]
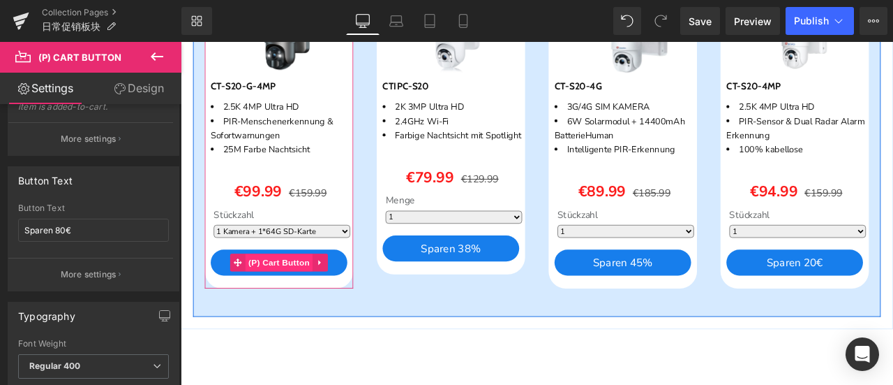
click at [271, 313] on span "(P) Cart Button" at bounding box center [298, 302] width 80 height 21
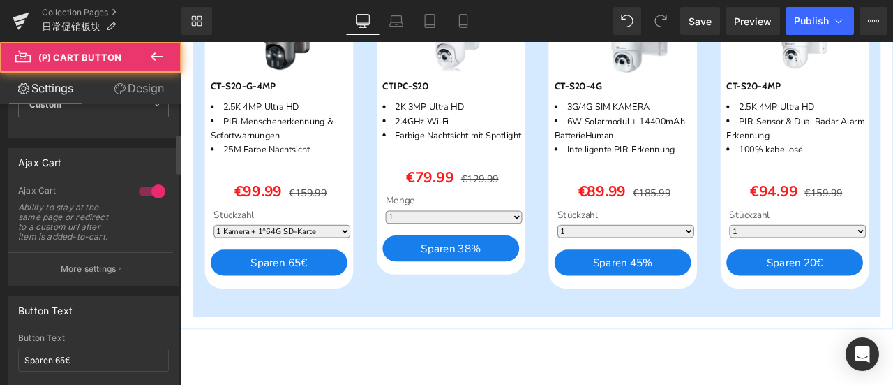
scroll to position [209, 0]
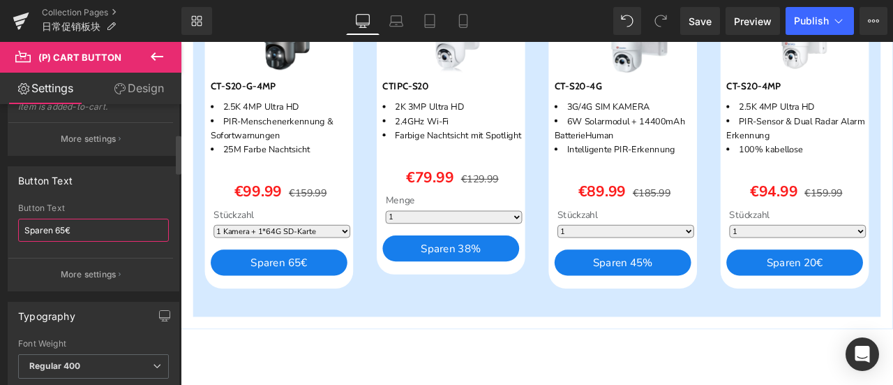
click at [63, 225] on input "Sparen 65€" at bounding box center [93, 229] width 151 height 23
type input "Sparen 60€"
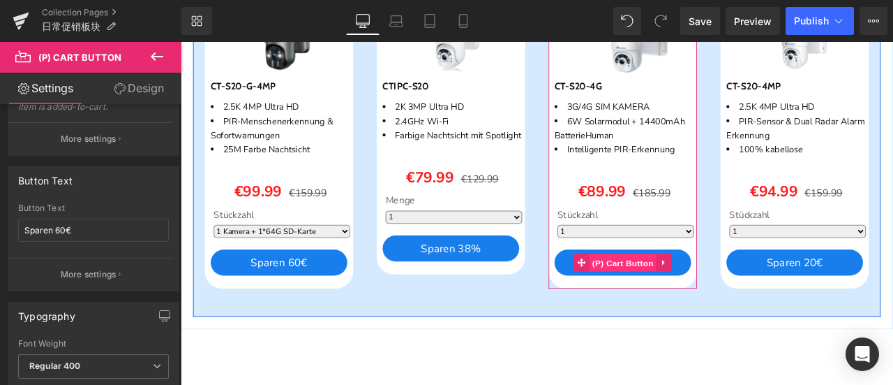
click at [699, 314] on span "(P) Cart Button" at bounding box center [705, 303] width 80 height 21
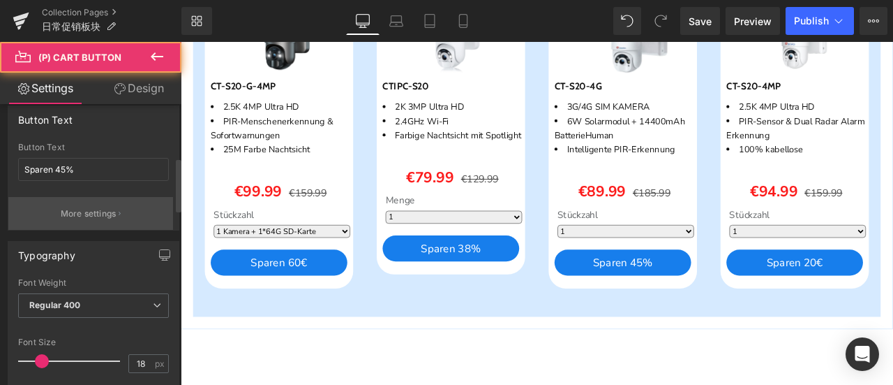
scroll to position [279, 0]
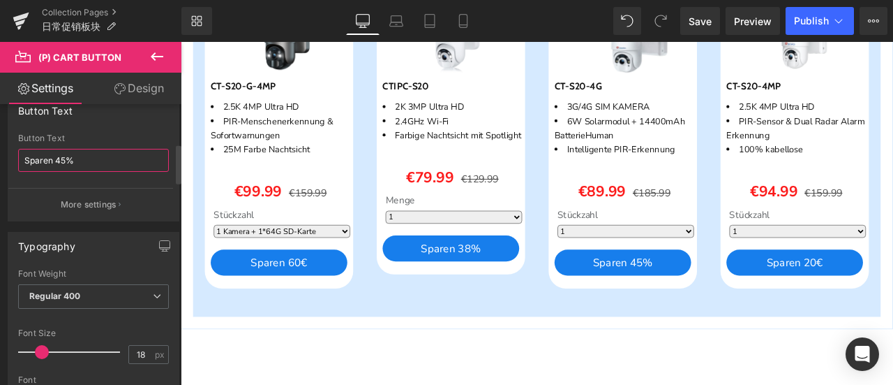
drag, startPoint x: 57, startPoint y: 158, endPoint x: 66, endPoint y: 160, distance: 10.0
click at [66, 160] on input "Sparen 45%" at bounding box center [93, 160] width 151 height 23
type input "Sparen 52%"
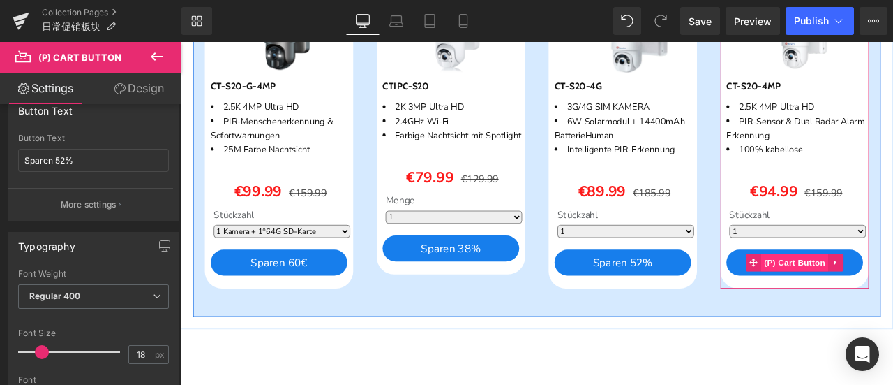
click at [893, 313] on span "(P) Cart Button" at bounding box center [909, 302] width 80 height 21
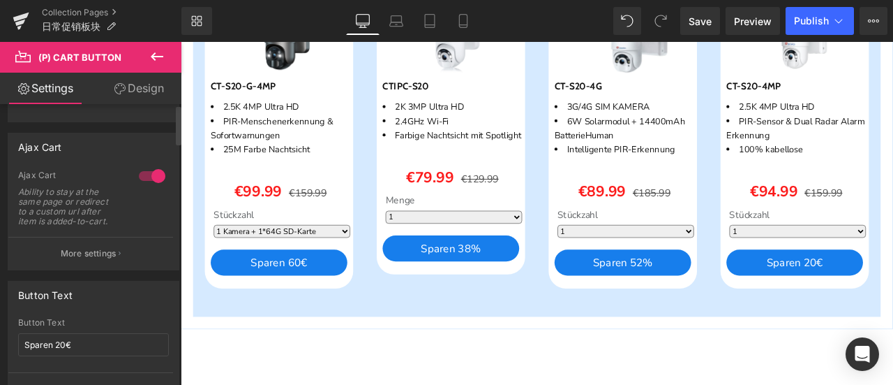
scroll to position [209, 0]
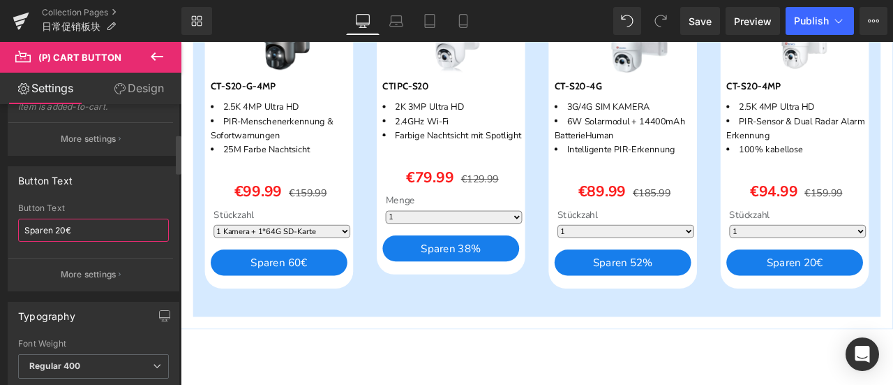
drag, startPoint x: 56, startPoint y: 226, endPoint x: 63, endPoint y: 227, distance: 7.1
click at [63, 227] on input "Sparen 20€" at bounding box center [93, 229] width 151 height 23
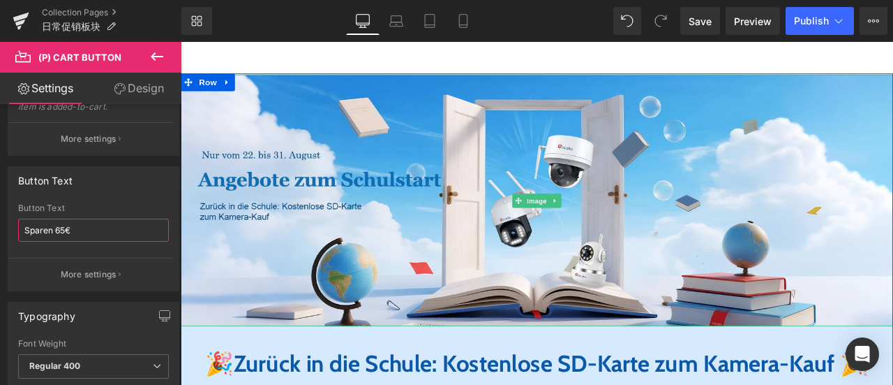
scroll to position [349, 0]
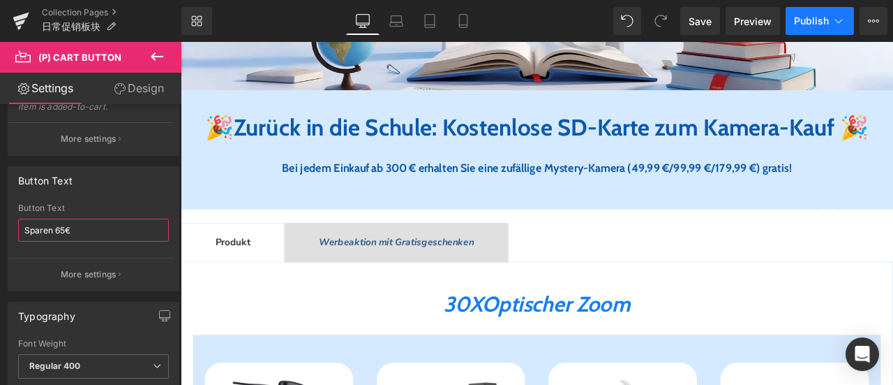
type input "Sparen 65€"
click at [812, 27] on button "Publish" at bounding box center [820, 21] width 68 height 28
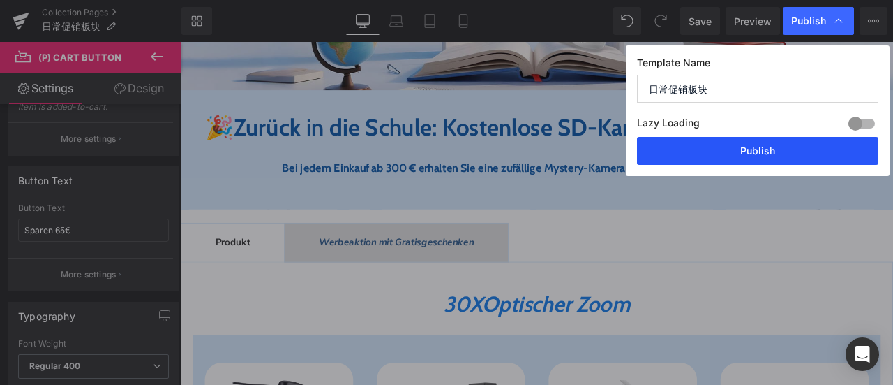
click at [779, 156] on button "Publish" at bounding box center [757, 151] width 241 height 28
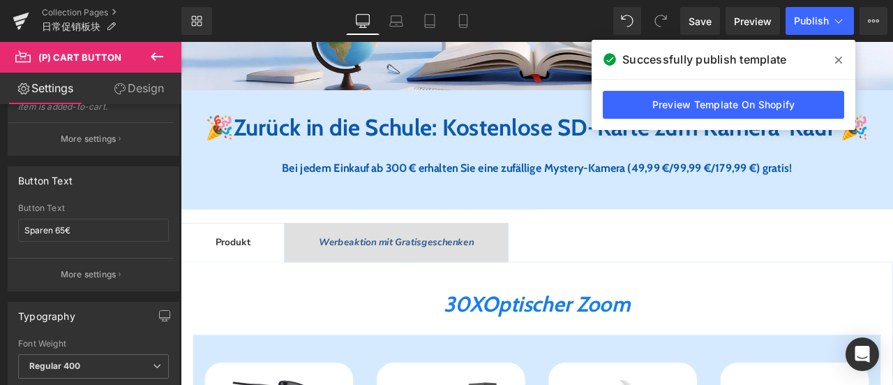
click at [840, 61] on icon at bounding box center [838, 60] width 7 height 7
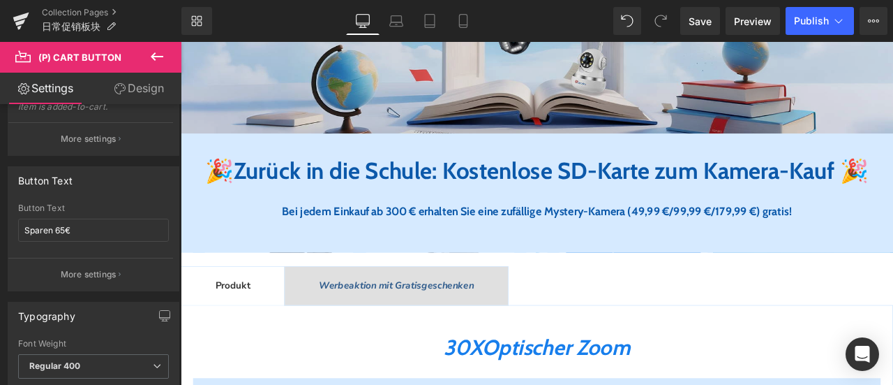
scroll to position [488, 0]
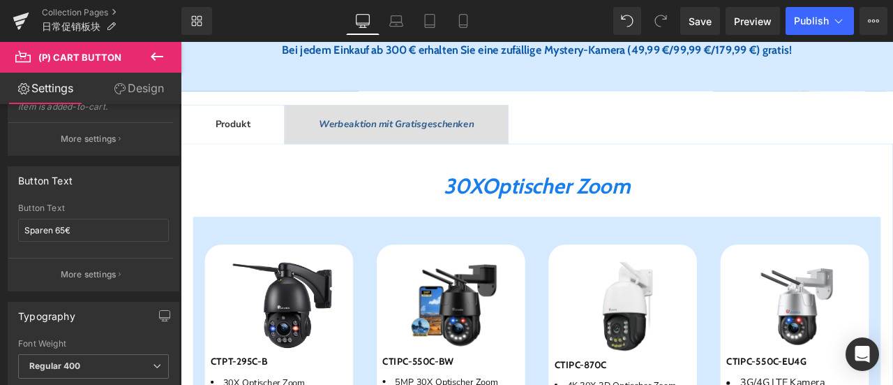
click at [181, 42] on div at bounding box center [181, 42] width 0 height 0
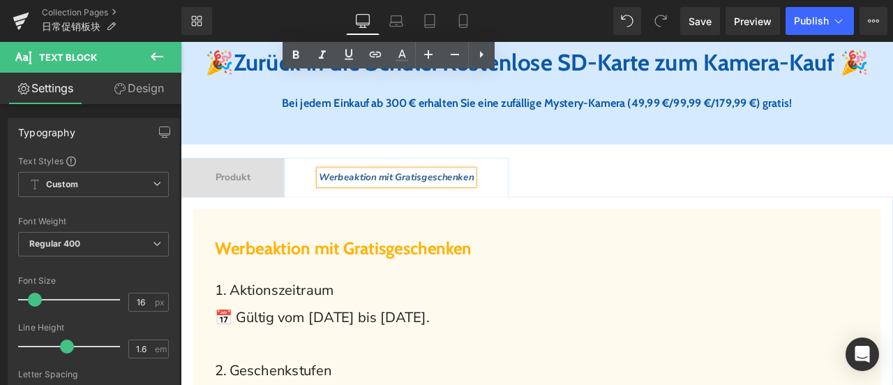
scroll to position [349, 0]
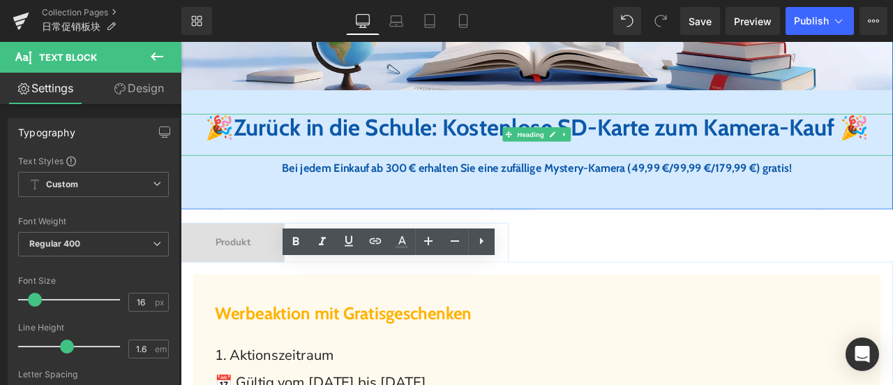
click at [240, 160] on h1 "🎉 Zurück in die Schule: Kostenlose SD-Karte zum Kamera-Kauf 🎉" at bounding box center [603, 143] width 844 height 33
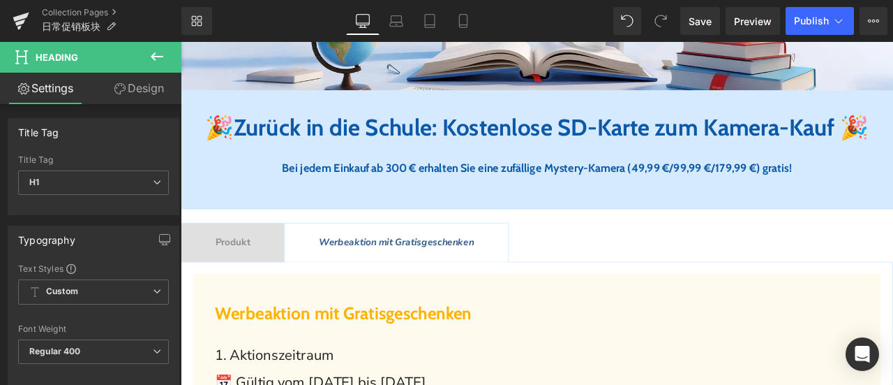
click at [155, 83] on link "Design" at bounding box center [139, 88] width 91 height 31
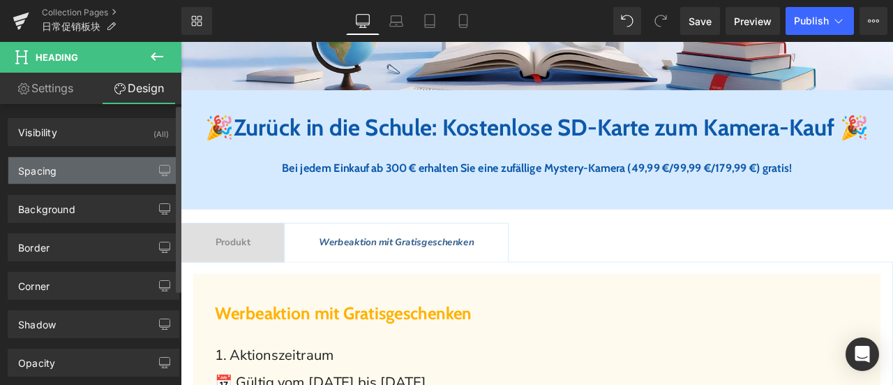
click at [89, 170] on div "Spacing" at bounding box center [93, 170] width 170 height 27
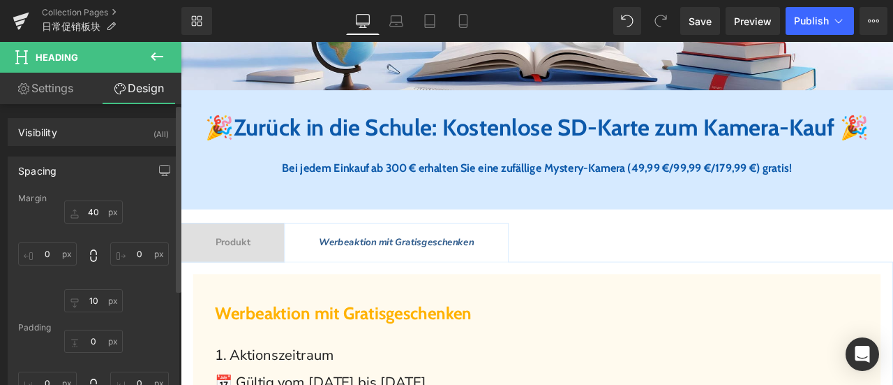
click at [103, 166] on div "Spacing" at bounding box center [93, 170] width 170 height 27
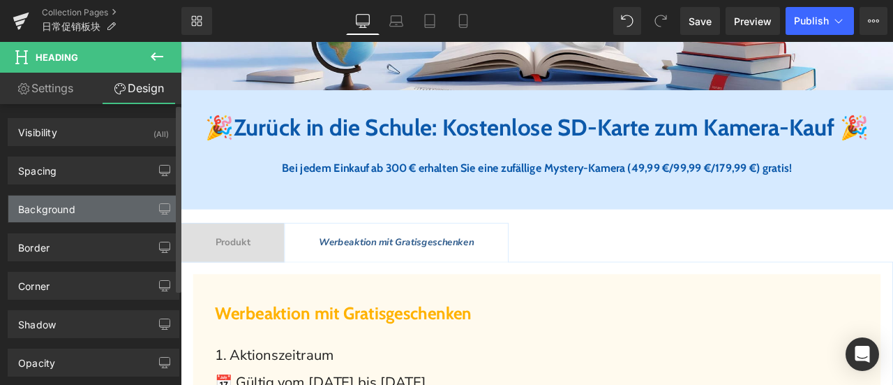
click at [92, 205] on div "Background" at bounding box center [93, 208] width 170 height 27
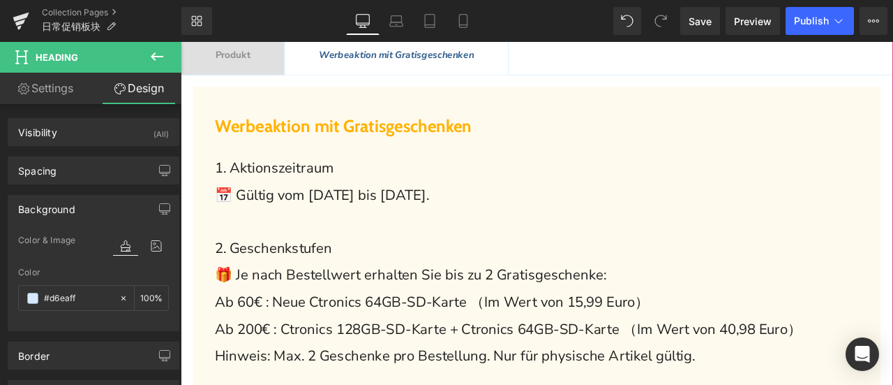
scroll to position [488, 0]
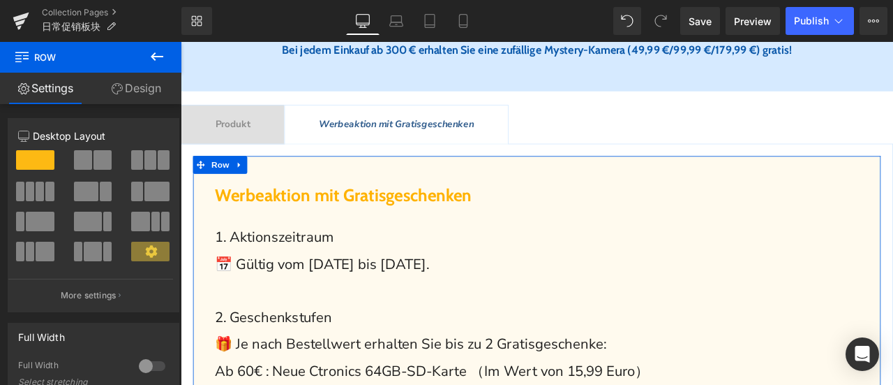
click at [138, 88] on link "Design" at bounding box center [136, 88] width 91 height 31
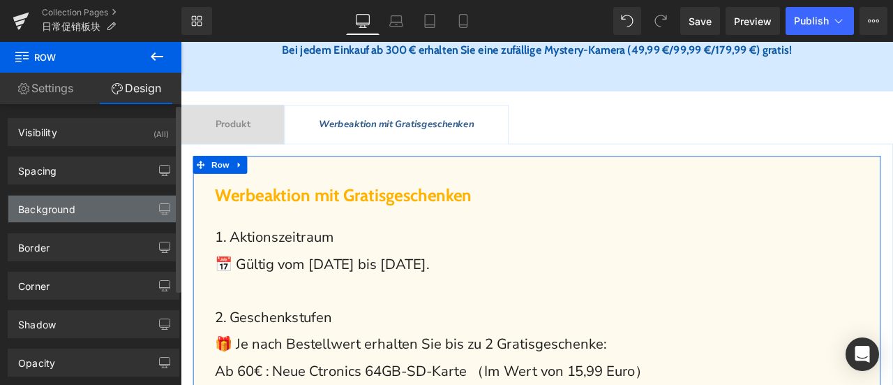
click at [71, 214] on div "Background" at bounding box center [93, 208] width 170 height 27
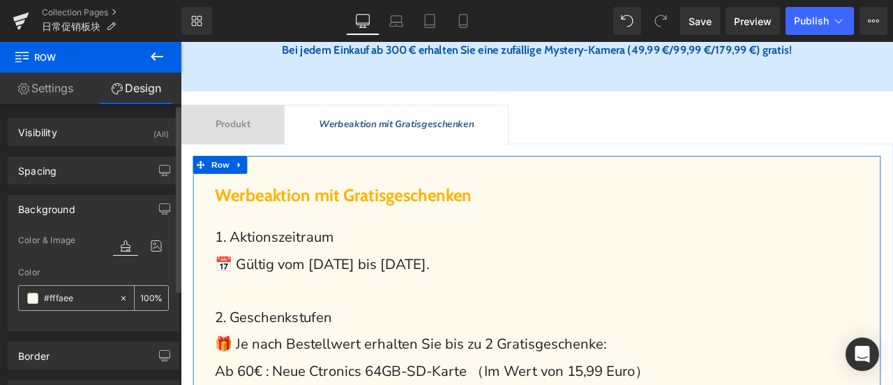
click at [87, 292] on input "#fffaee" at bounding box center [78, 297] width 68 height 15
paste input "d6eaff"
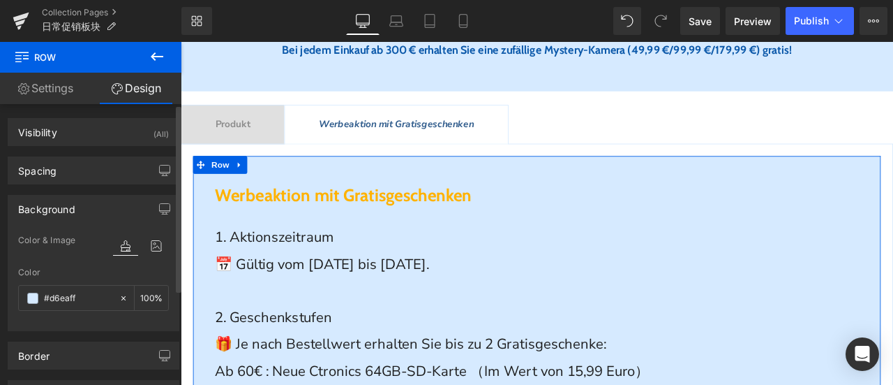
type input "#fffaee"
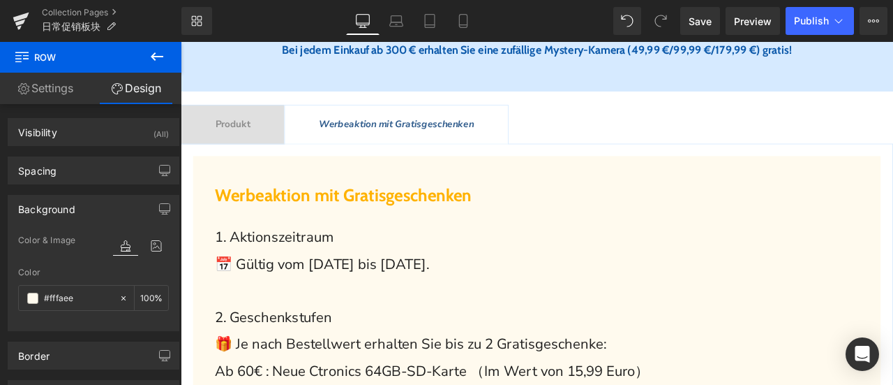
drag, startPoint x: 930, startPoint y: 241, endPoint x: 629, endPoint y: 217, distance: 301.7
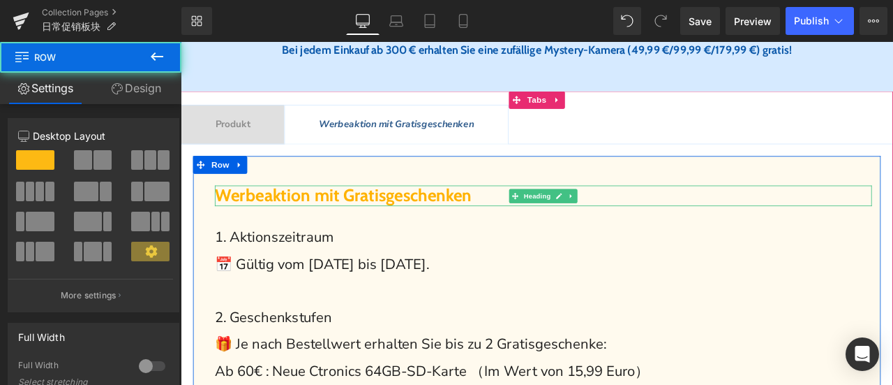
click at [385, 236] on span "Werbeaktion mit Gratisgeschenken" at bounding box center [373, 223] width 304 height 24
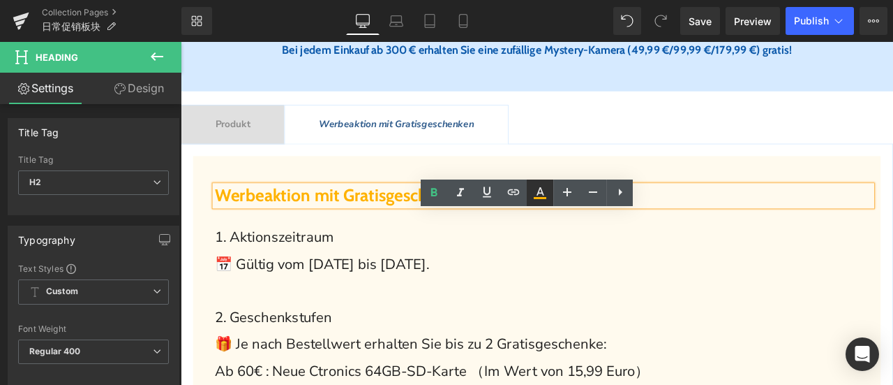
click at [547, 186] on icon at bounding box center [540, 192] width 17 height 17
type input "#ffb200"
type input "100"
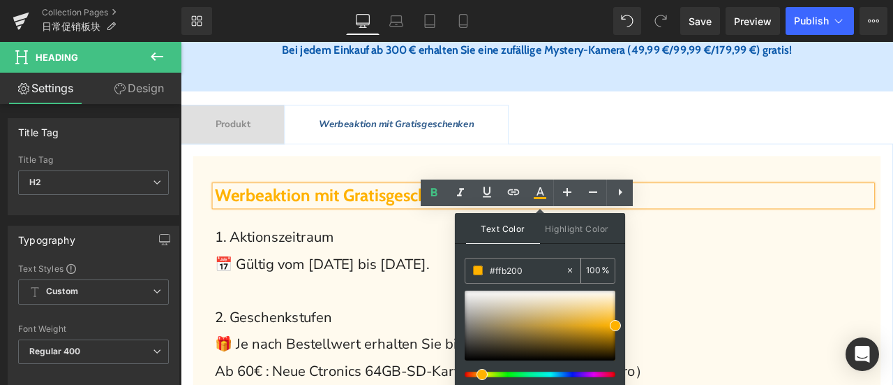
drag, startPoint x: 534, startPoint y: 269, endPoint x: 482, endPoint y: 270, distance: 51.6
click at [482, 270] on div "#ffb200" at bounding box center [515, 270] width 100 height 24
click at [252, 147] on span "Produkt" at bounding box center [242, 139] width 41 height 15
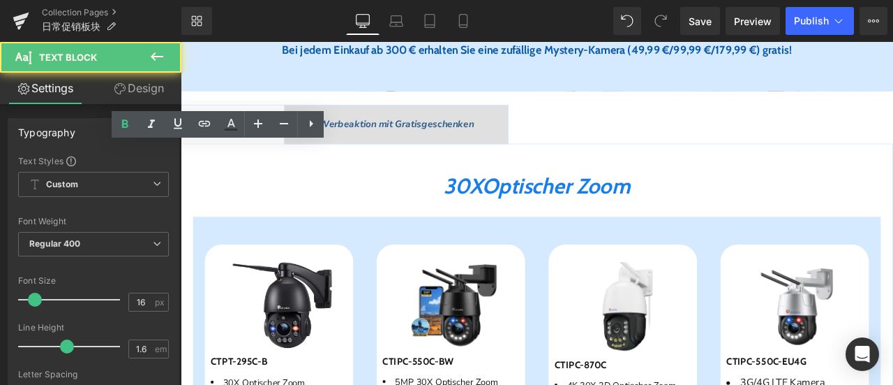
click at [493, 228] on span "30X" at bounding box center [516, 212] width 46 height 31
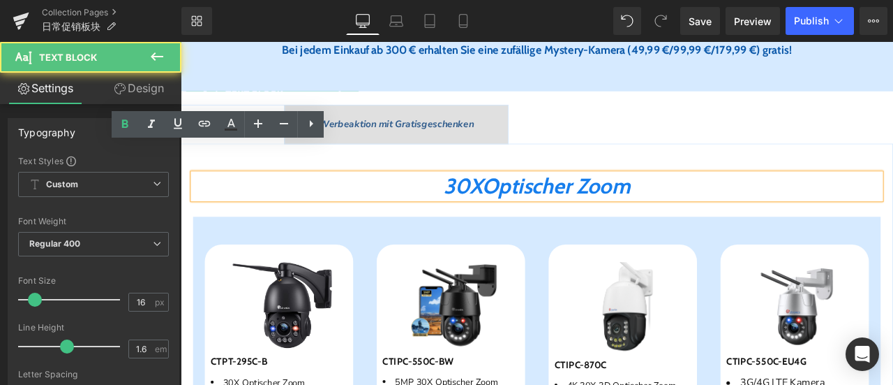
click at [507, 228] on span "30X" at bounding box center [516, 212] width 46 height 31
click at [237, 130] on icon at bounding box center [231, 129] width 13 height 2
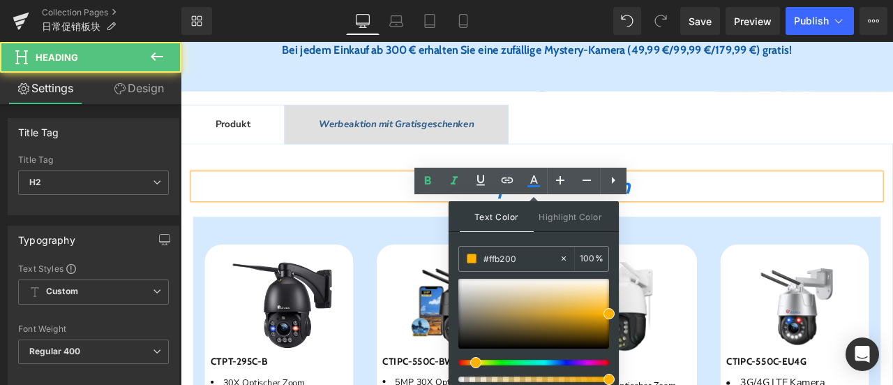
click at [463, 228] on h2 "30X Optische r Zoom" at bounding box center [602, 213] width 815 height 30
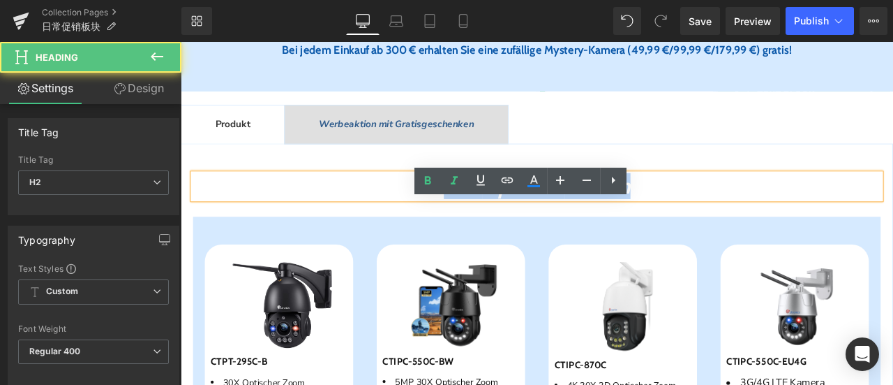
drag, startPoint x: 470, startPoint y: 243, endPoint x: 723, endPoint y: 248, distance: 253.4
click at [732, 228] on h2 "30X Optische r Zoom" at bounding box center [602, 213] width 815 height 30
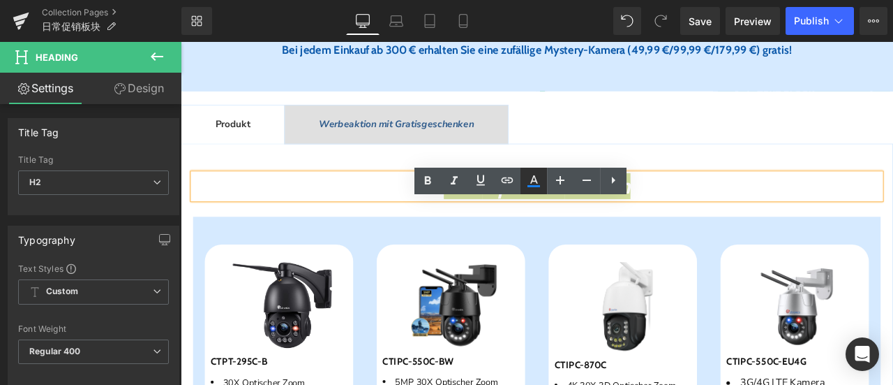
click at [526, 185] on icon at bounding box center [533, 180] width 17 height 17
type input "#177eec"
type input "100"
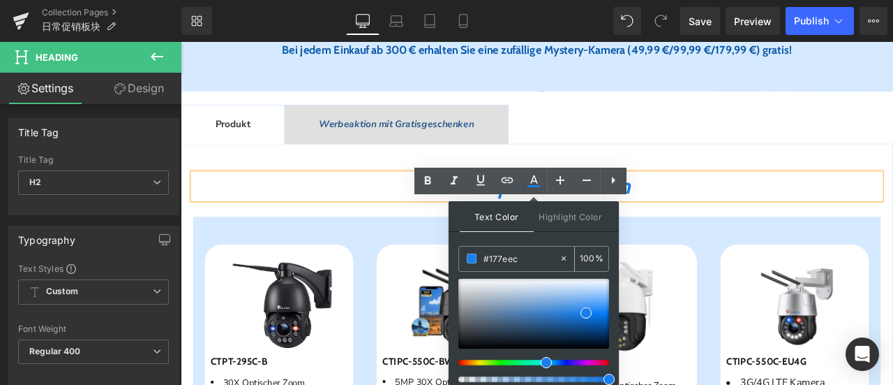
drag, startPoint x: 524, startPoint y: 258, endPoint x: 474, endPoint y: 261, distance: 50.4
click at [474, 261] on div "#177eec" at bounding box center [509, 258] width 100 height 24
click at [414, 149] on div "Werbeaktion mit Gratisgeschenken Text Block" at bounding box center [437, 140] width 184 height 18
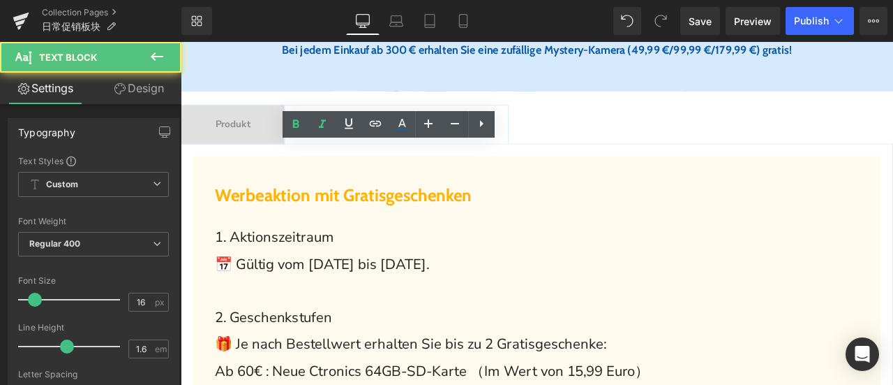
click at [388, 236] on span "Werbeaktion mit Gratisgeschenken" at bounding box center [373, 223] width 304 height 24
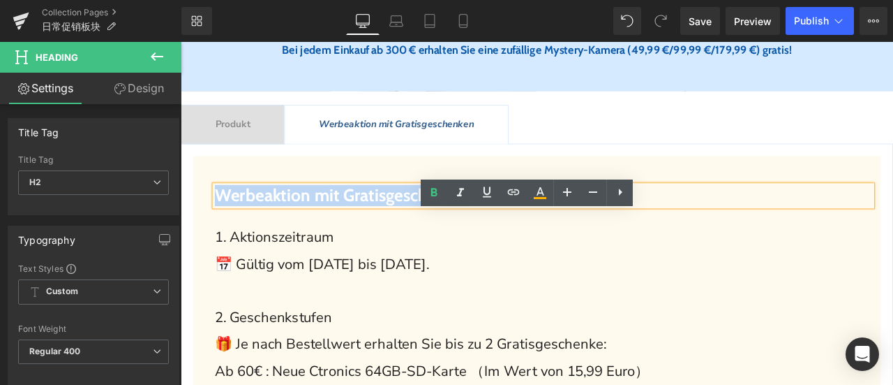
click at [388, 236] on span "Werbeaktion mit Gratisgeschenken" at bounding box center [373, 223] width 304 height 24
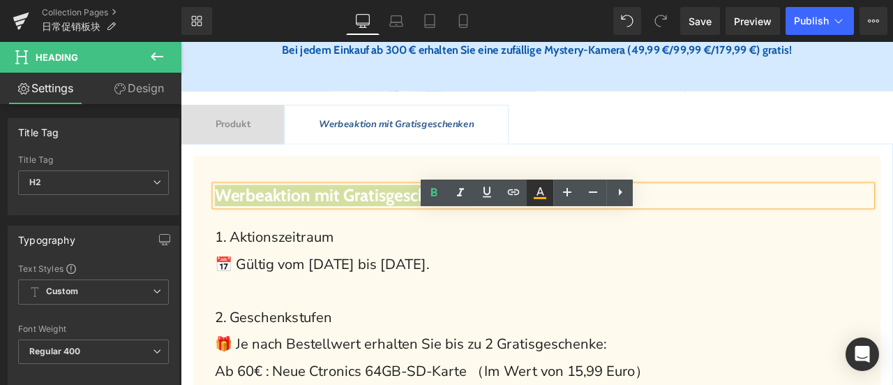
click at [540, 193] on icon at bounding box center [541, 191] width 8 height 8
type input "#ffb200"
type input "100"
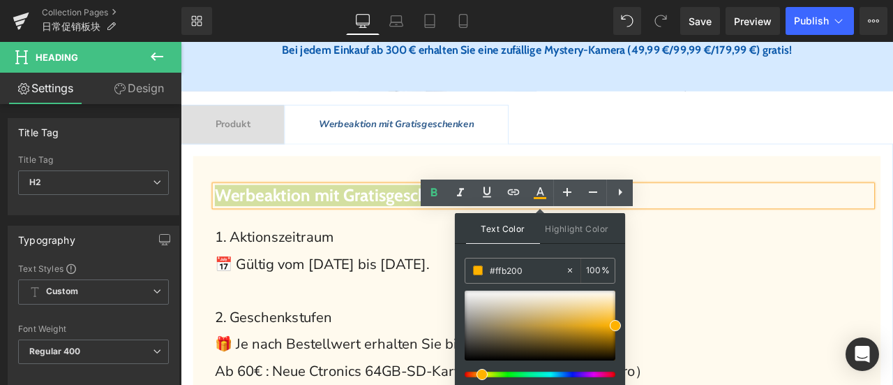
drag, startPoint x: 533, startPoint y: 267, endPoint x: 459, endPoint y: 272, distance: 74.1
click at [459, 272] on div "Text Color Highlight Color rgba(255, 178, 0, 1) #ffb200 100 % transparent trans…" at bounding box center [540, 308] width 170 height 190
paste input "177eec"
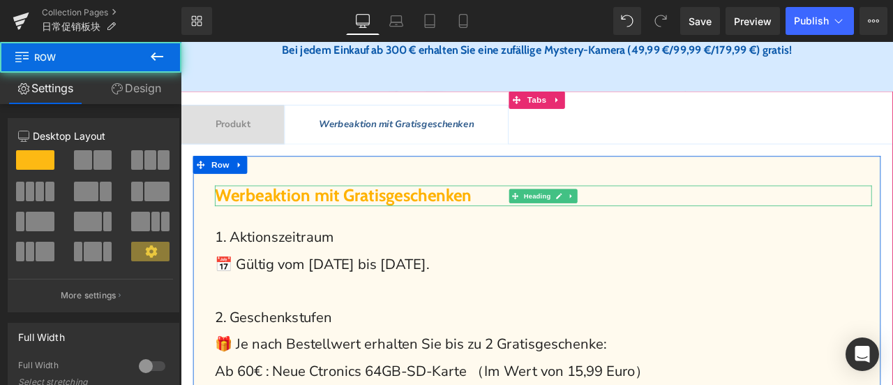
click at [458, 236] on span "Werbeaktion mit Gratisgeschenken" at bounding box center [373, 223] width 304 height 24
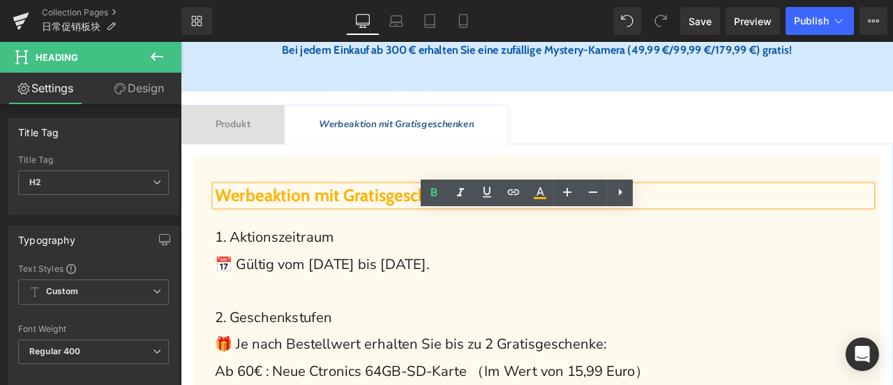
click at [458, 236] on span "Werbeaktion mit Gratisgeschenken" at bounding box center [373, 223] width 304 height 24
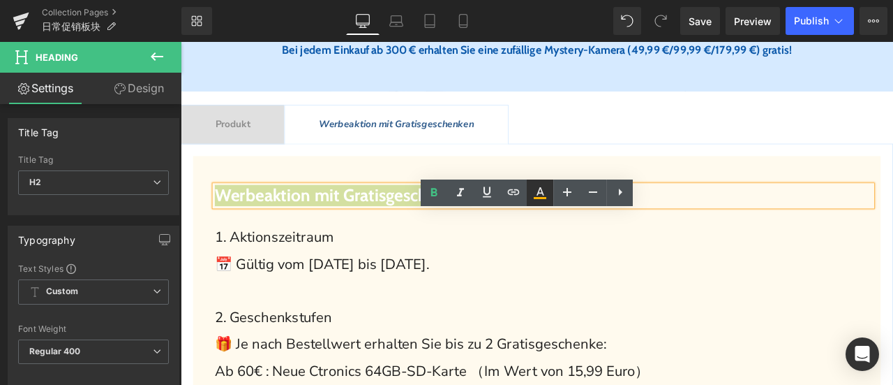
click at [537, 195] on icon at bounding box center [541, 191] width 8 height 8
type input "#ffb200"
type input "100"
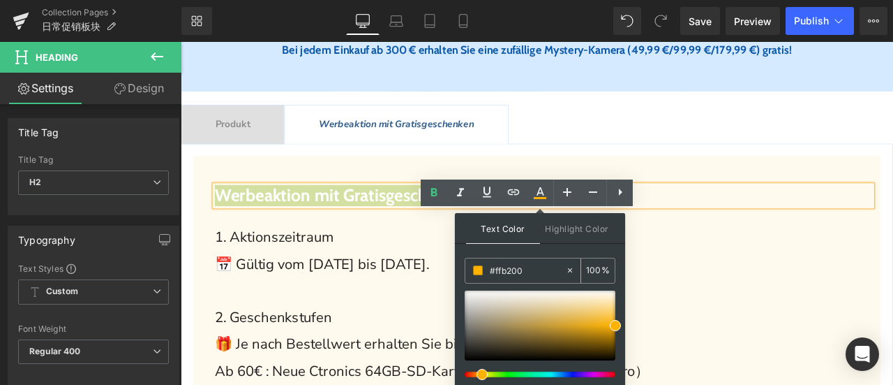
drag, startPoint x: 526, startPoint y: 266, endPoint x: 466, endPoint y: 267, distance: 60.0
click at [466, 267] on div "#ffb200" at bounding box center [515, 270] width 100 height 24
paste input "177eec"
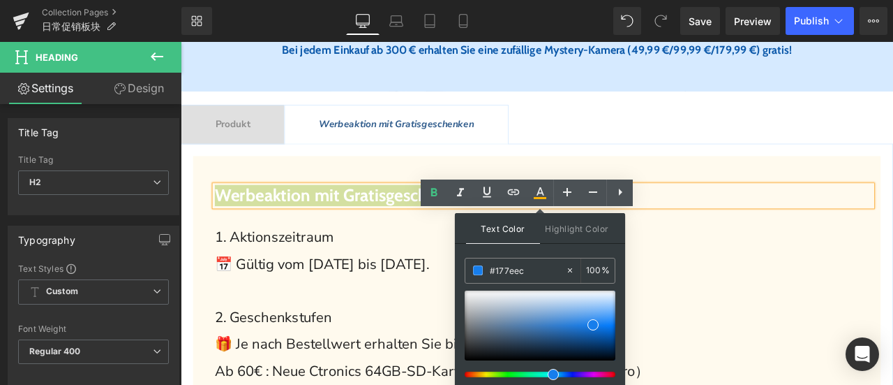
type input "#177eec"
click at [591, 324] on span at bounding box center [593, 324] width 11 height 11
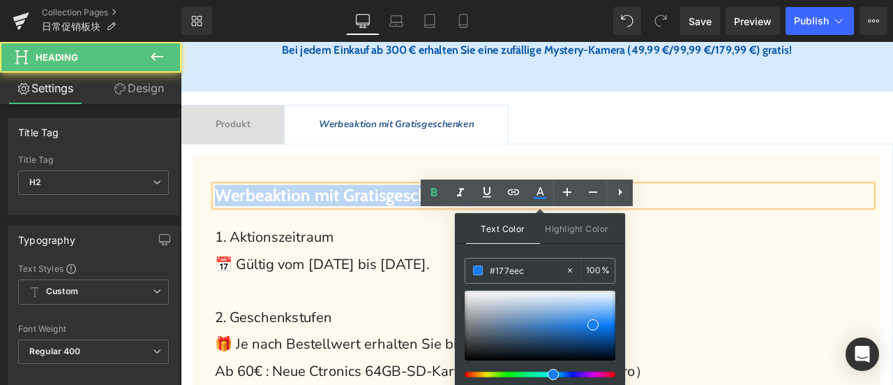
click at [752, 237] on h2 "Werbeaktion mit Gratisgeschenken" at bounding box center [610, 224] width 779 height 24
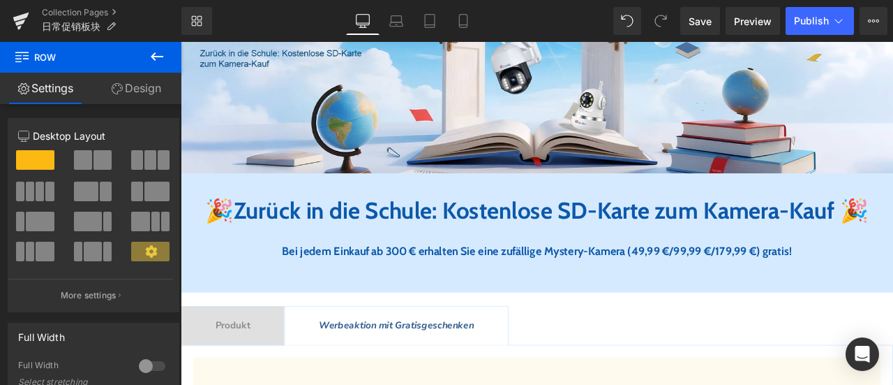
scroll to position [558, 0]
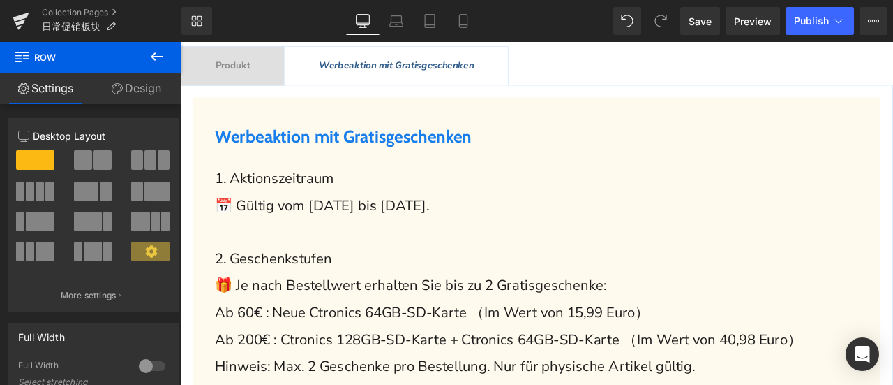
click at [247, 80] on div "Produkt Text Block" at bounding box center [242, 70] width 41 height 18
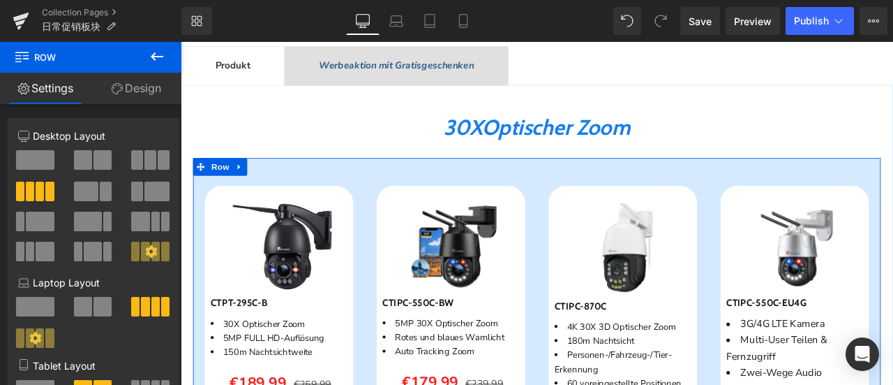
click at [136, 92] on link "Design" at bounding box center [136, 88] width 91 height 31
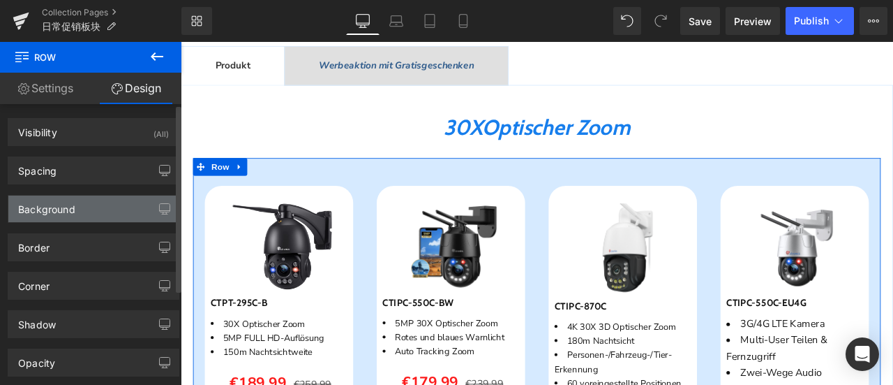
click at [88, 204] on div "Background" at bounding box center [93, 208] width 170 height 27
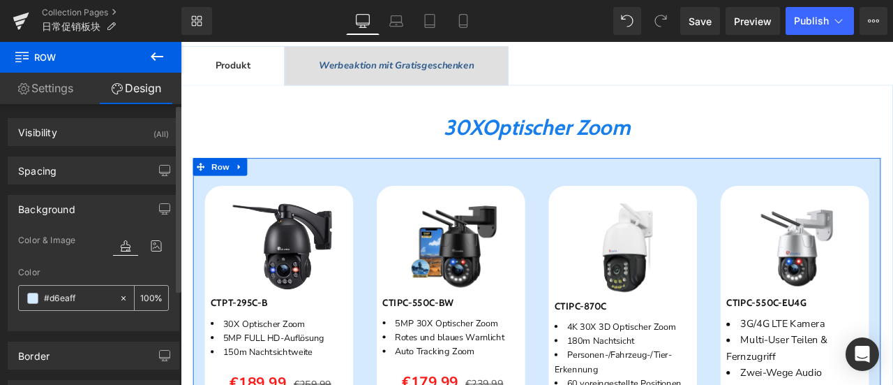
click at [92, 291] on input "#d6eaff" at bounding box center [78, 297] width 68 height 15
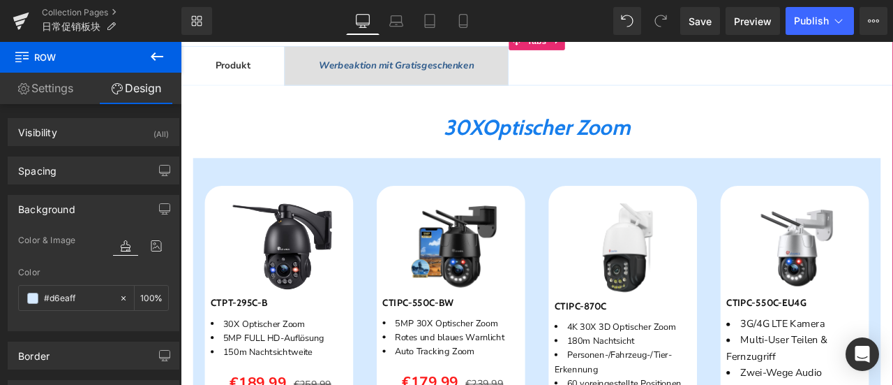
click at [445, 77] on span "Werbeaktion mit Gratisgeschenken" at bounding box center [437, 69] width 184 height 15
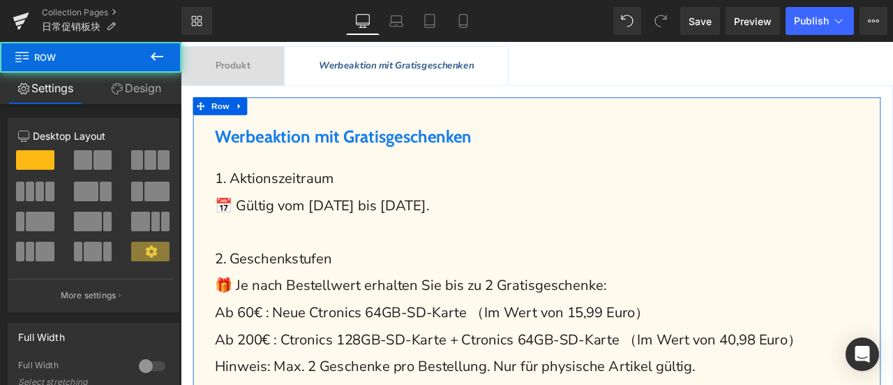
click at [140, 89] on link "Design" at bounding box center [136, 88] width 91 height 31
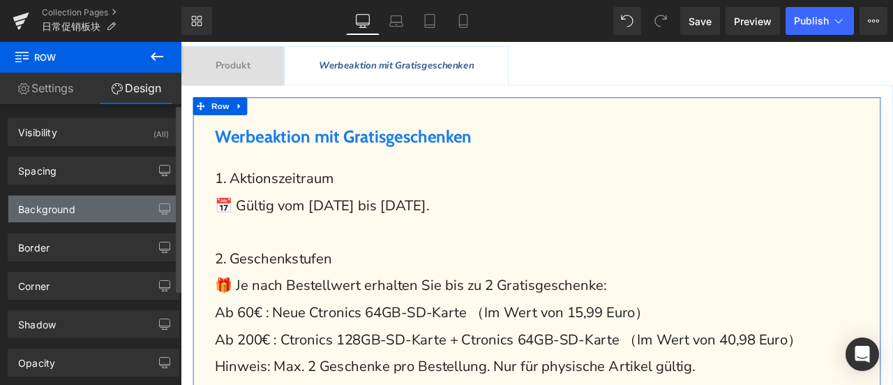
click at [91, 202] on div "Background" at bounding box center [93, 208] width 170 height 27
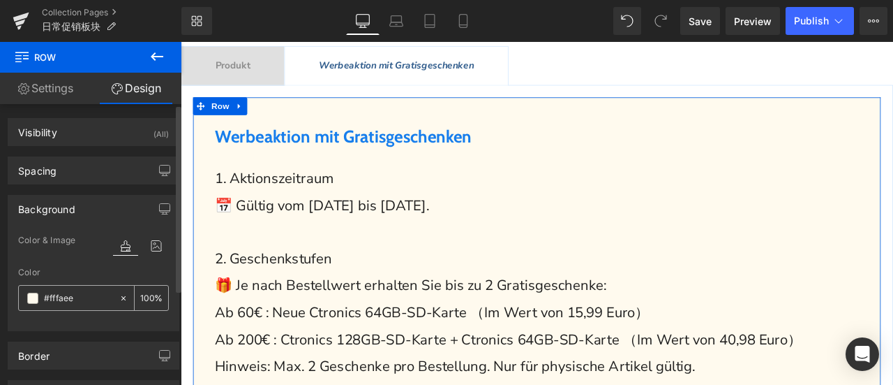
click at [85, 292] on input "#fffaee" at bounding box center [78, 297] width 68 height 15
paste input "d6eaff"
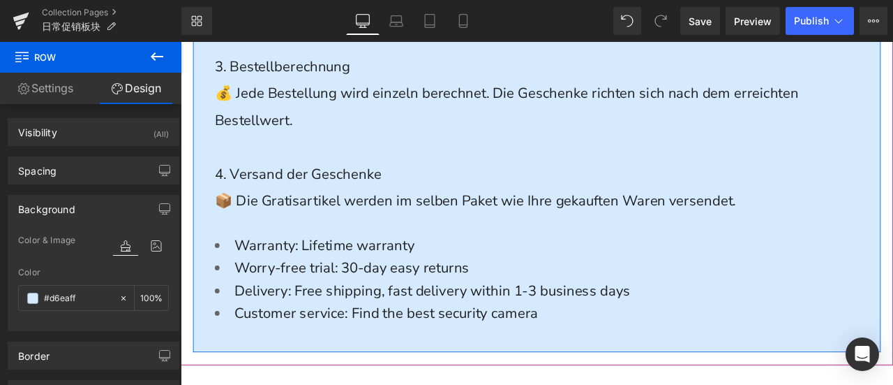
scroll to position [488, 0]
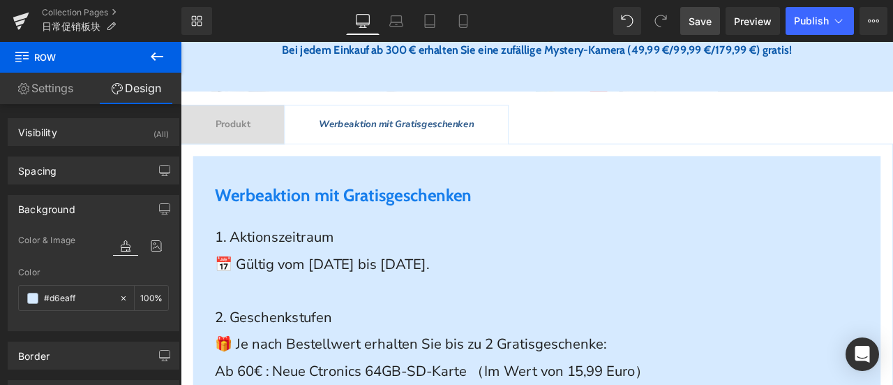
type input "#d6eaff"
drag, startPoint x: 695, startPoint y: 25, endPoint x: 690, endPoint y: 195, distance: 170.3
click at [695, 25] on span "Save" at bounding box center [700, 21] width 23 height 15
click at [256, 147] on span "Produkt" at bounding box center [242, 139] width 41 height 15
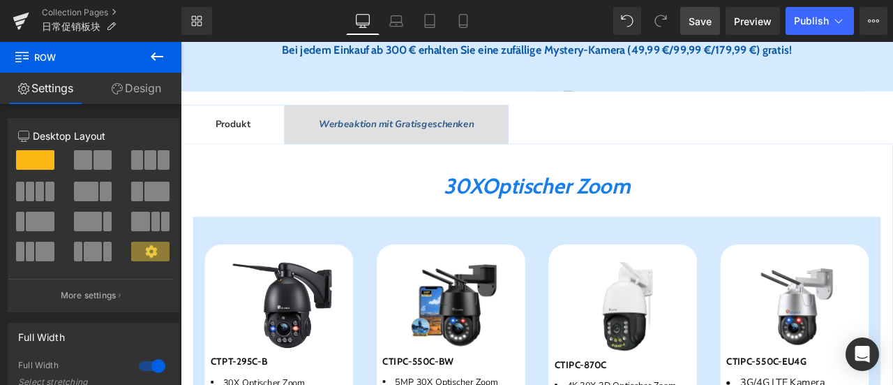
click at [423, 147] on span "Werbeaktion mit Gratisgeschenken" at bounding box center [437, 139] width 184 height 15
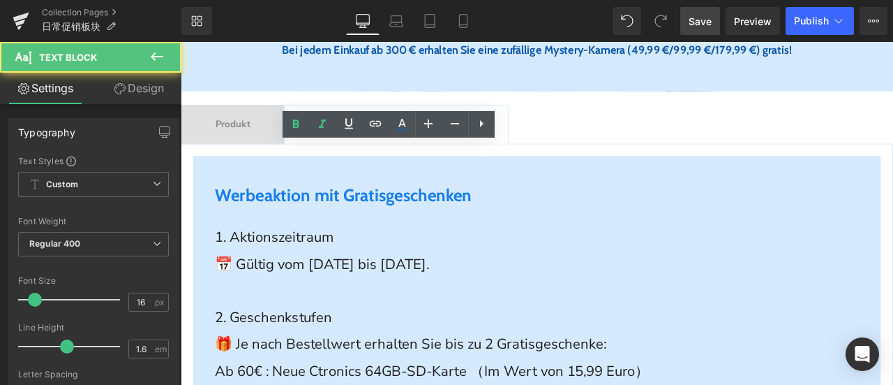
click at [423, 147] on span "Werbeaktion mit Gratisgeschenken" at bounding box center [437, 139] width 184 height 15
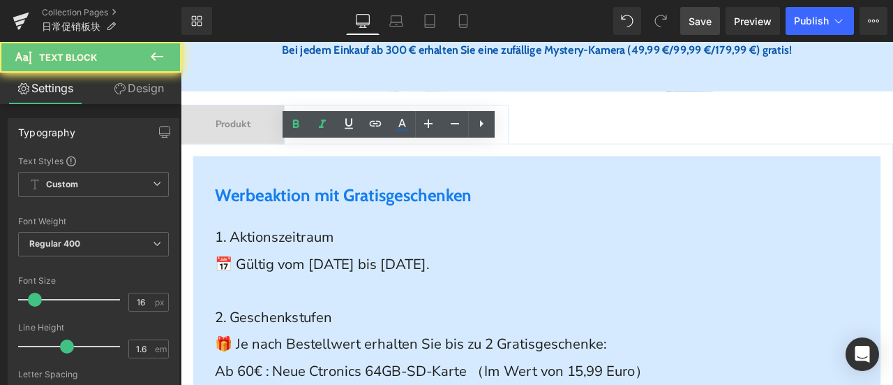
click at [423, 147] on span "Werbeaktion mit Gratisgeschenken" at bounding box center [437, 139] width 184 height 15
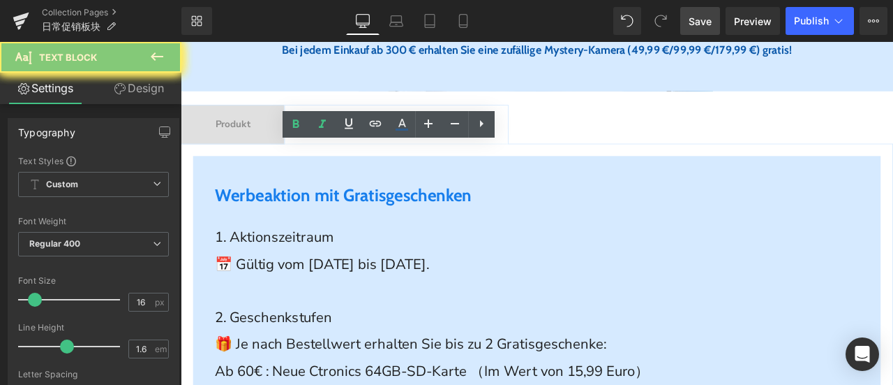
click at [423, 147] on span "Werbeaktion mit Gratisgeschenken" at bounding box center [437, 139] width 184 height 15
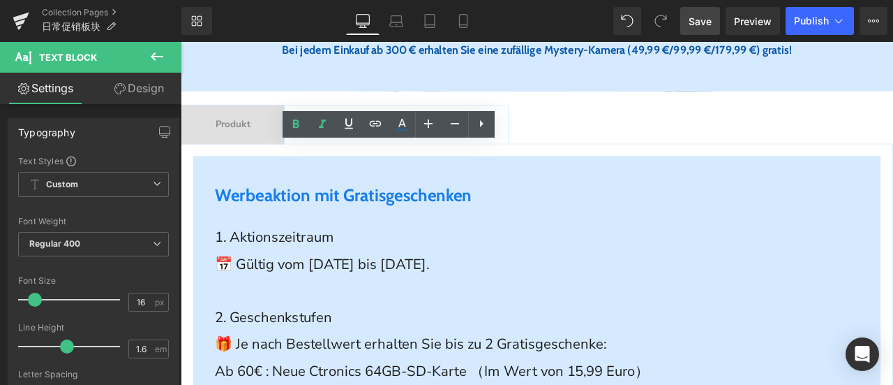
paste div
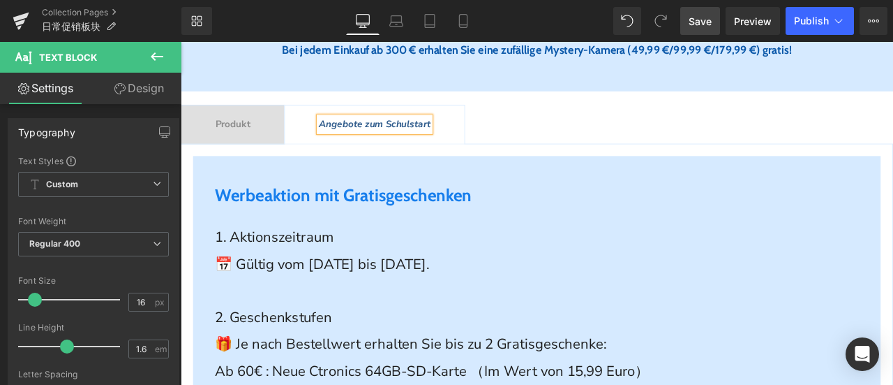
click at [645, 164] on ul "Produkt Text Block Angebote zum Schulstart Text Block" at bounding box center [603, 140] width 844 height 47
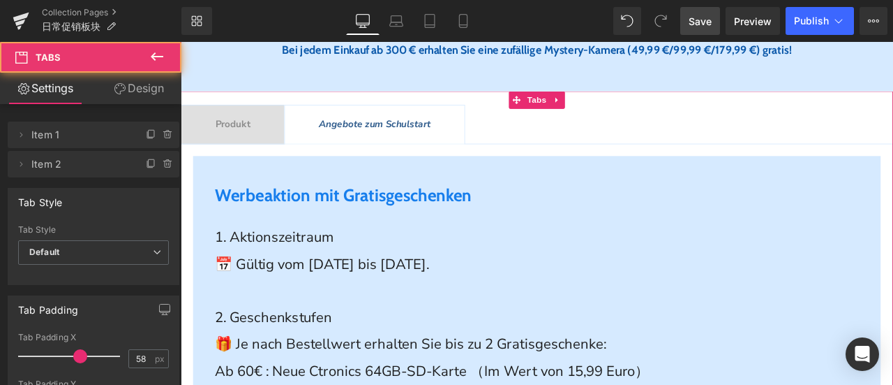
click at [254, 149] on div "Produkt Text Block" at bounding box center [242, 140] width 41 height 18
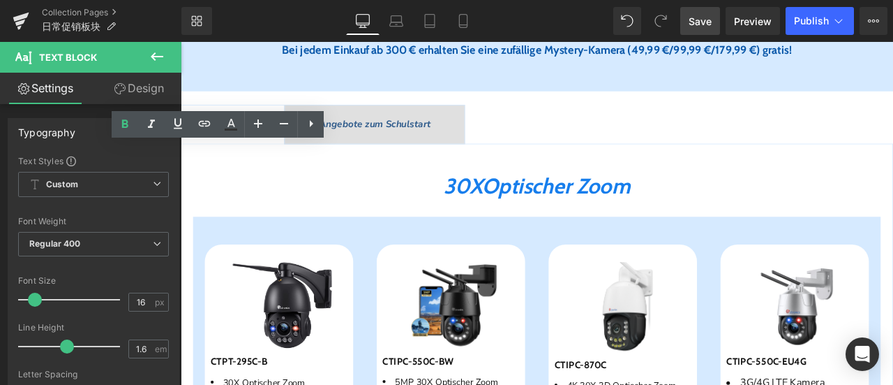
click at [381, 147] on span "Angebote zum Schulstart" at bounding box center [411, 139] width 132 height 15
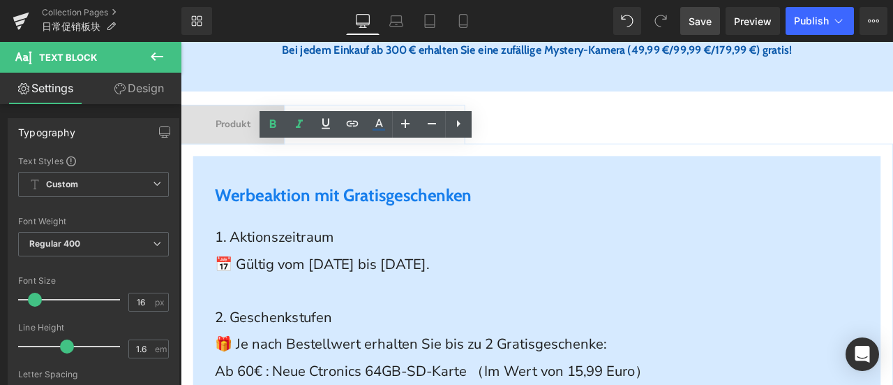
click at [379, 147] on span "Angebote zum Schulstart" at bounding box center [411, 139] width 132 height 15
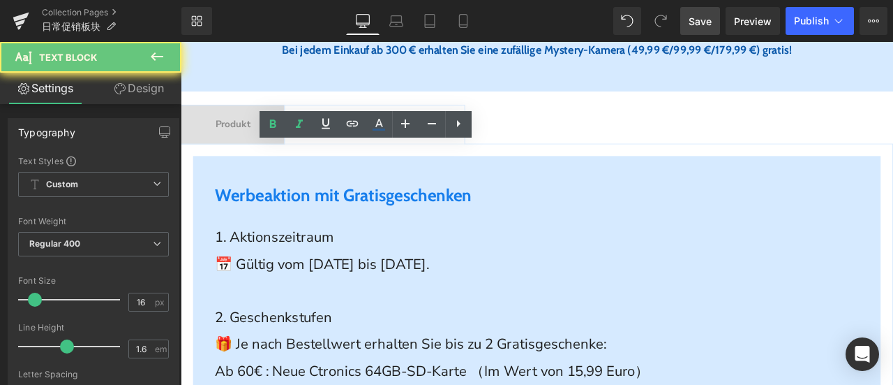
click at [379, 147] on span "Angebote zum Schulstart" at bounding box center [411, 139] width 132 height 15
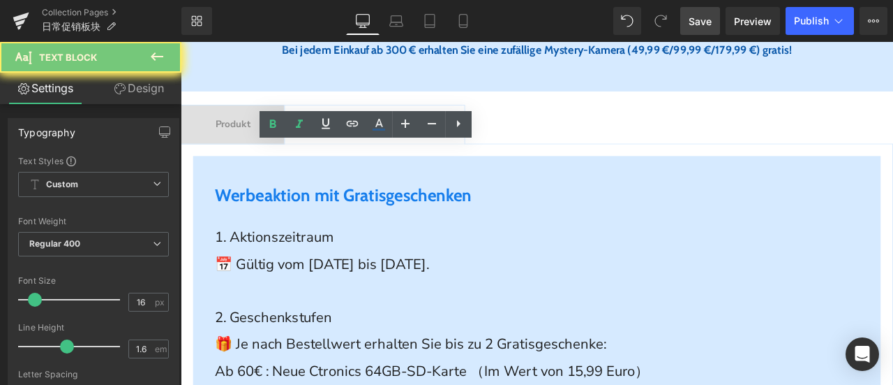
click at [379, 147] on span "Angebote zum Schulstart" at bounding box center [411, 139] width 132 height 15
click at [297, 122] on icon at bounding box center [299, 124] width 17 height 17
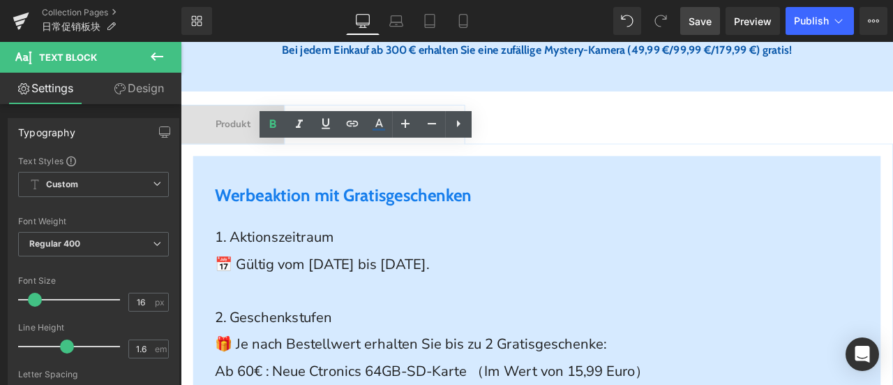
click at [559, 164] on ul "Produkt Text Block Angebote zum Schulstart Text Block" at bounding box center [603, 140] width 844 height 47
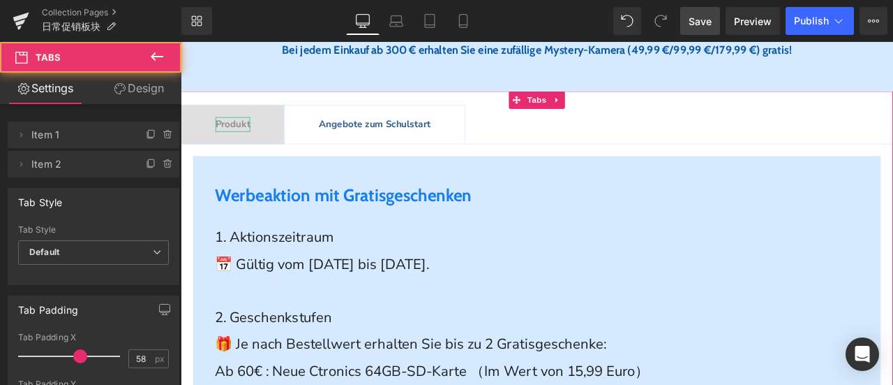
click at [241, 147] on span "Produkt" at bounding box center [242, 139] width 41 height 15
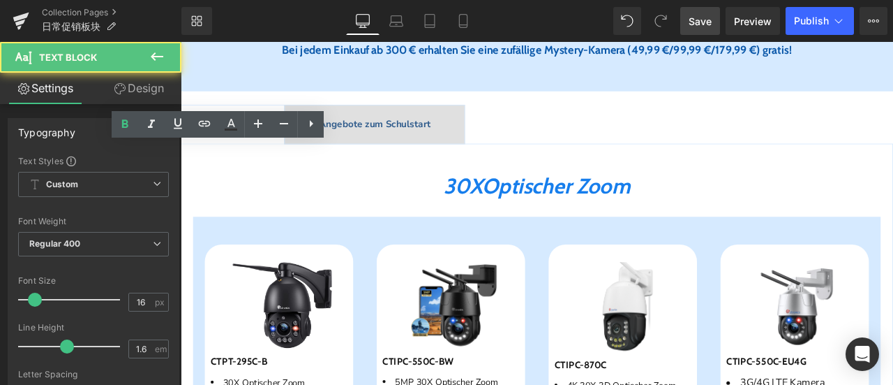
click at [360, 147] on span "Angebote zum Schulstart" at bounding box center [411, 139] width 132 height 15
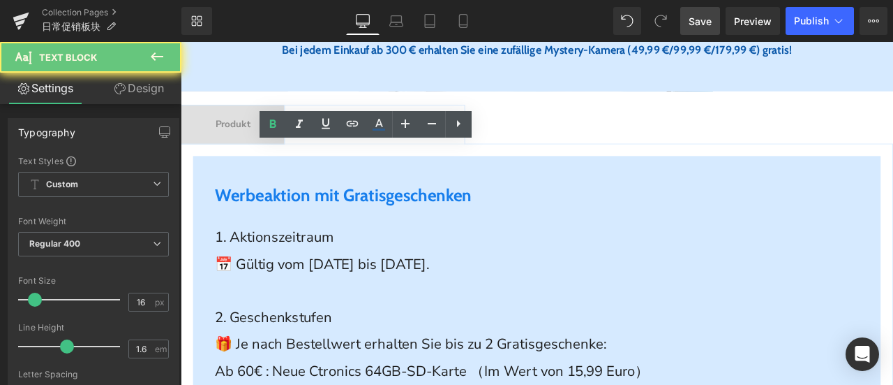
click at [371, 147] on span "Angebote zum Schulstart" at bounding box center [411, 139] width 132 height 15
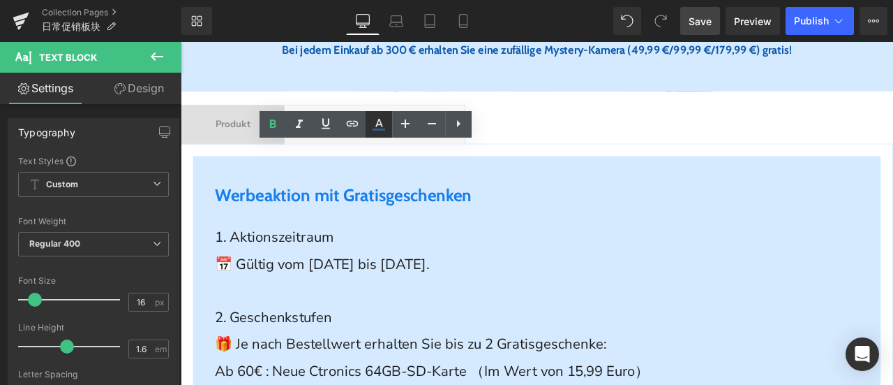
click at [381, 126] on icon at bounding box center [379, 124] width 17 height 17
type input "#305c8c"
type input "100"
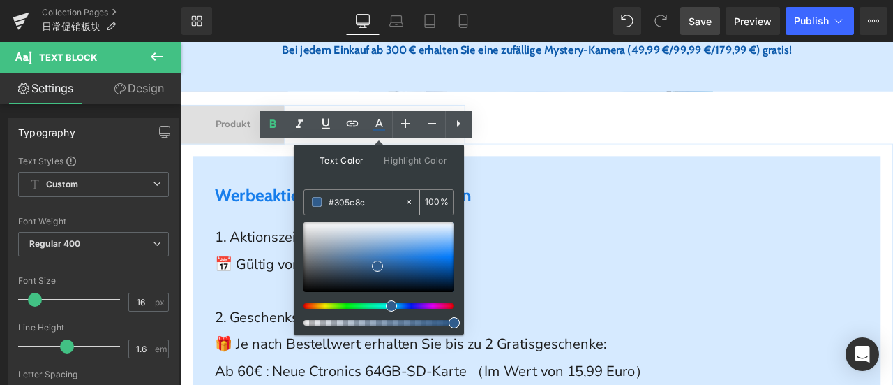
drag, startPoint x: 375, startPoint y: 203, endPoint x: 307, endPoint y: 207, distance: 68.5
click at [307, 207] on div "#305c8c" at bounding box center [354, 202] width 100 height 24
click at [234, 147] on span "Produkt" at bounding box center [242, 139] width 41 height 15
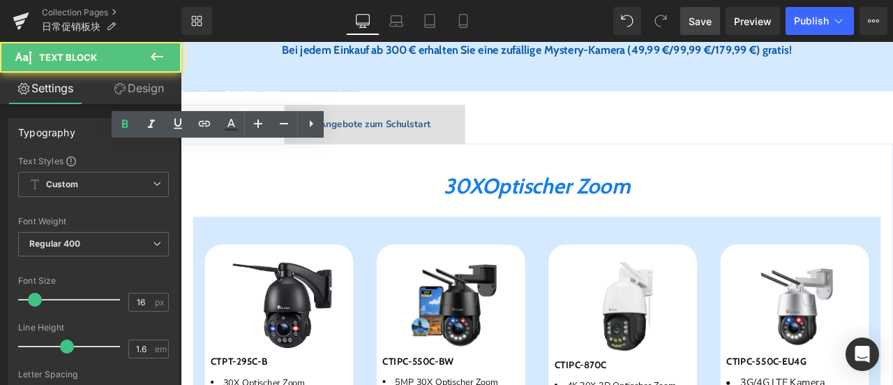
click at [234, 147] on span "Produkt" at bounding box center [242, 139] width 41 height 15
click at [255, 147] on span "Produkt" at bounding box center [242, 139] width 41 height 15
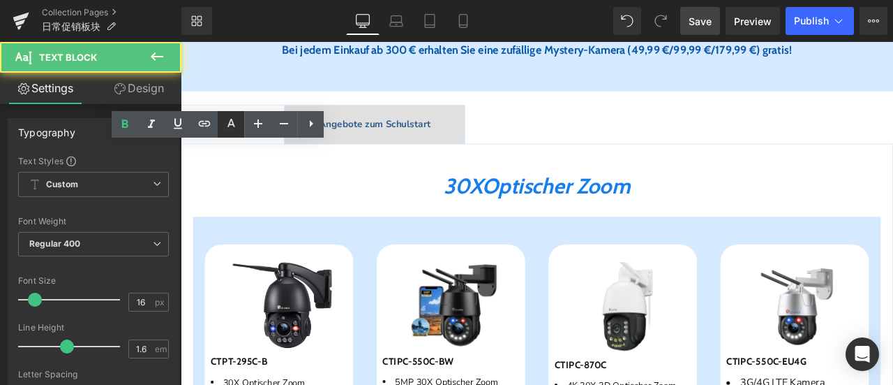
click at [226, 122] on icon at bounding box center [231, 124] width 17 height 17
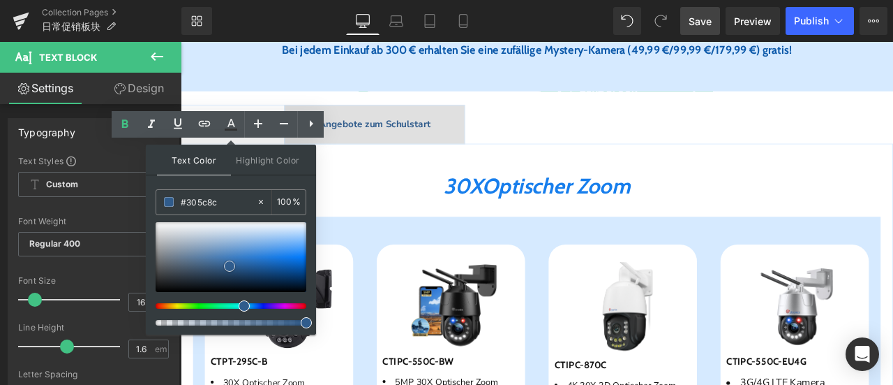
click at [228, 263] on span at bounding box center [229, 265] width 11 height 11
click at [585, 164] on ul "Produkt Text Block Angebote zum Schulstart Text Block" at bounding box center [603, 140] width 844 height 47
click at [581, 164] on ul "Produkt Text Block Angebote zum Schulstart Text Block" at bounding box center [603, 140] width 844 height 47
click at [386, 147] on span "Angebote zum Schulstart" at bounding box center [411, 139] width 132 height 15
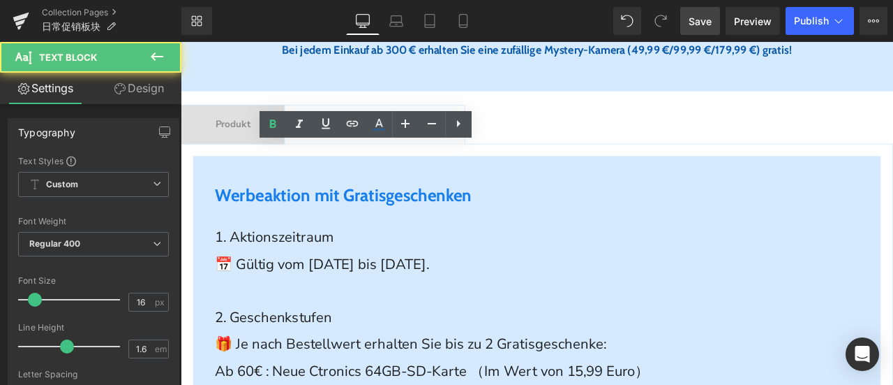
click at [416, 147] on span "Angebote zum Schulstart" at bounding box center [411, 139] width 132 height 15
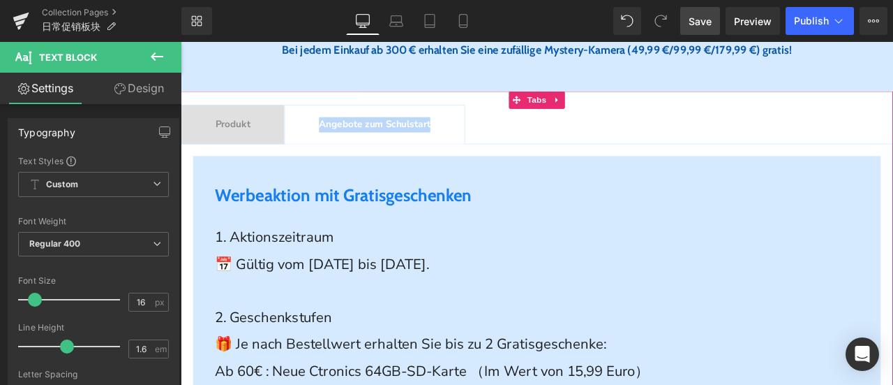
click at [246, 147] on span "Produkt" at bounding box center [242, 139] width 41 height 15
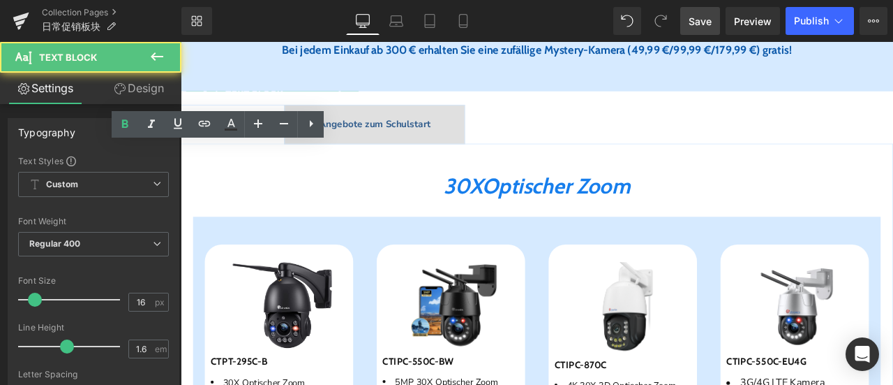
click at [246, 147] on span "Produkt" at bounding box center [242, 139] width 41 height 15
click at [247, 147] on span "Produkt" at bounding box center [242, 139] width 41 height 15
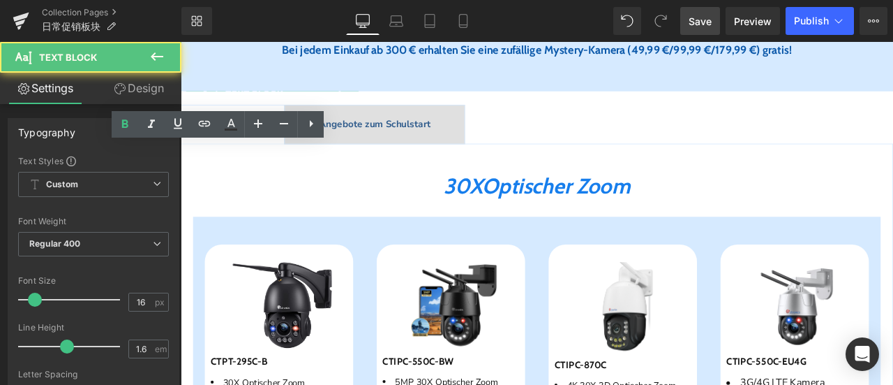
click at [247, 147] on span "Produkt" at bounding box center [242, 139] width 41 height 15
click at [702, 19] on span "Save" at bounding box center [700, 21] width 23 height 15
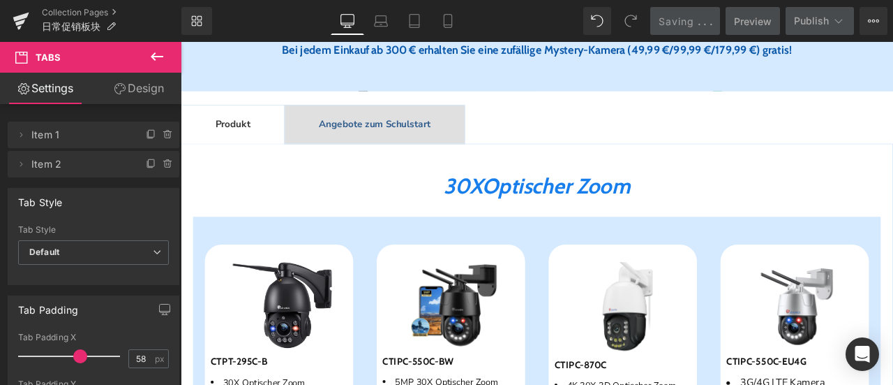
click at [465, 117] on span "Angebote zum Schulstart Text Block" at bounding box center [410, 140] width 213 height 46
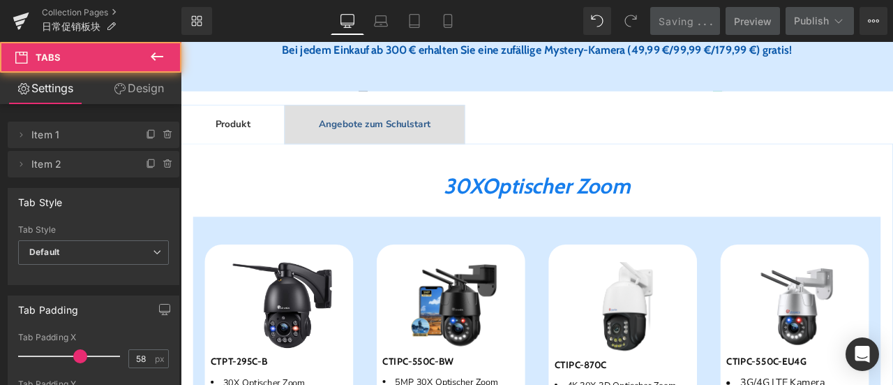
click at [447, 132] on span "Angebote zum Schulstart" at bounding box center [411, 139] width 132 height 15
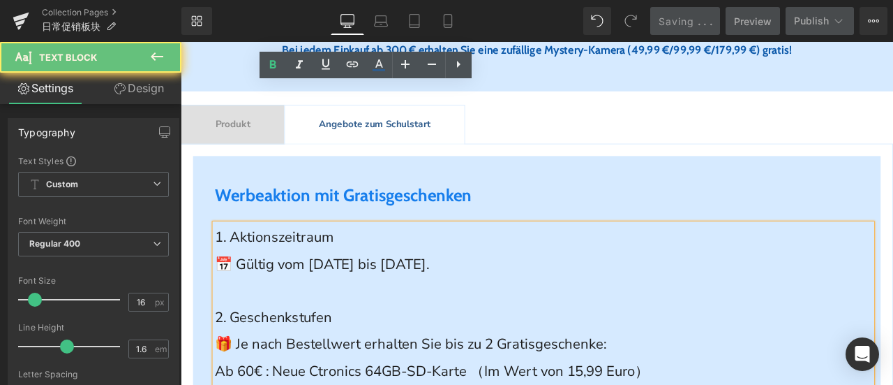
click at [375, 294] on span "📅 Gültig vom [DATE] bis [DATE]." at bounding box center [348, 305] width 254 height 22
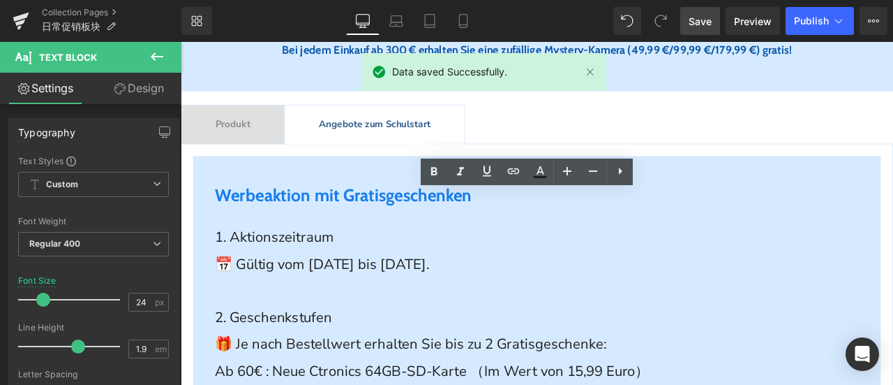
scroll to position [558, 0]
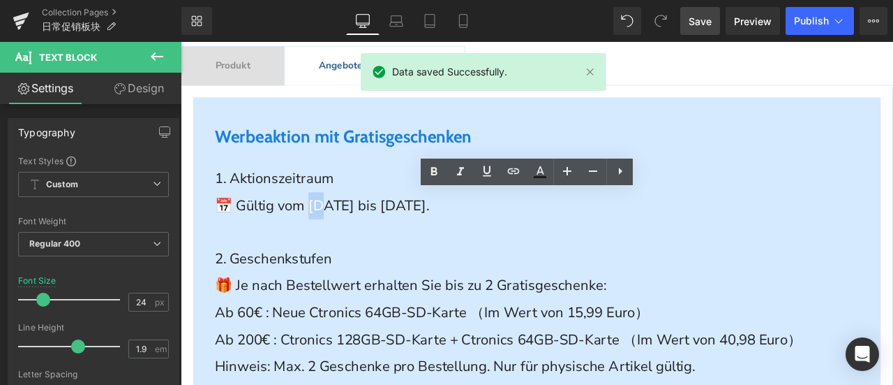
drag, startPoint x: 341, startPoint y: 267, endPoint x: 357, endPoint y: 271, distance: 17.3
click at [357, 246] on span "📅 Gültig vom [DATE] bis [DATE]." at bounding box center [348, 235] width 254 height 22
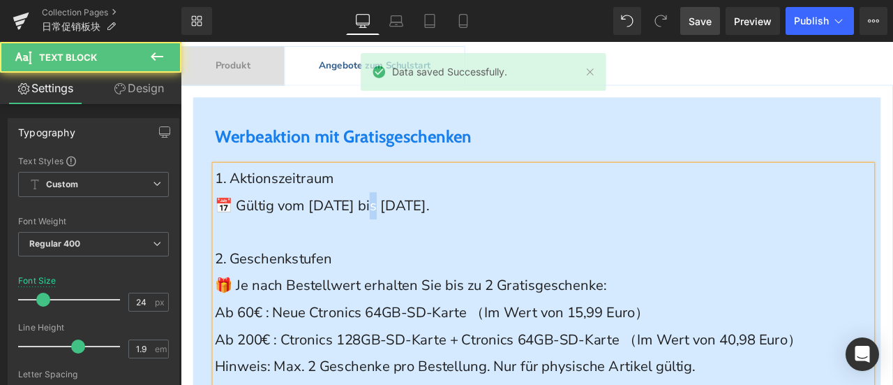
drag, startPoint x: 398, startPoint y: 264, endPoint x: 412, endPoint y: 267, distance: 14.2
click at [413, 246] on span "📅 Gültig vom [DATE] bis [DATE]." at bounding box center [348, 235] width 254 height 22
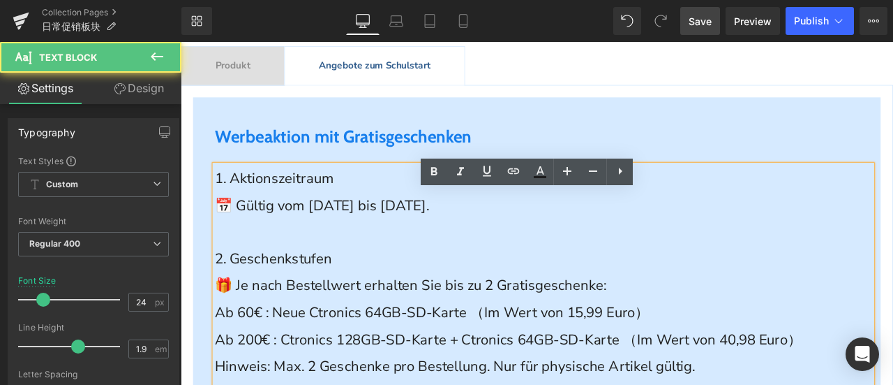
click at [397, 246] on span "📅 Gültig vom [DATE] bis [DATE]." at bounding box center [348, 235] width 254 height 22
drag, startPoint x: 394, startPoint y: 269, endPoint x: 412, endPoint y: 271, distance: 18.4
click at [412, 246] on span "📅 Gültig vom [DATE] bis [DATE]." at bounding box center [348, 235] width 254 height 22
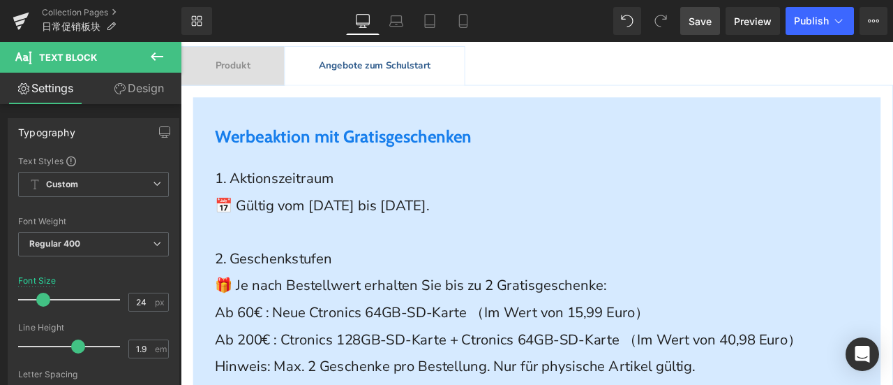
click at [462, 324] on div "Rendering Content" at bounding box center [447, 329] width 86 height 15
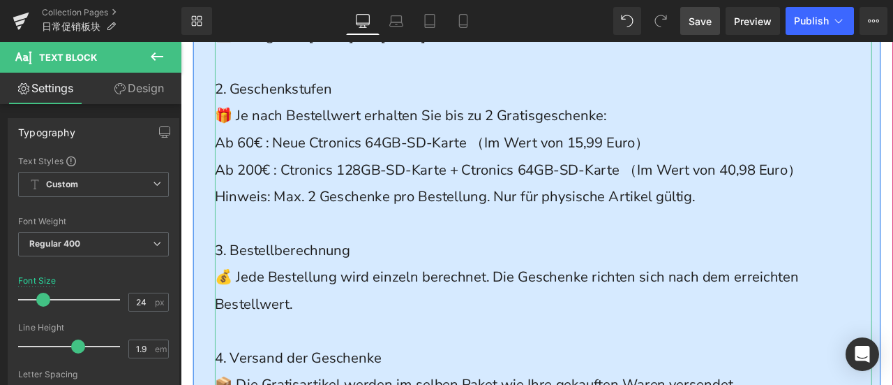
scroll to position [768, 0]
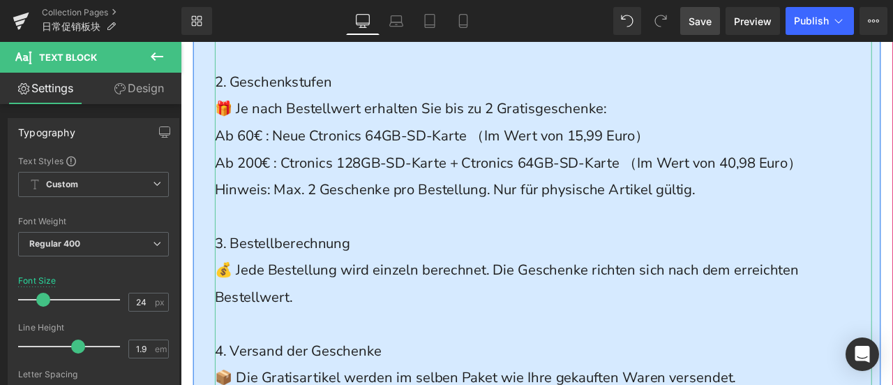
click at [252, 132] on span "🎁 Je nach Bestellwert erhalten Sie bis zu 2 Gratisgeschenke:" at bounding box center [453, 121] width 464 height 22
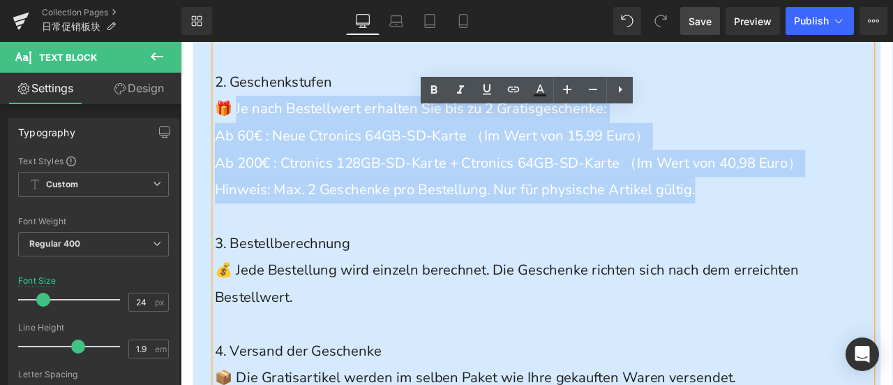
drag, startPoint x: 245, startPoint y: 154, endPoint x: 840, endPoint y: 246, distance: 601.8
click at [840, 246] on div "1. Aktionszeitraum 📅 Gültig vom [DATE] bis [DATE]. 2. Geschenkstufen 🎁 Je nach …" at bounding box center [610, 216] width 779 height 477
copy div "e nach Bestellwert erhalten Sie bis zu 2 Gratisgeschenke: Ab 60€ : Neue Ctronic…"
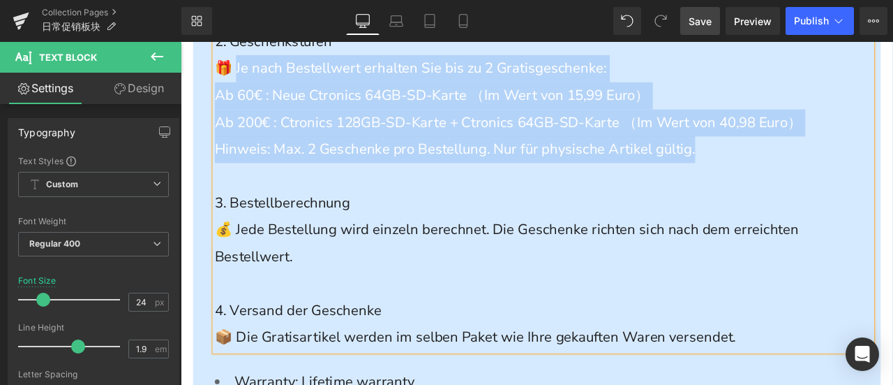
scroll to position [837, 0]
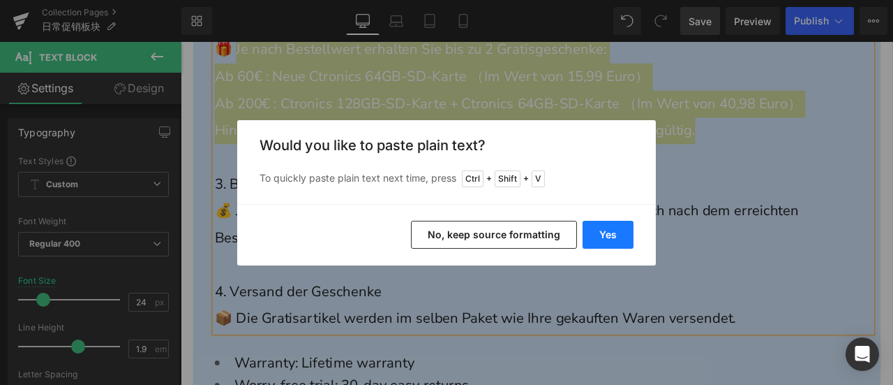
click at [609, 226] on button "Yes" at bounding box center [608, 235] width 51 height 28
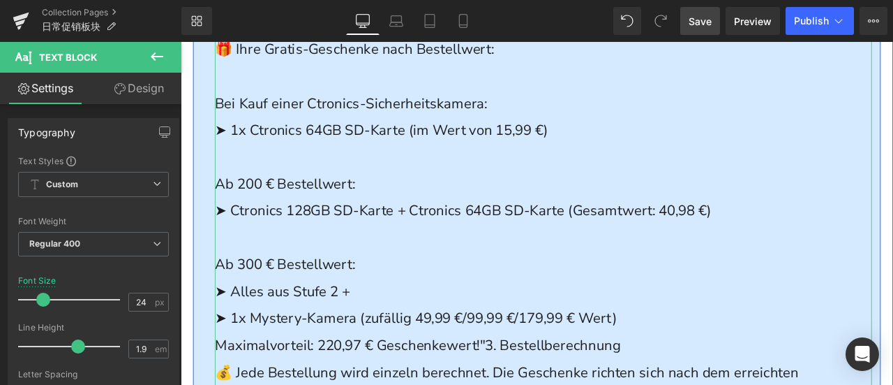
scroll to position [977, 0]
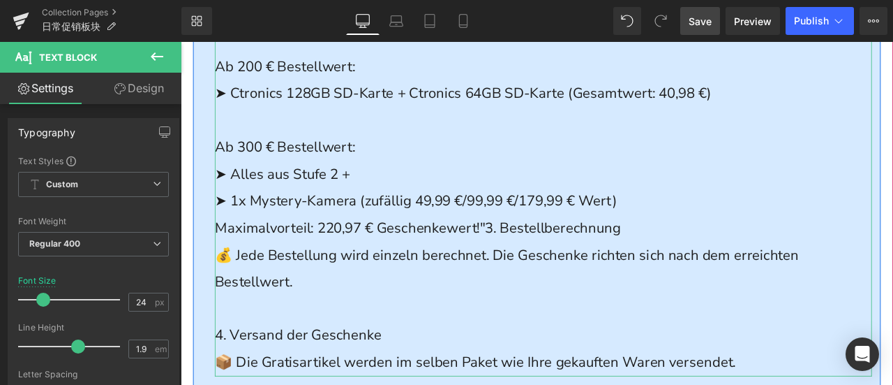
click at [755, 278] on p "Maximalvorteil: 220,97 € Geschenkewert!"3. Bestellberechnung" at bounding box center [610, 262] width 779 height 32
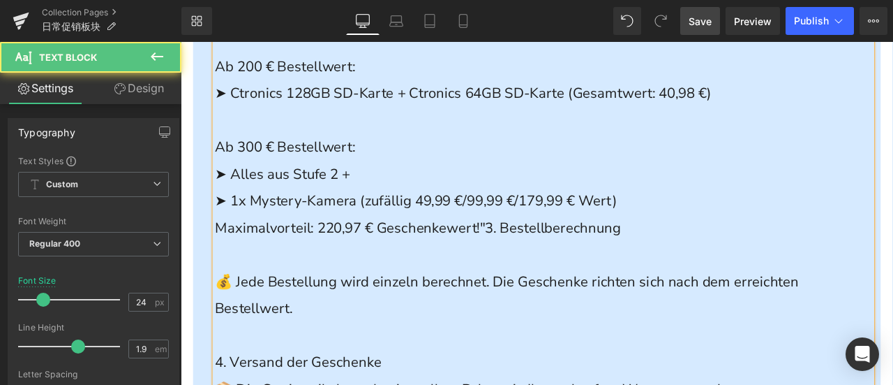
click at [553, 273] on span "Maximalvorteil: 220,97 € Geschenkewert!"3. Bestellberechnung" at bounding box center [461, 262] width 481 height 22
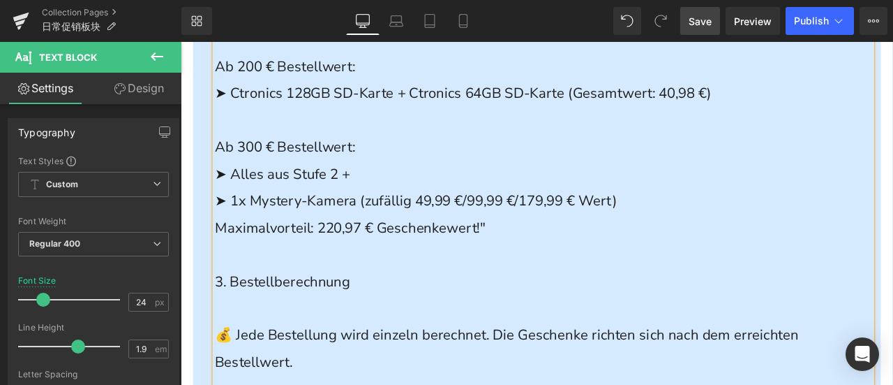
click at [414, 374] on p at bounding box center [610, 358] width 779 height 32
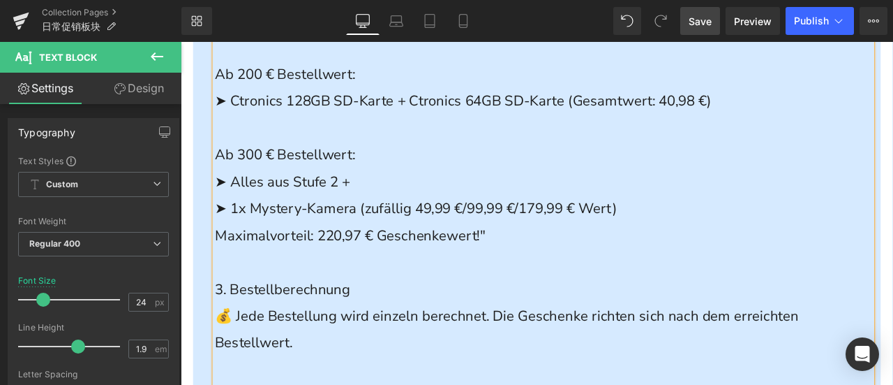
scroll to position [1047, 0]
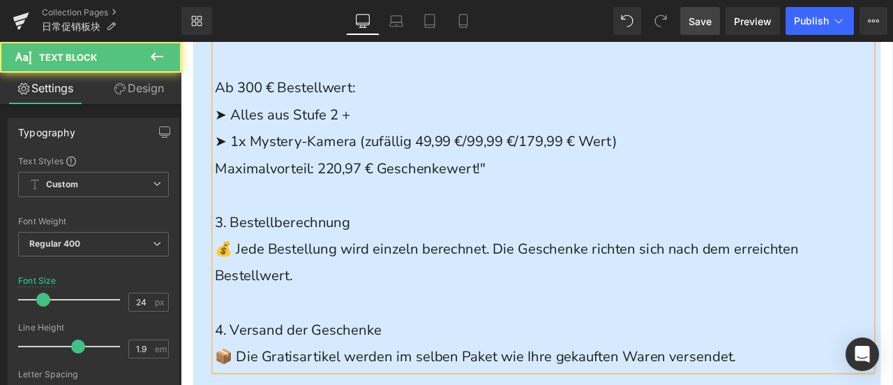
click at [578, 209] on p "Maximalvorteil: 220,97 € Geschenkewert!"" at bounding box center [610, 193] width 779 height 32
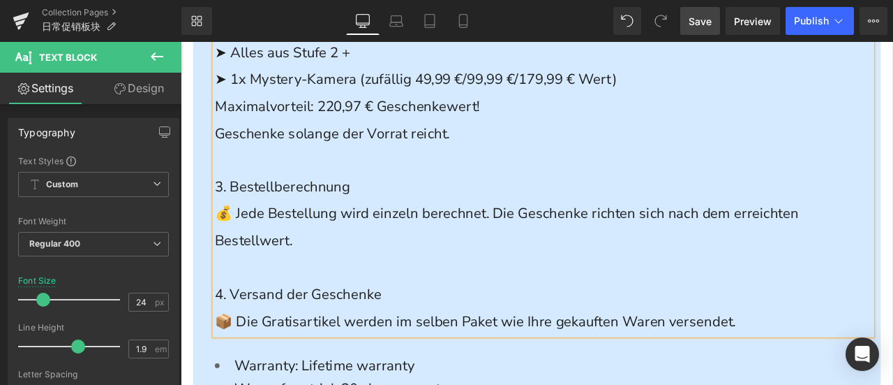
scroll to position [1186, 0]
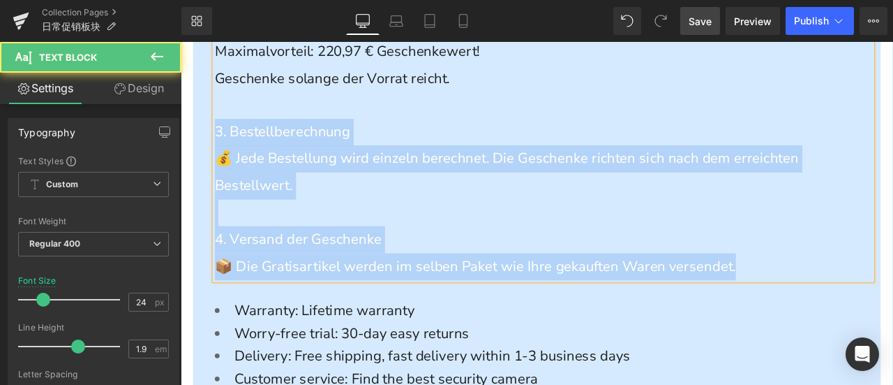
drag, startPoint x: 866, startPoint y: 342, endPoint x: 174, endPoint y: 189, distance: 708.3
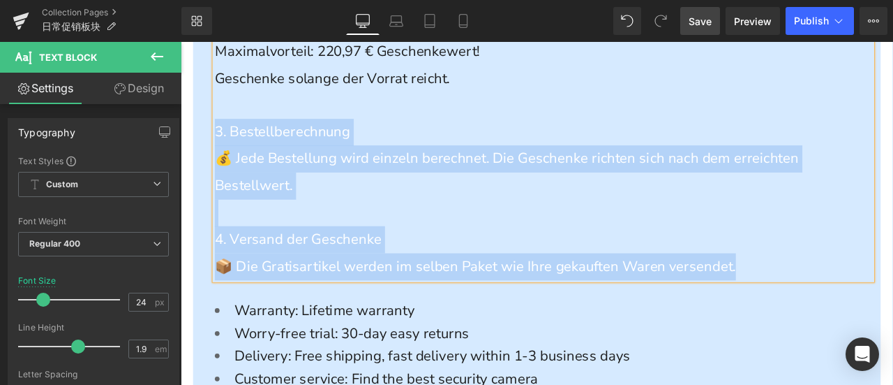
copy div "3. Bestellberechnung 💰 Jede Bestellung wird einzeln berechnet. Die Geschenke ri…"
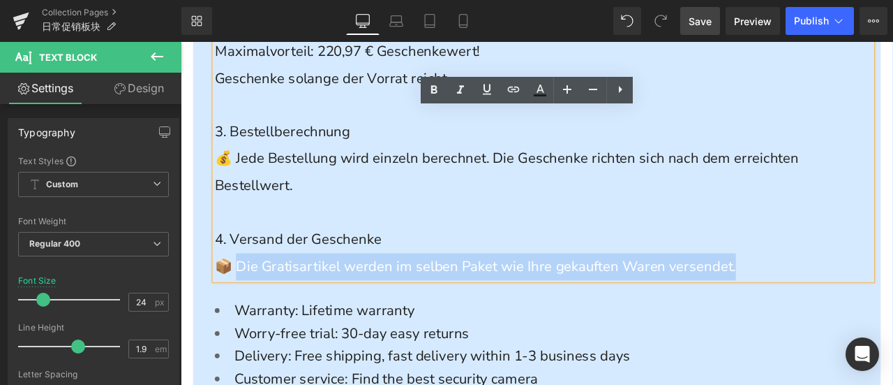
drag, startPoint x: 245, startPoint y: 338, endPoint x: 911, endPoint y: 351, distance: 666.6
click at [893, 324] on p "📦 Die Gratisartikel werden im selben Paket wie Ihre gekauften Waren versendet." at bounding box center [610, 308] width 779 height 32
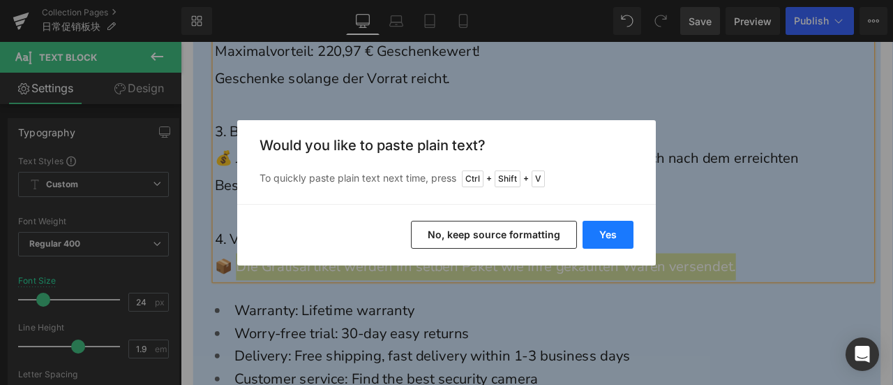
click at [606, 238] on button "Yes" at bounding box center [608, 235] width 51 height 28
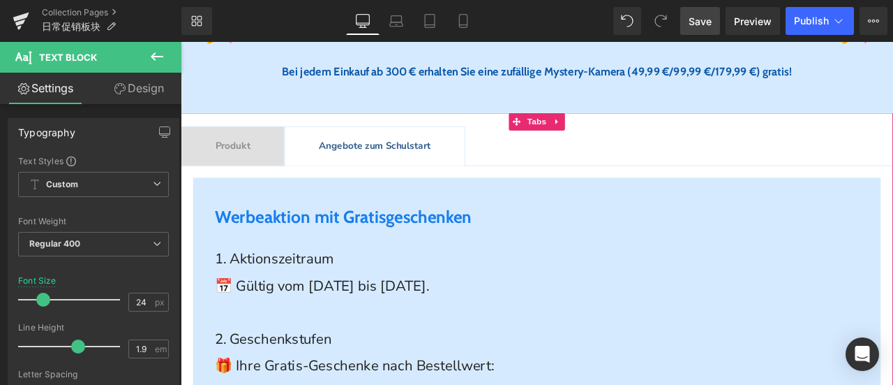
scroll to position [419, 0]
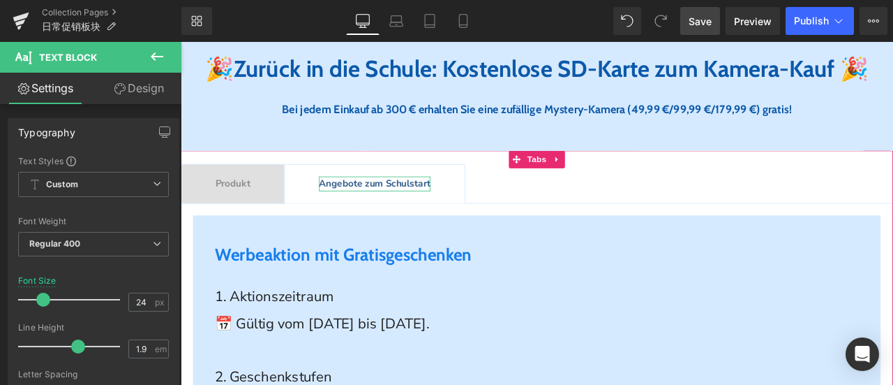
click at [385, 217] on span "Angebote zum Schulstart" at bounding box center [411, 209] width 132 height 15
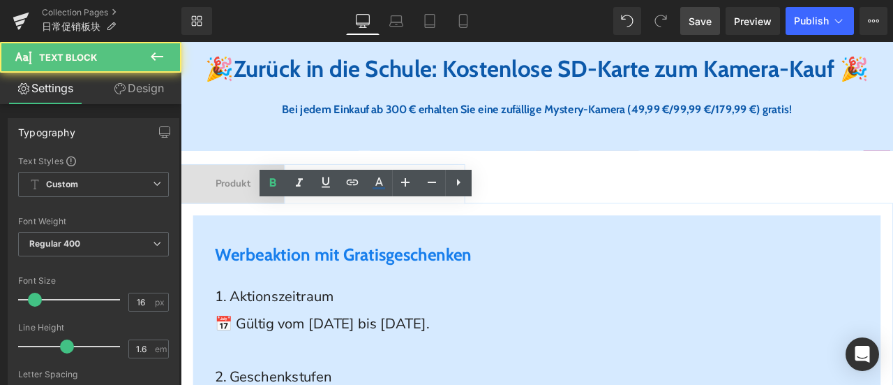
click at [313, 233] on span "Angebote zum Schulstart Text Block" at bounding box center [410, 210] width 213 height 46
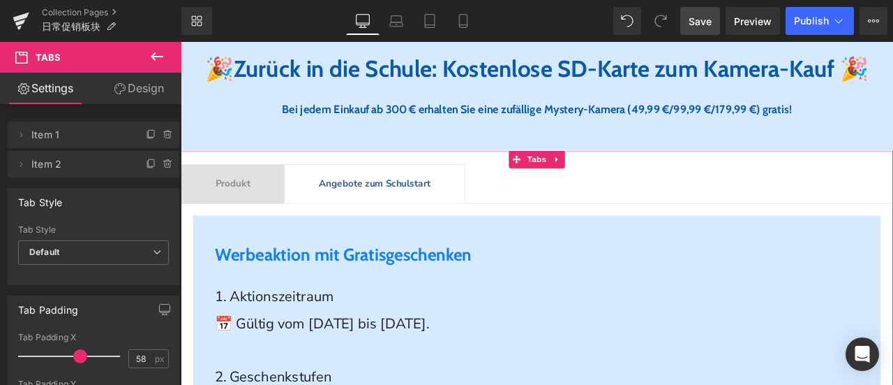
click at [360, 217] on span "Angebote zum Schulstart" at bounding box center [411, 209] width 132 height 15
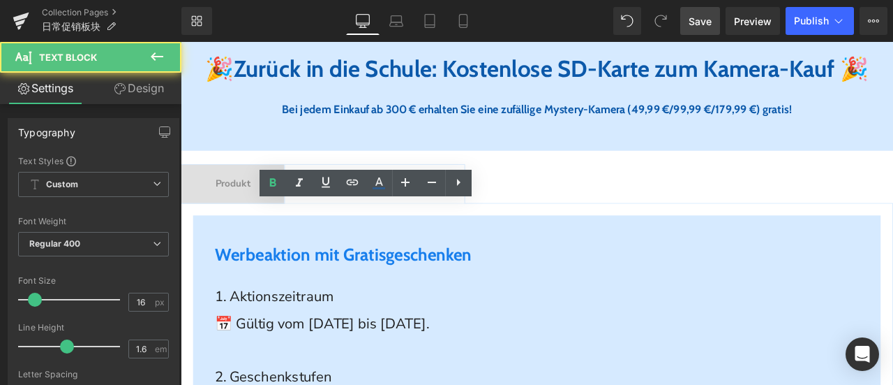
click at [360, 217] on span "Angebote zum Schulstart" at bounding box center [411, 209] width 132 height 15
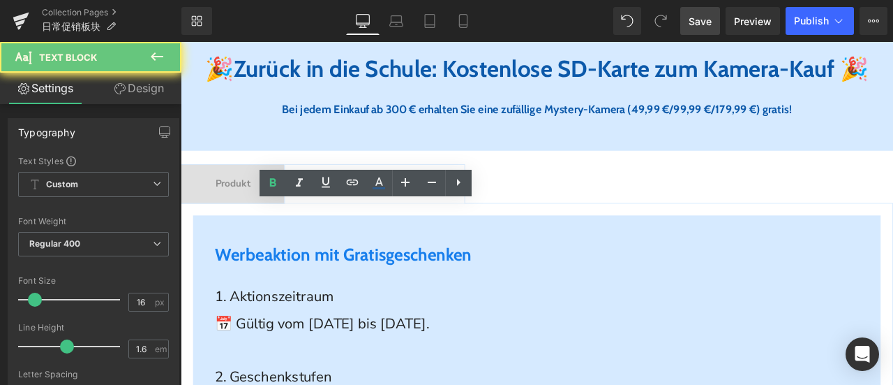
click at [441, 217] on span "Angebote zum Schulstart" at bounding box center [411, 209] width 132 height 15
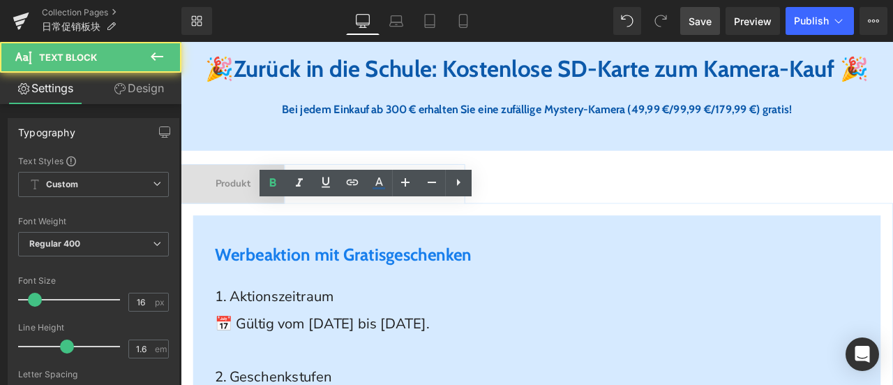
drag, startPoint x: 343, startPoint y: 244, endPoint x: 489, endPoint y: 244, distance: 146.5
click at [489, 233] on span "Angebote zum Schulstart Text Block" at bounding box center [410, 210] width 213 height 46
copy span "Angebote zum Schulstart"
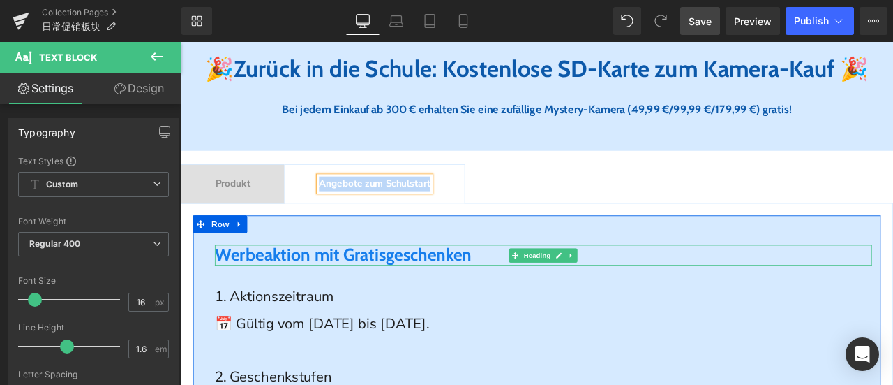
click at [331, 306] on span "Werbeaktion mit Gratisgeschenken" at bounding box center [373, 293] width 304 height 24
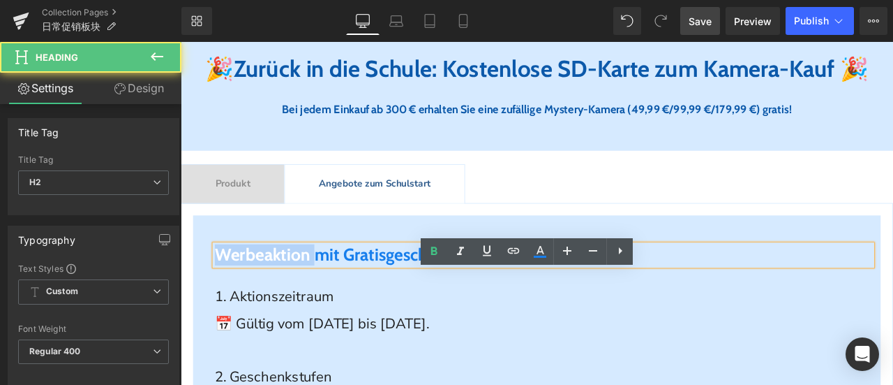
click at [331, 306] on span "Werbeaktion mit Gratisgeschenken" at bounding box center [373, 293] width 304 height 24
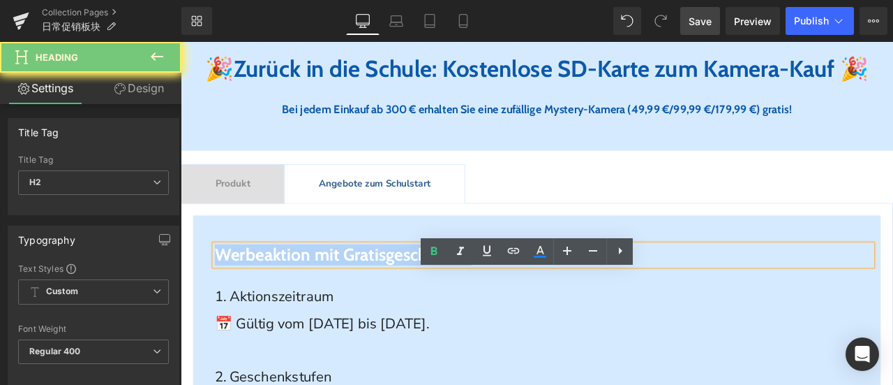
click at [331, 306] on span "Werbeaktion mit Gratisgeschenken" at bounding box center [373, 293] width 304 height 24
paste div
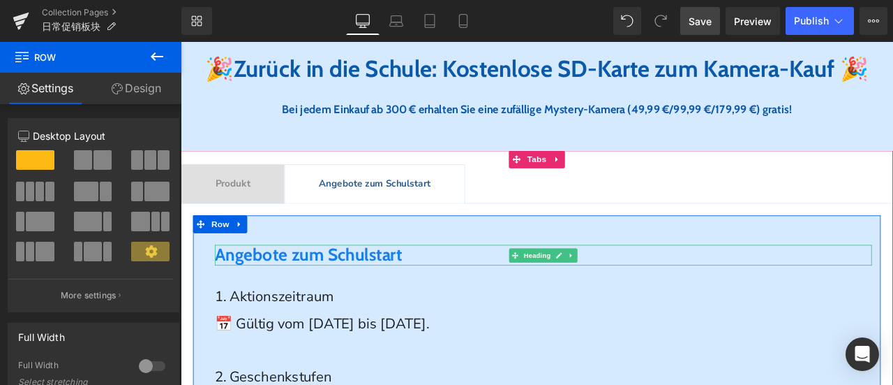
click at [426, 306] on span "Angebote zum Schulstart" at bounding box center [332, 293] width 222 height 24
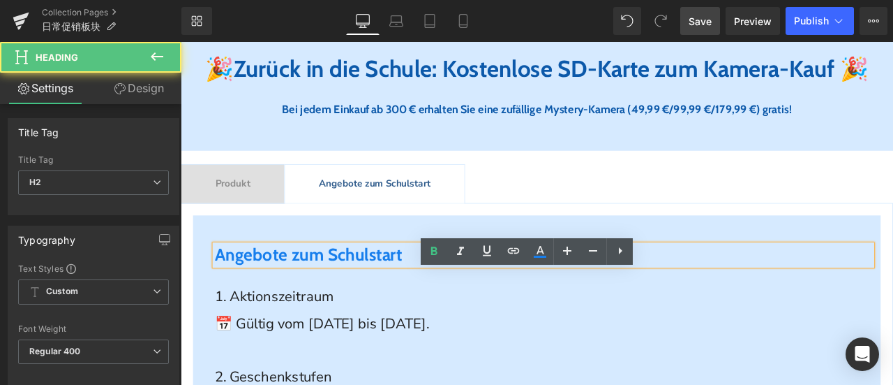
click at [426, 306] on span "Angebote zum Schulstart" at bounding box center [332, 293] width 222 height 24
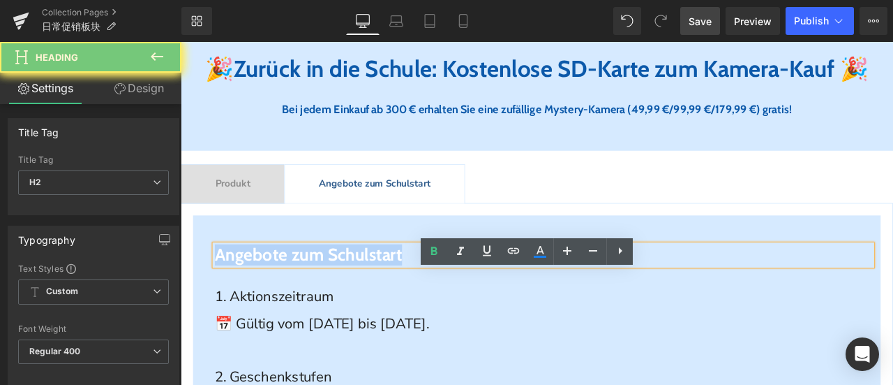
click at [426, 306] on span "Angebote zum Schulstart" at bounding box center [332, 293] width 222 height 24
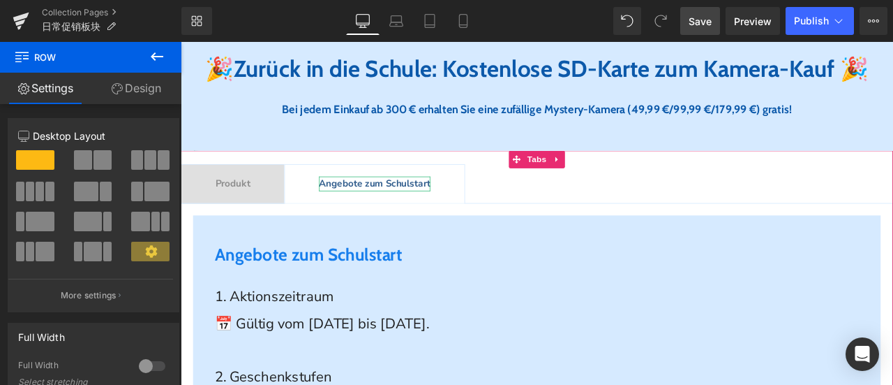
click at [408, 217] on span "Angebote zum Schulstart" at bounding box center [411, 209] width 132 height 15
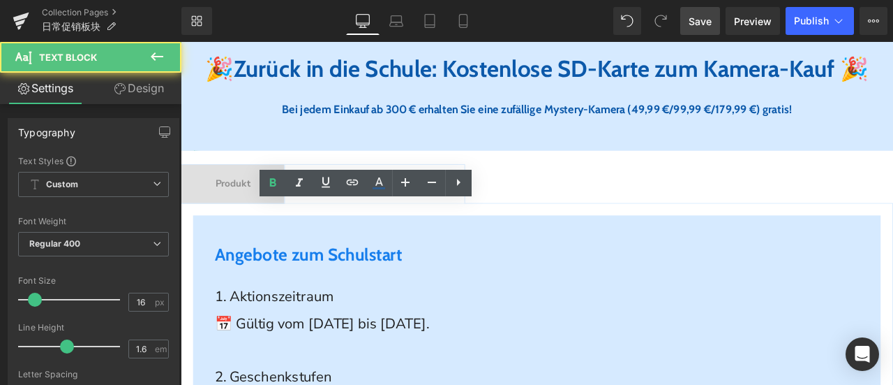
click at [408, 217] on span "Angebote zum Schulstart" at bounding box center [411, 209] width 132 height 15
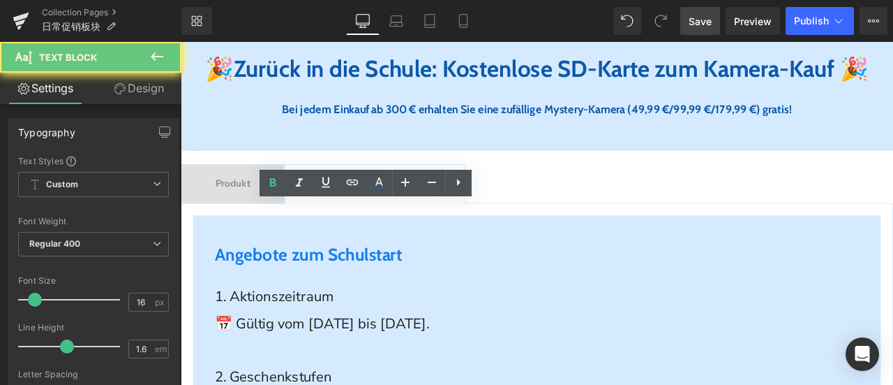
click at [408, 217] on span "Angebote zum Schulstart" at bounding box center [411, 209] width 132 height 15
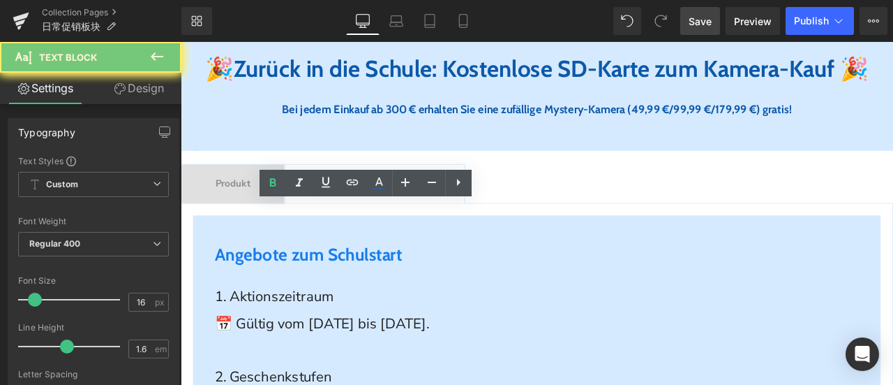
copy span "Angebote zum Schulstart"
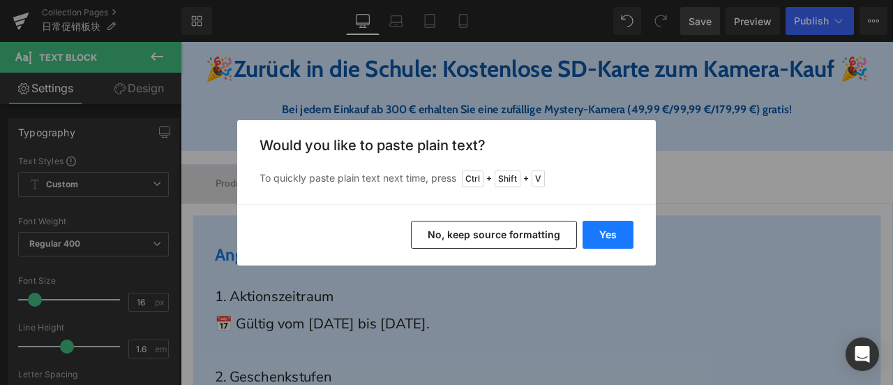
click at [596, 234] on button "Yes" at bounding box center [608, 235] width 51 height 28
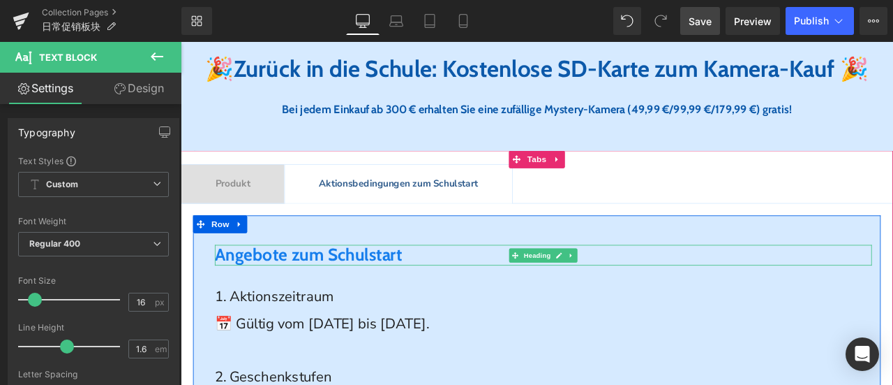
click at [394, 306] on span "Angebote zum Schulstart" at bounding box center [332, 293] width 222 height 24
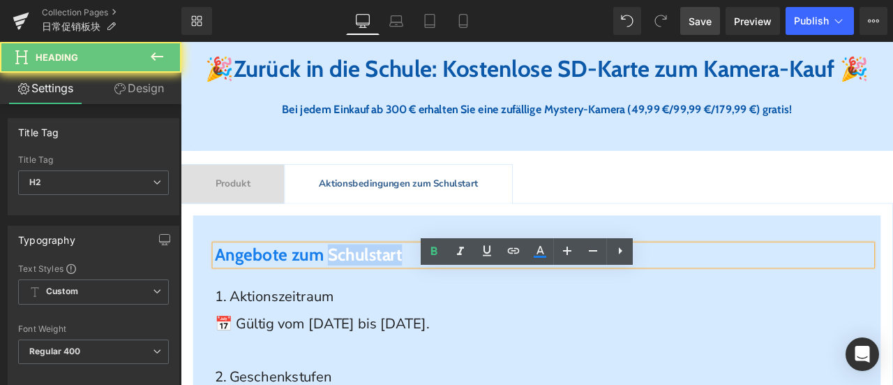
click at [394, 306] on span "Angebote zum Schulstart" at bounding box center [332, 293] width 222 height 24
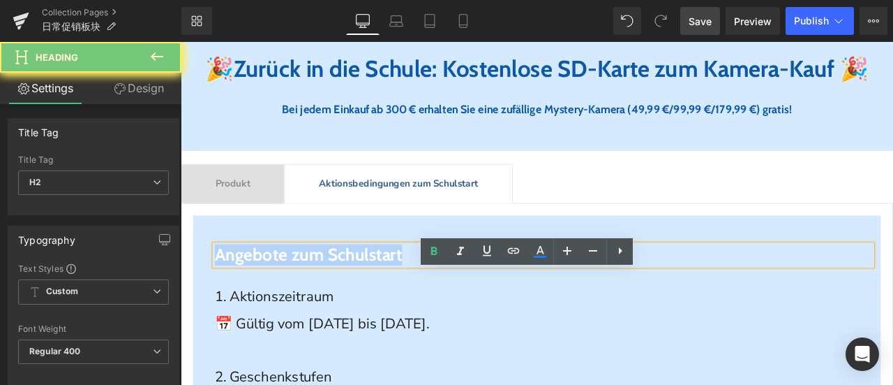
paste div
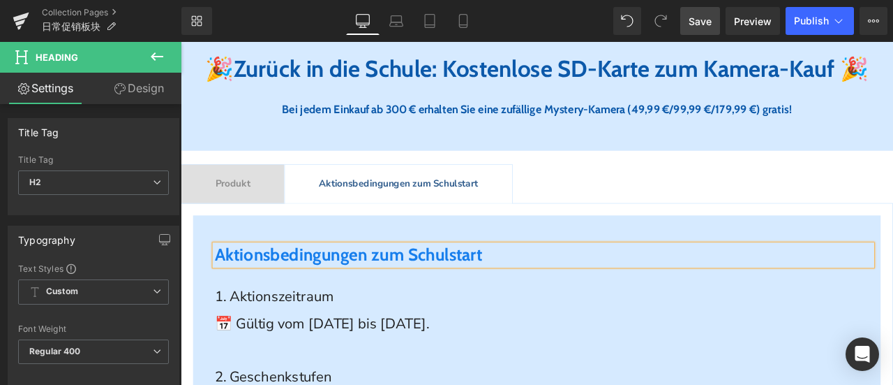
click at [259, 219] on div "Produkt Text Block" at bounding box center [242, 210] width 41 height 18
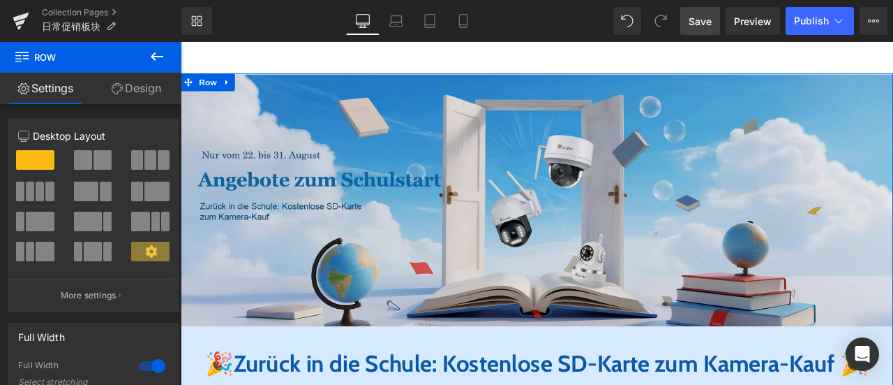
scroll to position [279, 0]
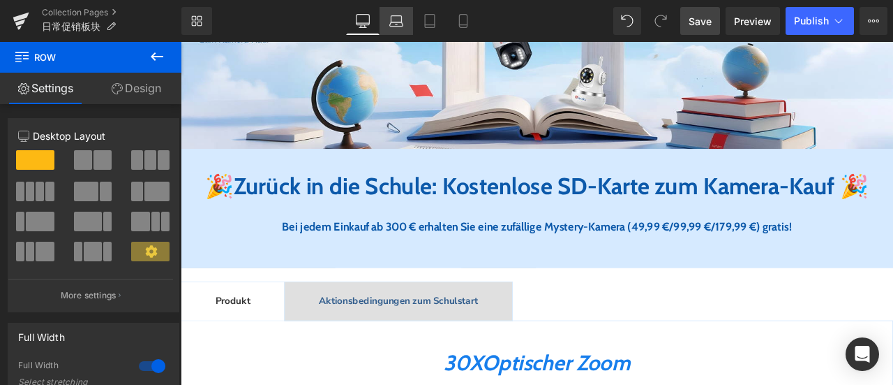
click at [391, 23] on icon at bounding box center [395, 24] width 13 height 4
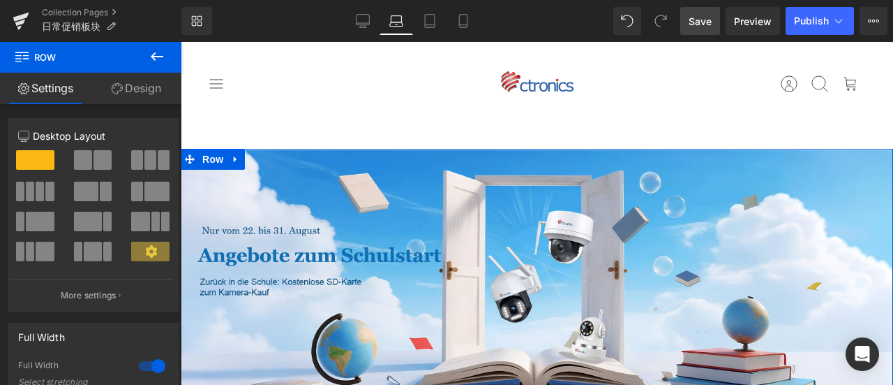
scroll to position [349, 0]
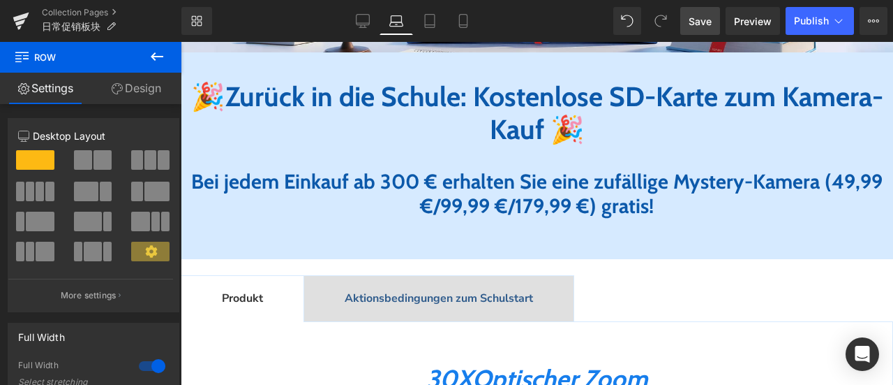
click at [435, 103] on span "Zurück in die Schule: Kostenlose SD-Karte zum Kamera-Kauf" at bounding box center [554, 113] width 658 height 66
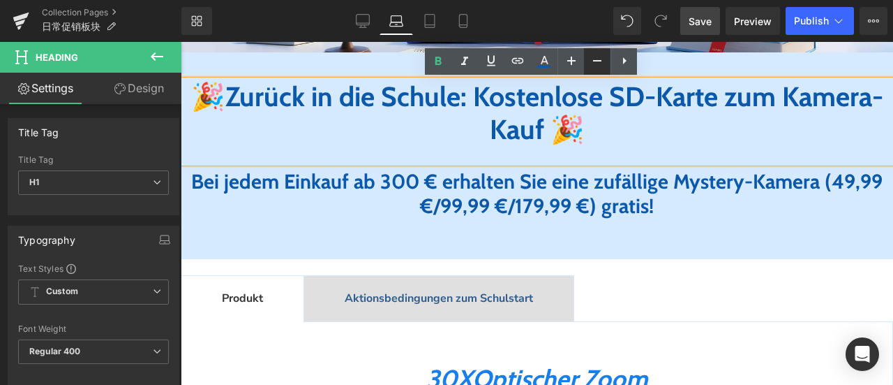
click at [592, 63] on icon at bounding box center [597, 60] width 17 height 17
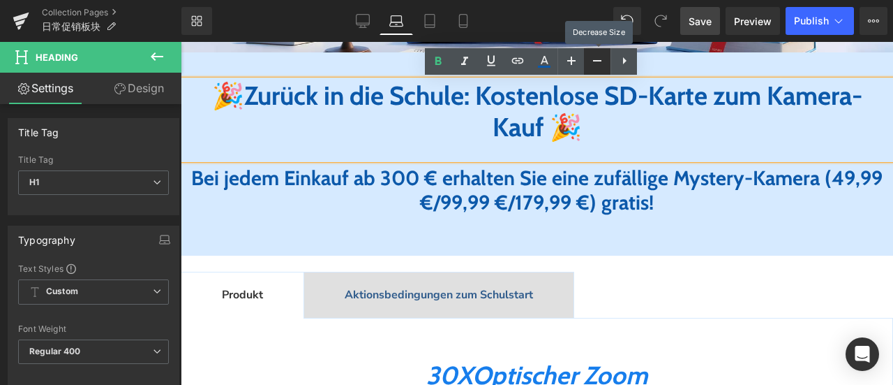
click at [592, 63] on icon at bounding box center [597, 60] width 17 height 17
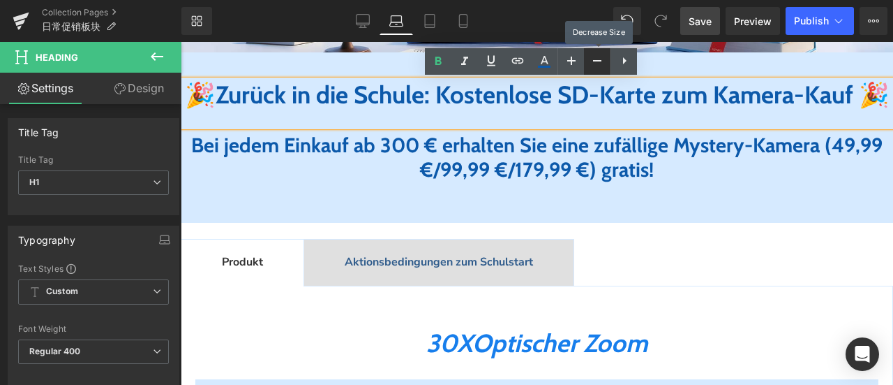
click at [592, 63] on icon at bounding box center [597, 60] width 17 height 17
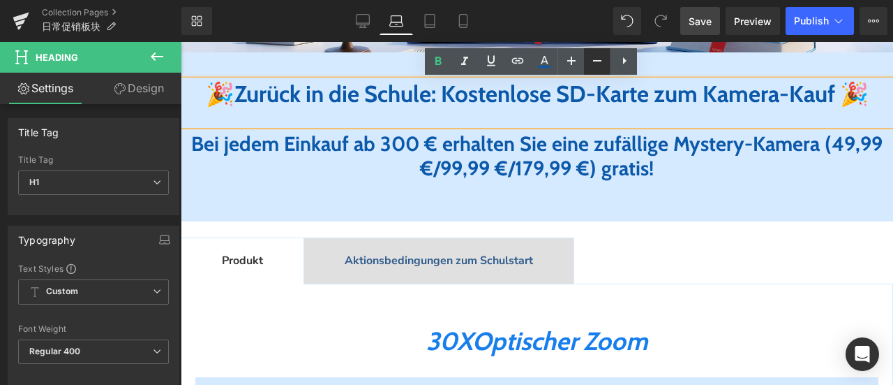
click at [592, 62] on icon at bounding box center [597, 60] width 17 height 17
type input "31"
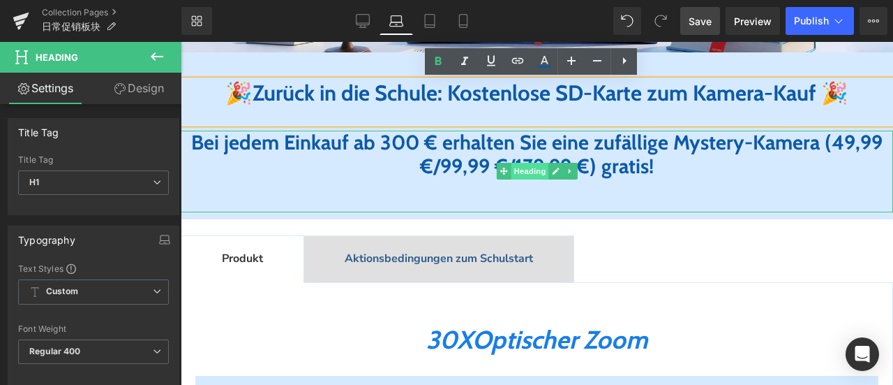
click at [511, 179] on span "Heading" at bounding box center [530, 171] width 38 height 17
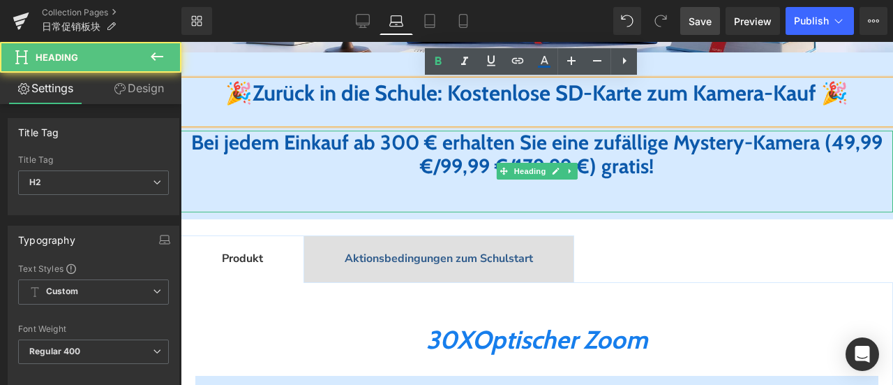
click at [511, 179] on span "Bei jedem Einkauf ab 300 € erhalten Sie eine zufällige Mystery-Kamera (49,99 €/…" at bounding box center [537, 154] width 692 height 49
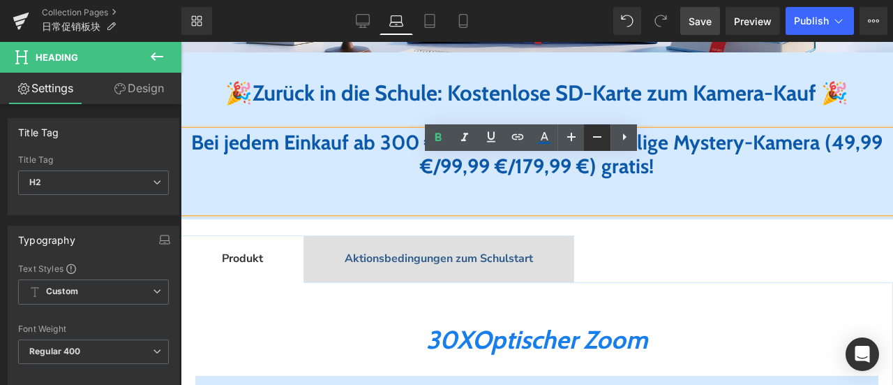
click at [593, 142] on icon at bounding box center [597, 136] width 17 height 17
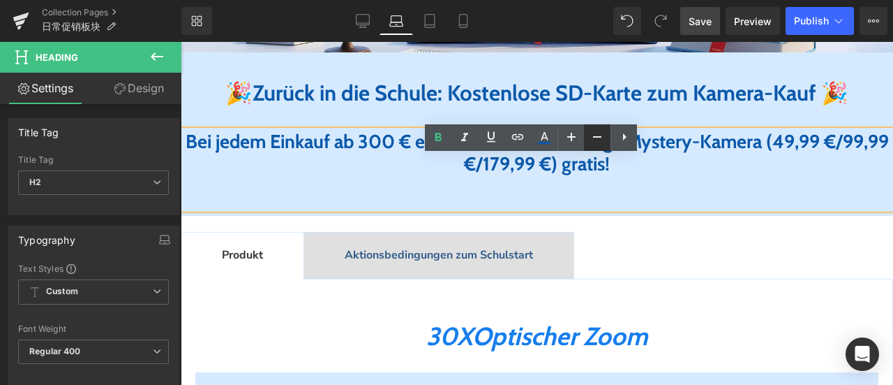
click at [593, 142] on icon at bounding box center [597, 136] width 17 height 17
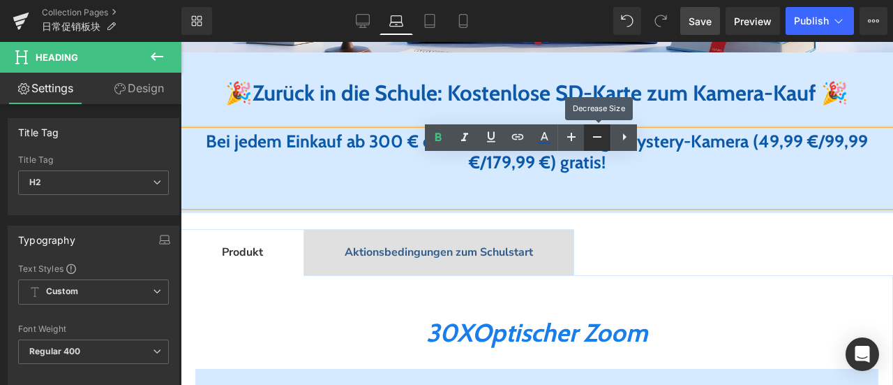
click at [593, 142] on icon at bounding box center [597, 136] width 17 height 17
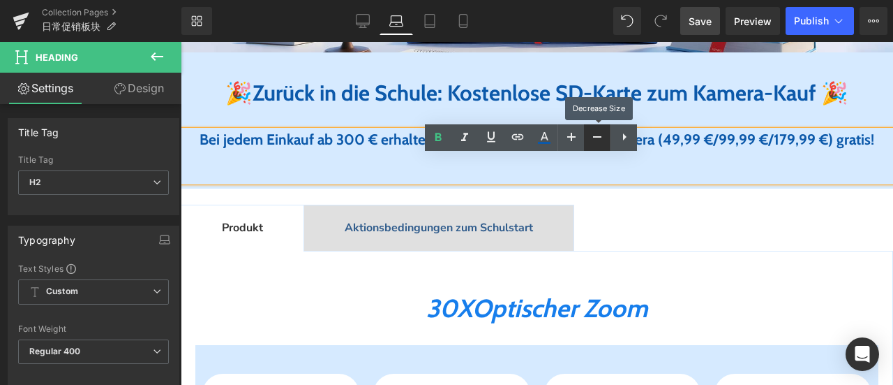
click at [593, 142] on icon at bounding box center [597, 136] width 17 height 17
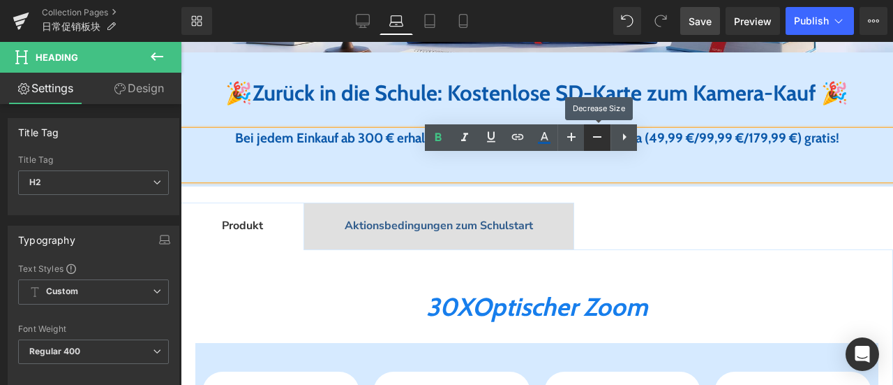
click at [593, 142] on icon at bounding box center [597, 136] width 17 height 17
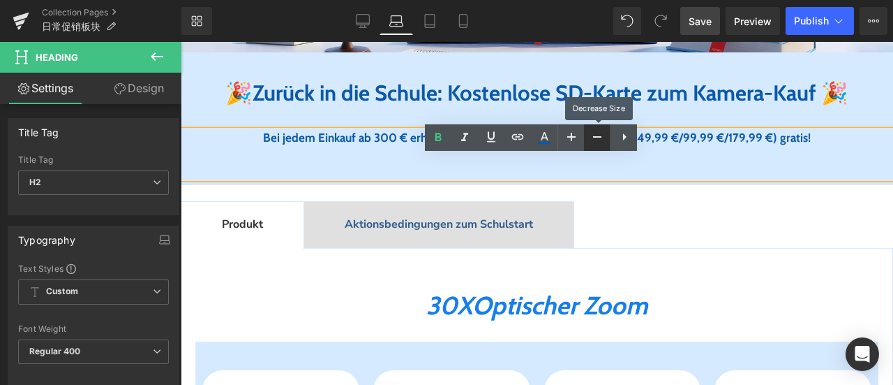
click at [593, 142] on icon at bounding box center [597, 136] width 17 height 17
type input "15"
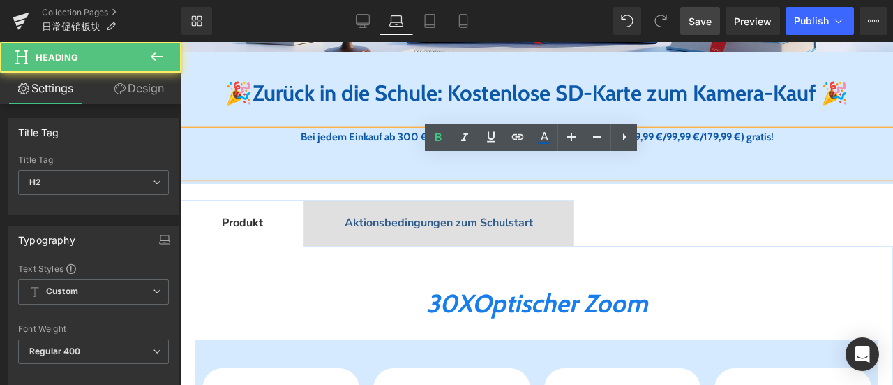
click at [641, 177] on div "Bei jedem Einkauf ab 300 € erhalten Sie eine zufällige Mystery-Kamera (49,99 €/…" at bounding box center [537, 153] width 713 height 46
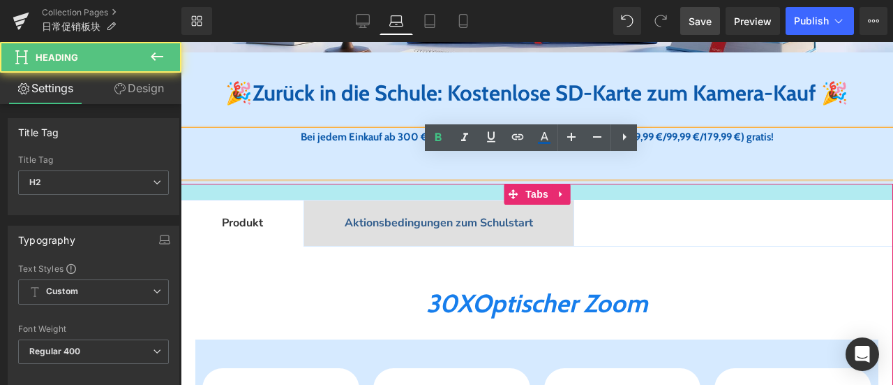
click at [627, 200] on div at bounding box center [537, 192] width 713 height 16
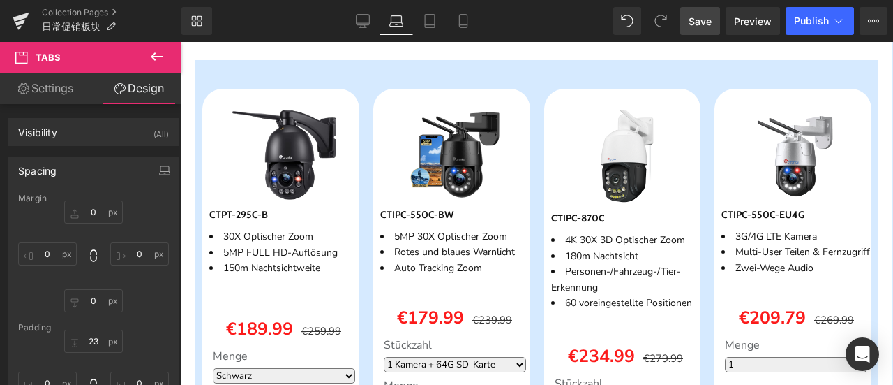
scroll to position [279, 0]
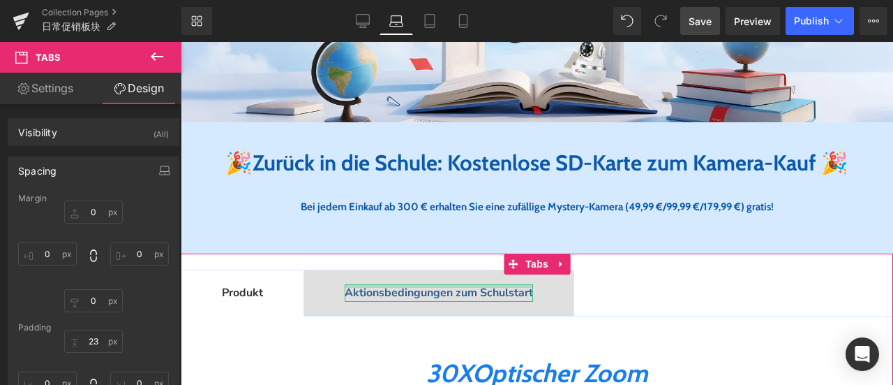
click at [451, 288] on div at bounding box center [439, 285] width 188 height 3
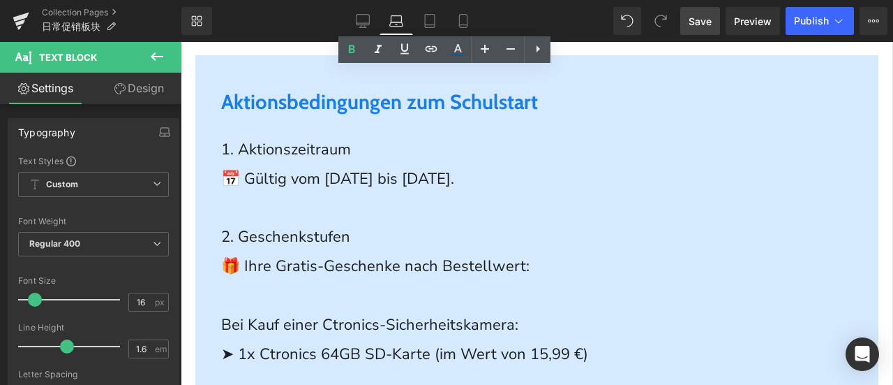
scroll to position [628, 0]
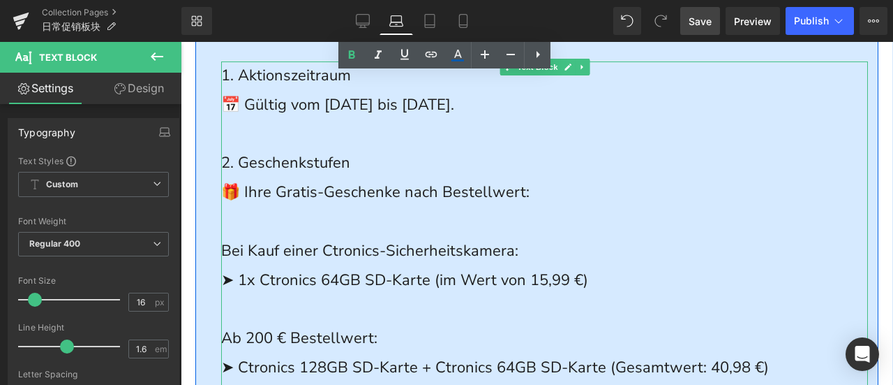
click at [255, 237] on p at bounding box center [544, 221] width 647 height 29
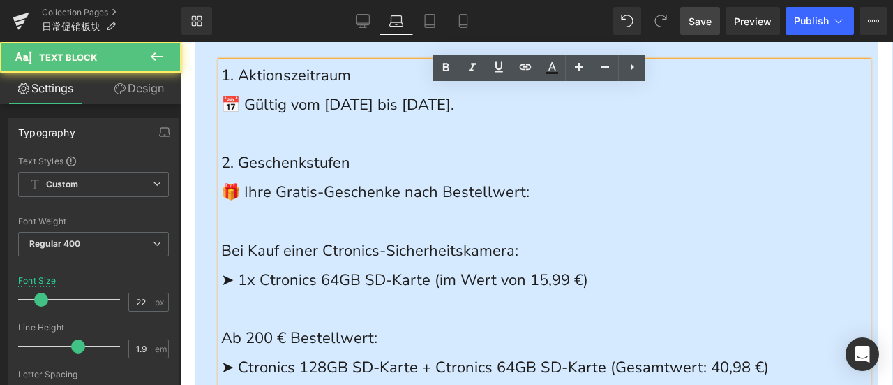
scroll to position [698, 0]
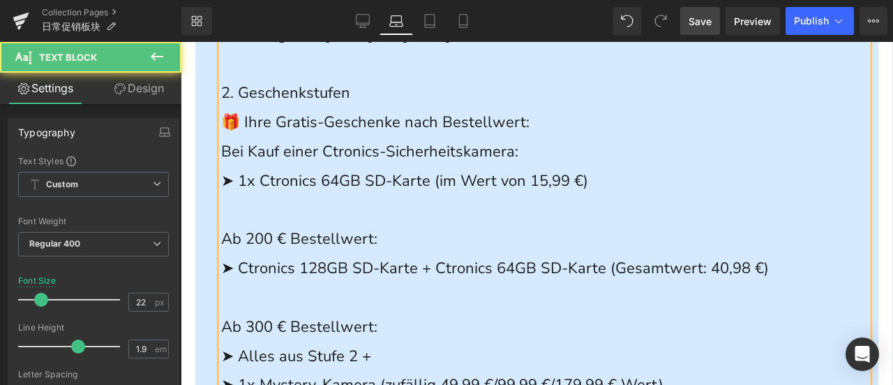
click at [278, 225] on p at bounding box center [544, 210] width 647 height 29
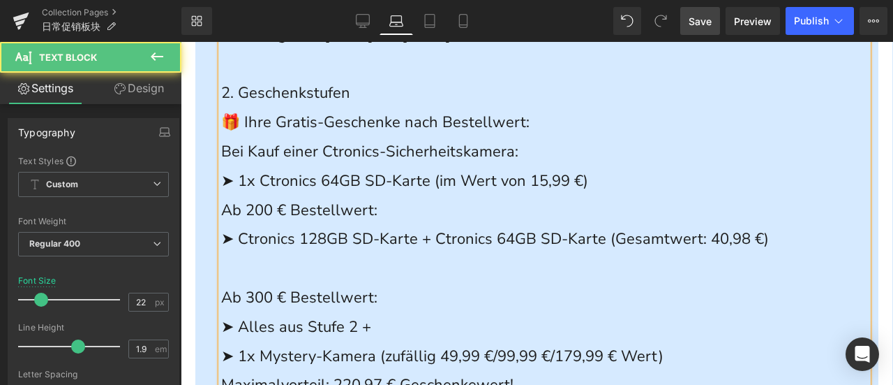
click at [281, 283] on p at bounding box center [544, 268] width 647 height 29
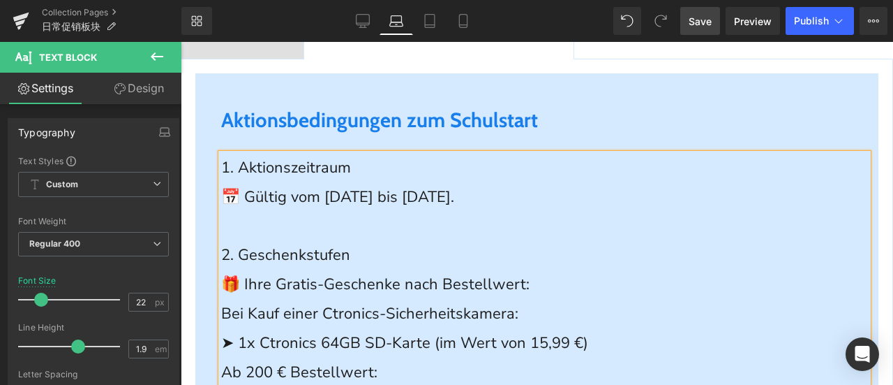
scroll to position [349, 0]
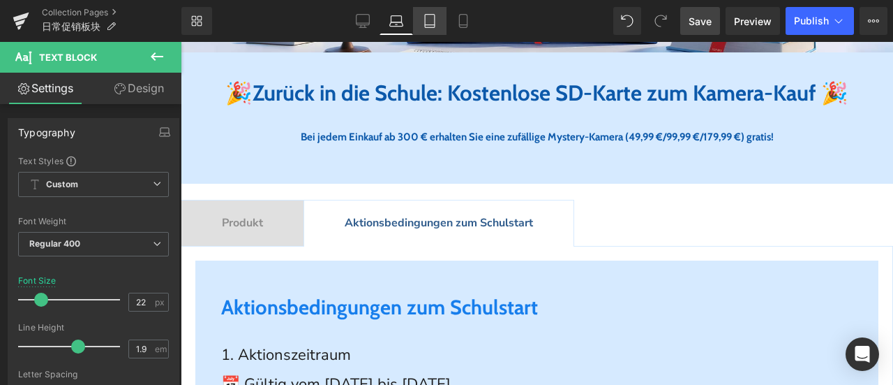
click at [431, 22] on icon at bounding box center [430, 21] width 14 height 14
type input "100"
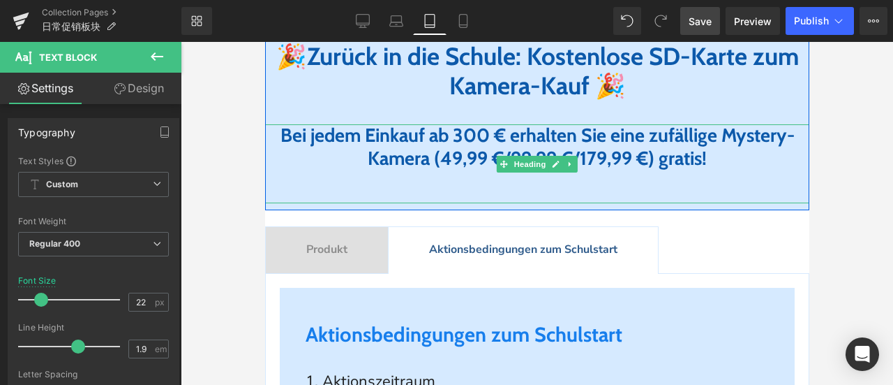
scroll to position [258, 0]
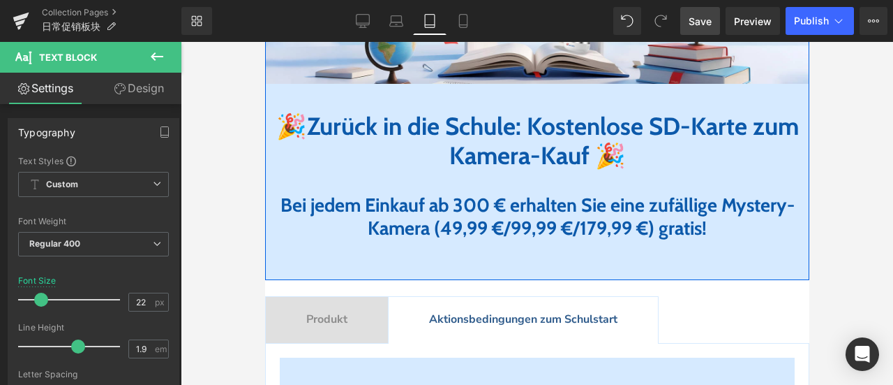
click at [477, 213] on span "Bei jedem Einkauf ab 300 € erhalten Sie eine zufällige Mystery-Kamera (49,99 €/…" at bounding box center [537, 215] width 514 height 45
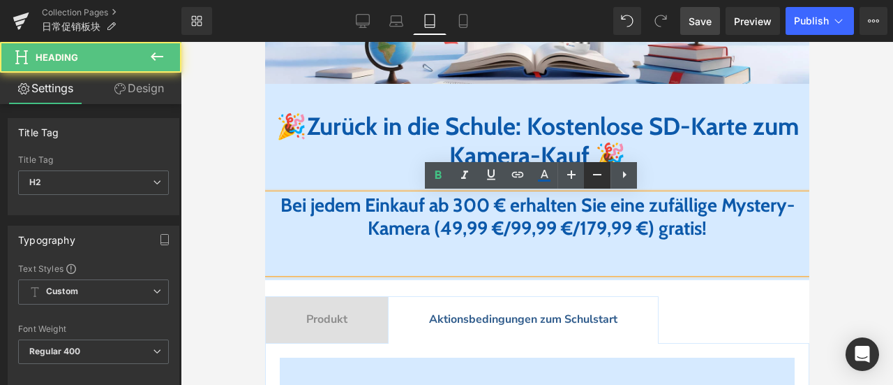
click at [596, 175] on icon at bounding box center [597, 174] width 17 height 17
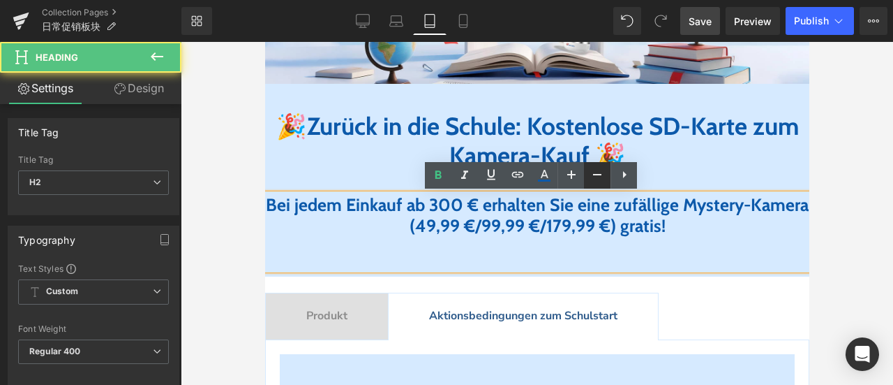
click at [596, 175] on icon at bounding box center [597, 174] width 17 height 17
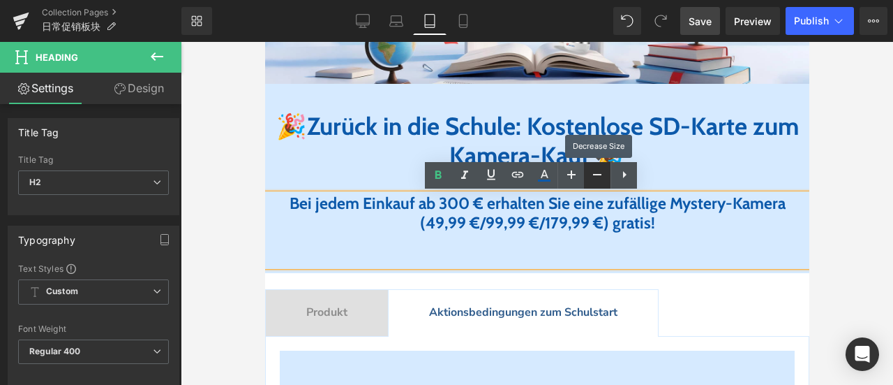
click at [596, 175] on icon at bounding box center [597, 174] width 17 height 17
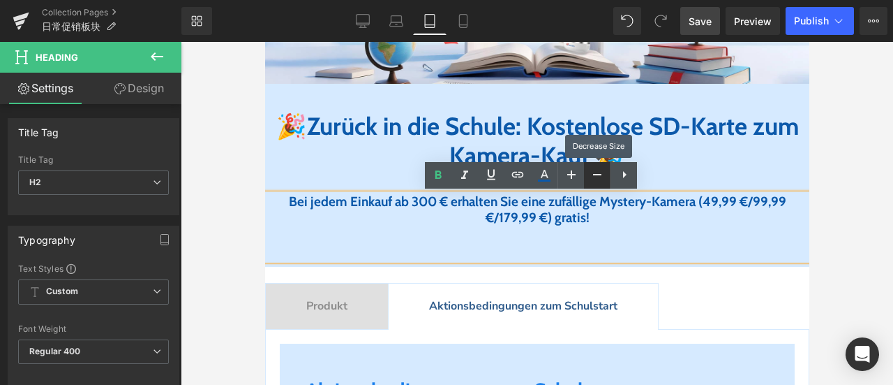
click at [596, 175] on icon at bounding box center [597, 174] width 17 height 17
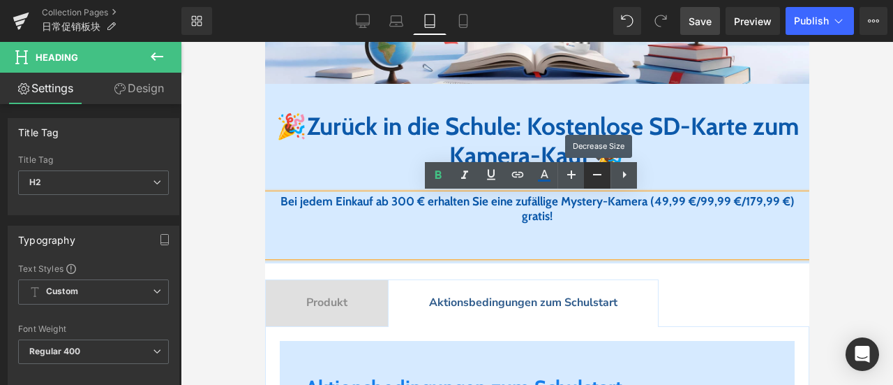
click at [596, 175] on icon at bounding box center [597, 174] width 17 height 17
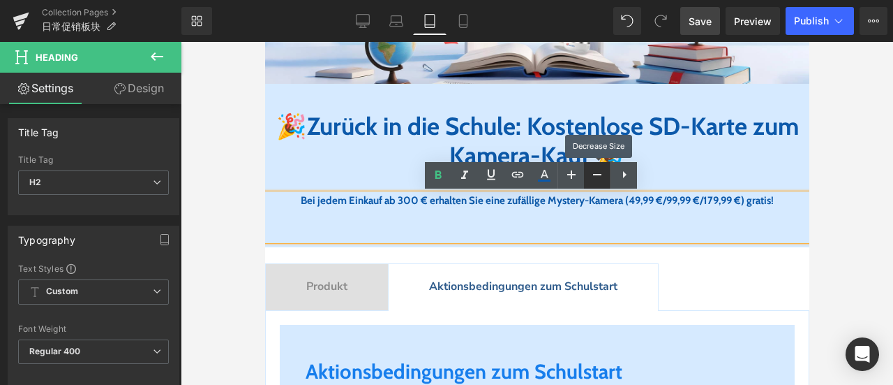
click at [596, 175] on icon at bounding box center [597, 174] width 17 height 17
type input "13"
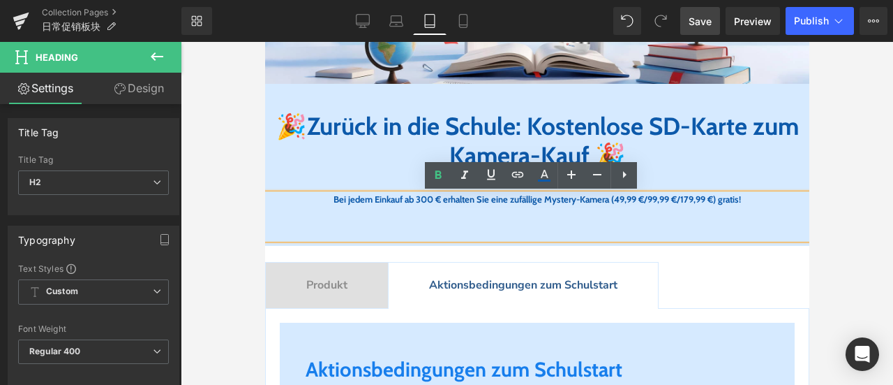
click at [853, 203] on div at bounding box center [537, 213] width 713 height 343
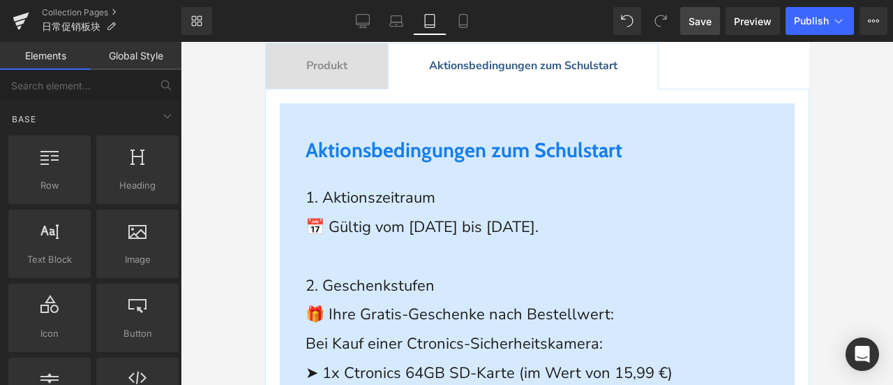
scroll to position [398, 0]
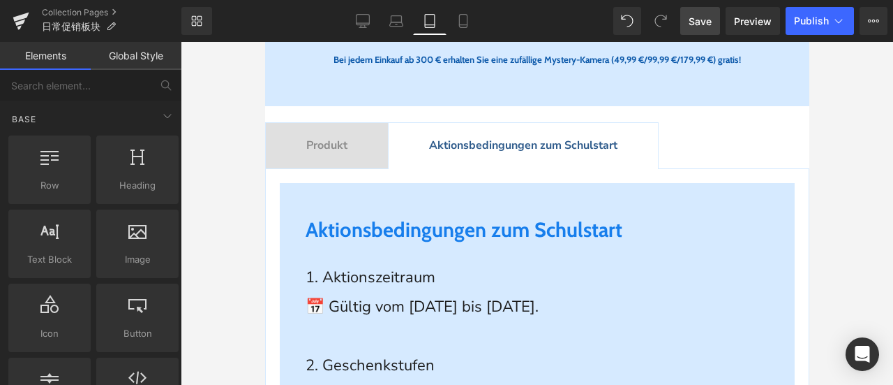
click at [335, 146] on span "Produkt" at bounding box center [326, 144] width 41 height 15
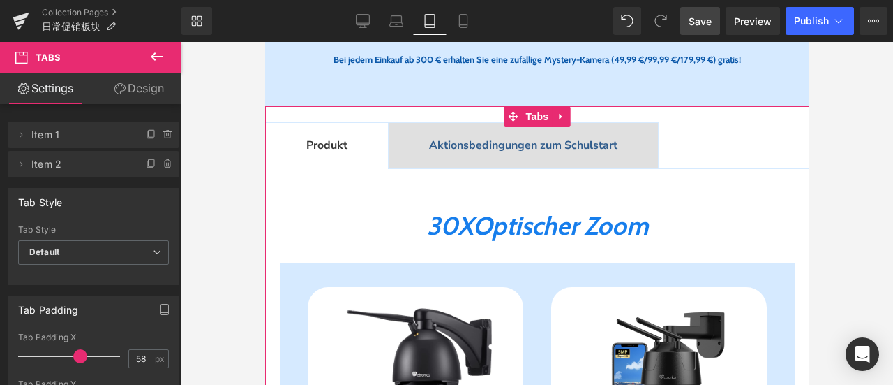
click at [500, 146] on span "Aktionsbedingungen zum Schulstart" at bounding box center [522, 144] width 188 height 15
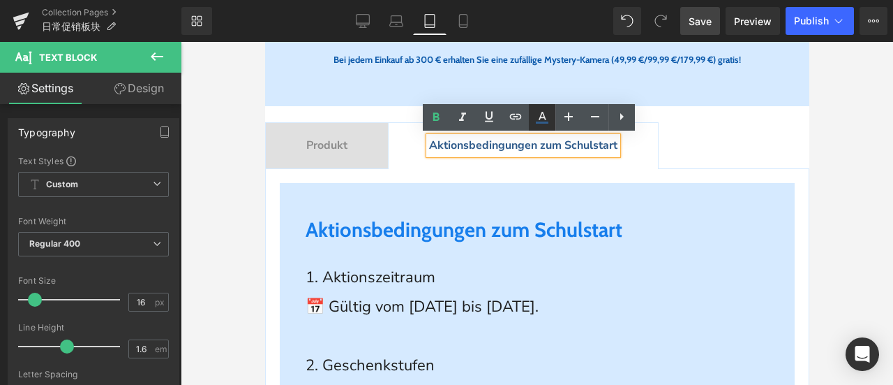
click at [540, 120] on icon at bounding box center [542, 117] width 17 height 17
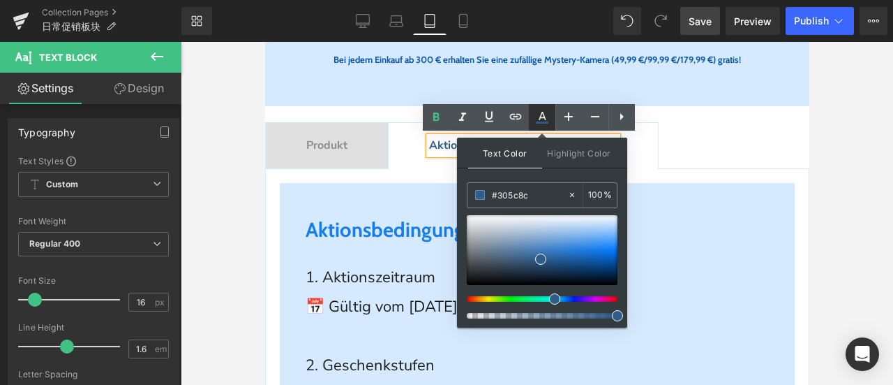
type input "100"
drag, startPoint x: 534, startPoint y: 195, endPoint x: 474, endPoint y: 192, distance: 60.1
click at [474, 192] on div "#305c8c" at bounding box center [518, 195] width 100 height 24
click at [264, 42] on div at bounding box center [264, 42] width 0 height 0
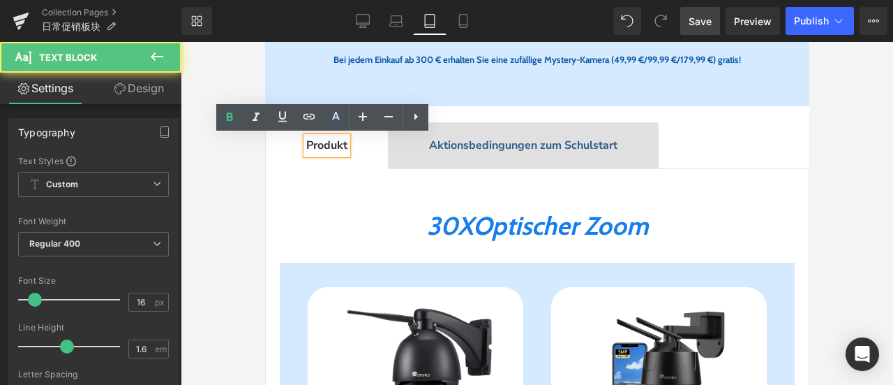
click at [328, 147] on span "Produkt" at bounding box center [326, 144] width 41 height 15
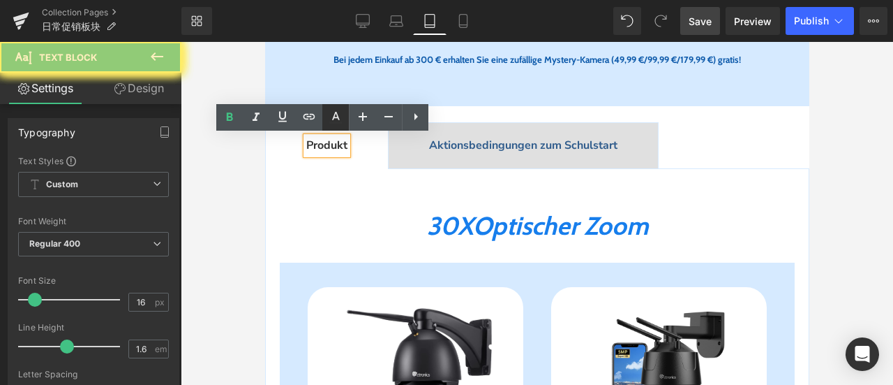
click at [334, 119] on icon at bounding box center [335, 117] width 17 height 17
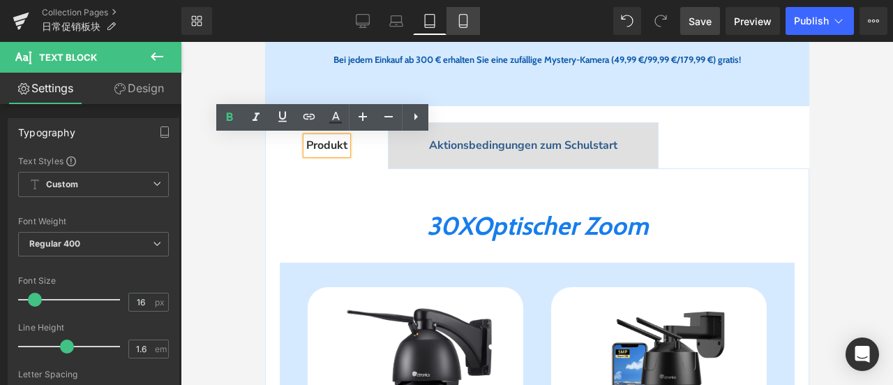
click at [334, 117] on icon at bounding box center [336, 116] width 8 height 8
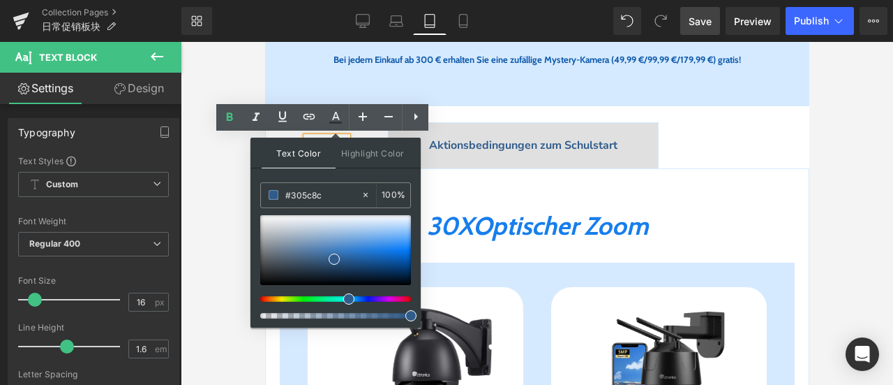
drag, startPoint x: 468, startPoint y: 19, endPoint x: 705, endPoint y: 22, distance: 237.3
click at [467, 19] on icon at bounding box center [463, 21] width 8 height 13
click at [465, 22] on icon at bounding box center [463, 21] width 14 height 14
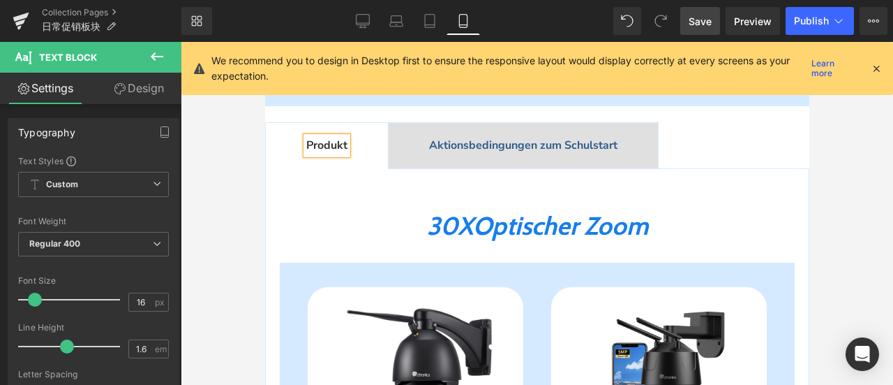
click at [705, 22] on span "Save" at bounding box center [700, 21] width 23 height 15
click at [875, 66] on icon at bounding box center [876, 68] width 13 height 13
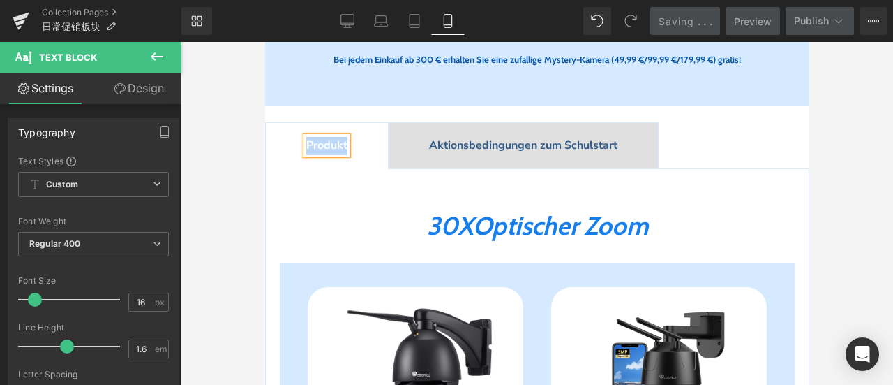
click at [502, 145] on span "Aktionsbedingungen zum Schulstart" at bounding box center [522, 144] width 188 height 15
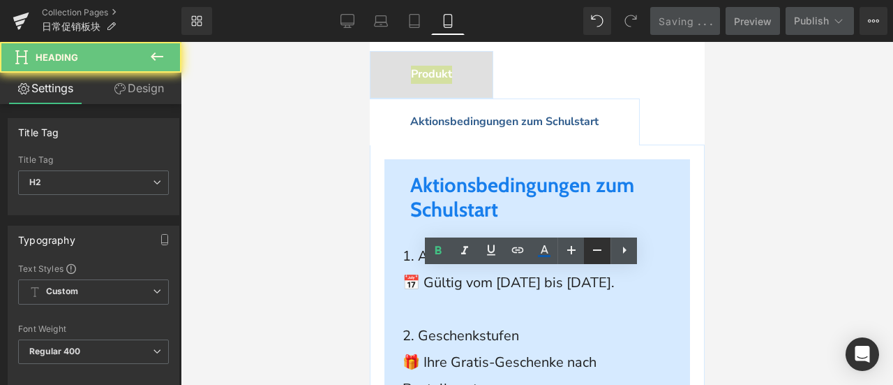
drag, startPoint x: 598, startPoint y: 251, endPoint x: 211, endPoint y: 226, distance: 388.1
click at [598, 251] on icon at bounding box center [597, 249] width 17 height 17
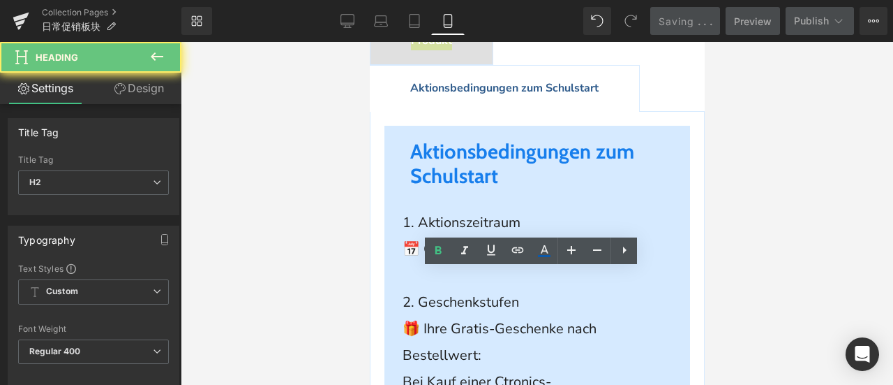
click at [726, 267] on div at bounding box center [537, 213] width 713 height 343
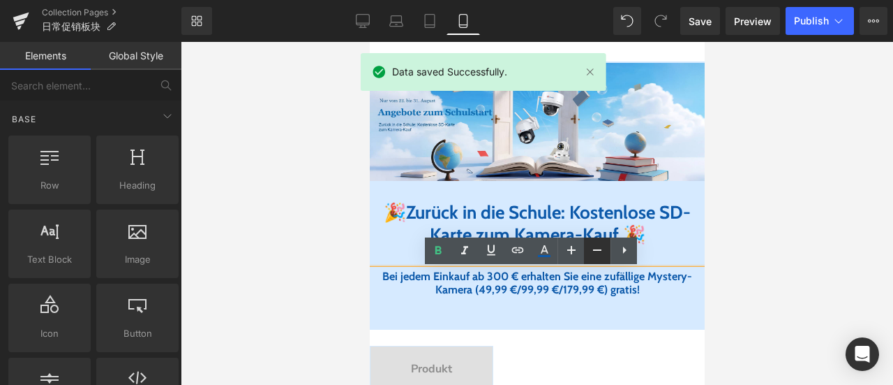
click at [597, 253] on icon at bounding box center [597, 249] width 17 height 17
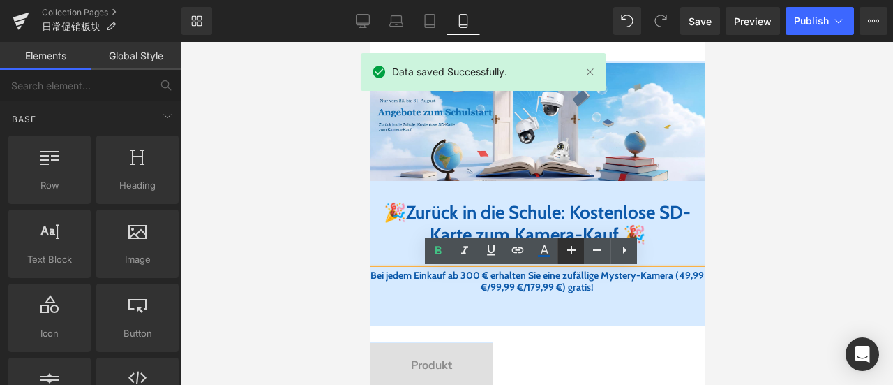
click at [574, 255] on icon at bounding box center [571, 249] width 17 height 17
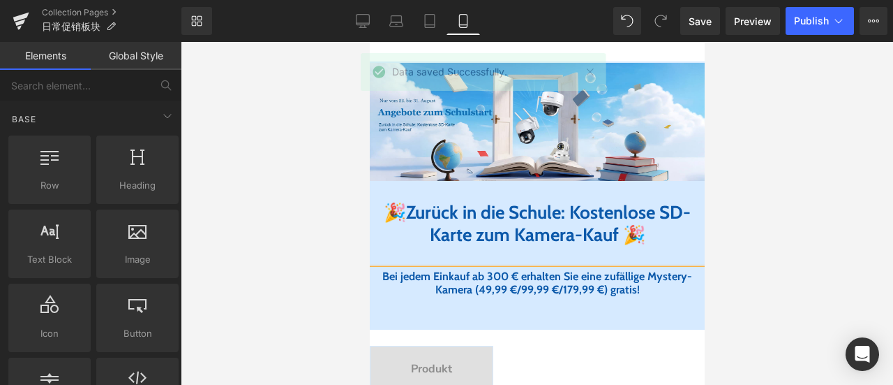
click at [713, 239] on div at bounding box center [537, 213] width 713 height 343
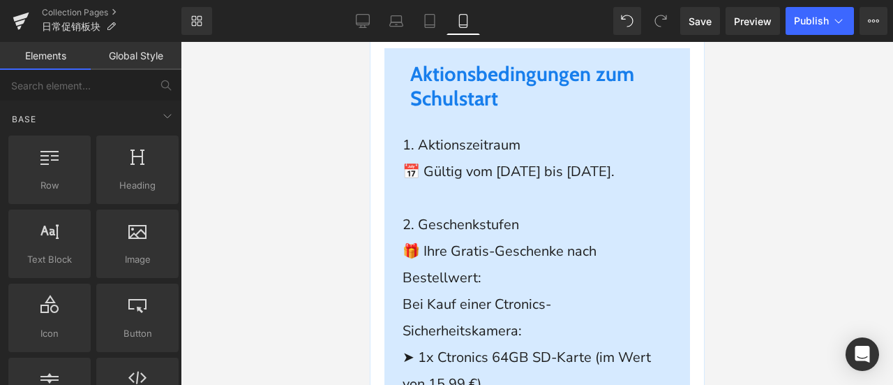
scroll to position [349, 0]
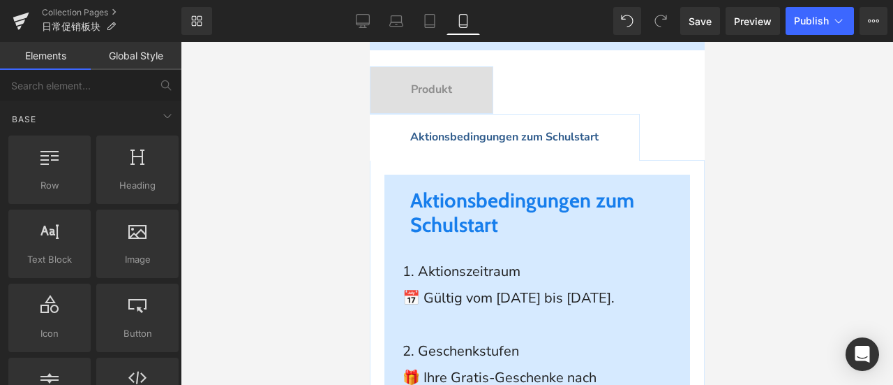
click at [369, 42] on div at bounding box center [369, 42] width 0 height 0
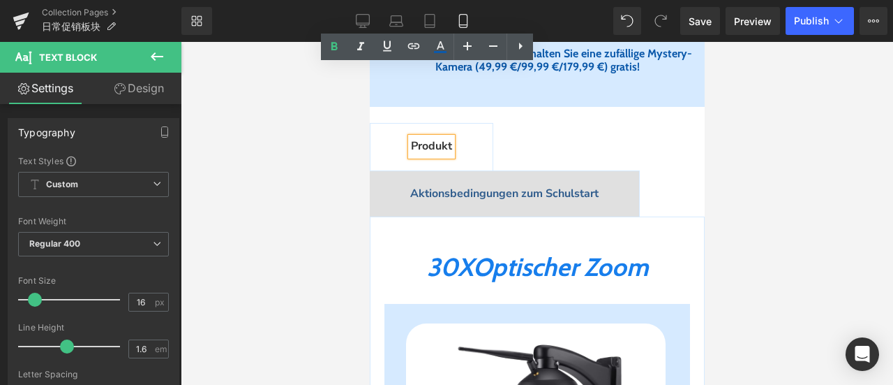
scroll to position [0, 0]
